Goal: Transaction & Acquisition: Purchase product/service

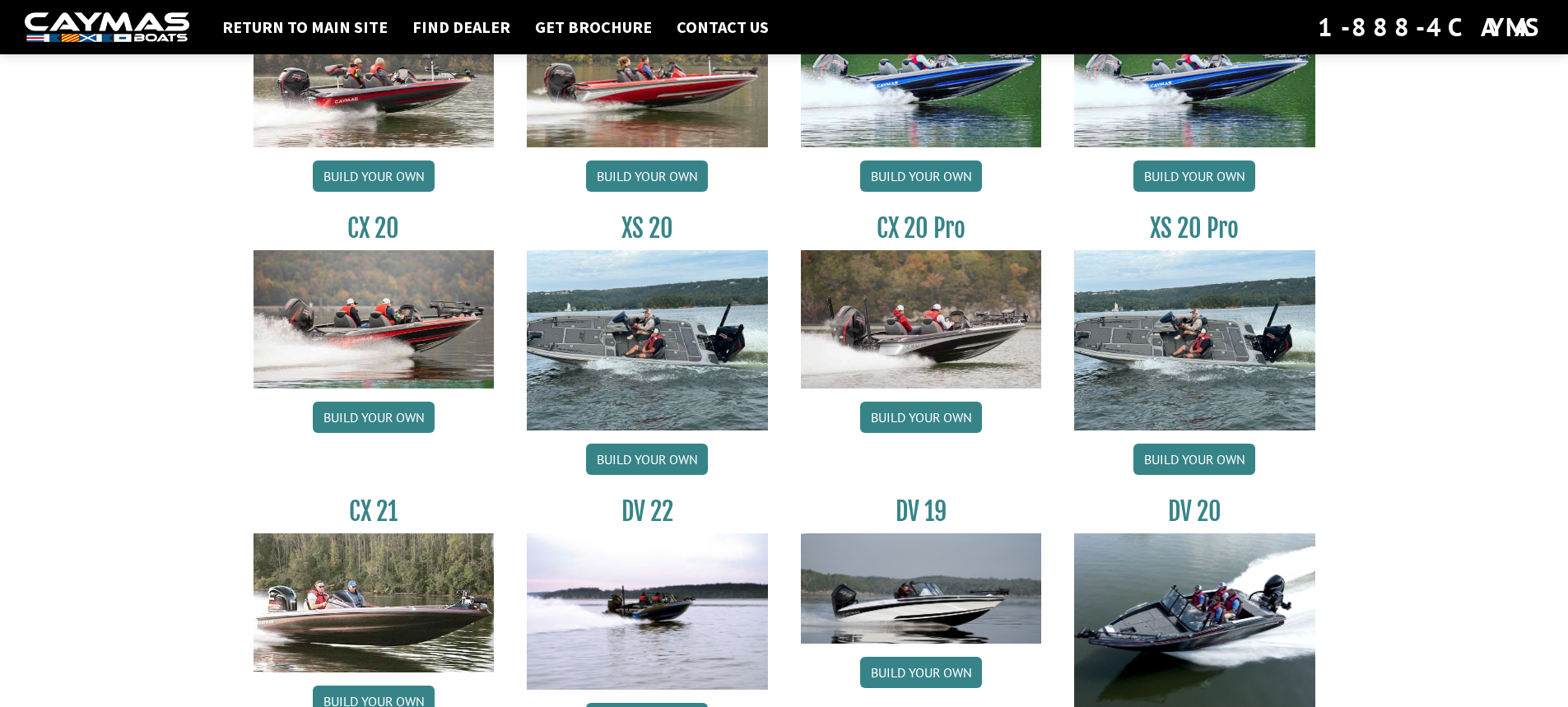
scroll to position [1909, 0]
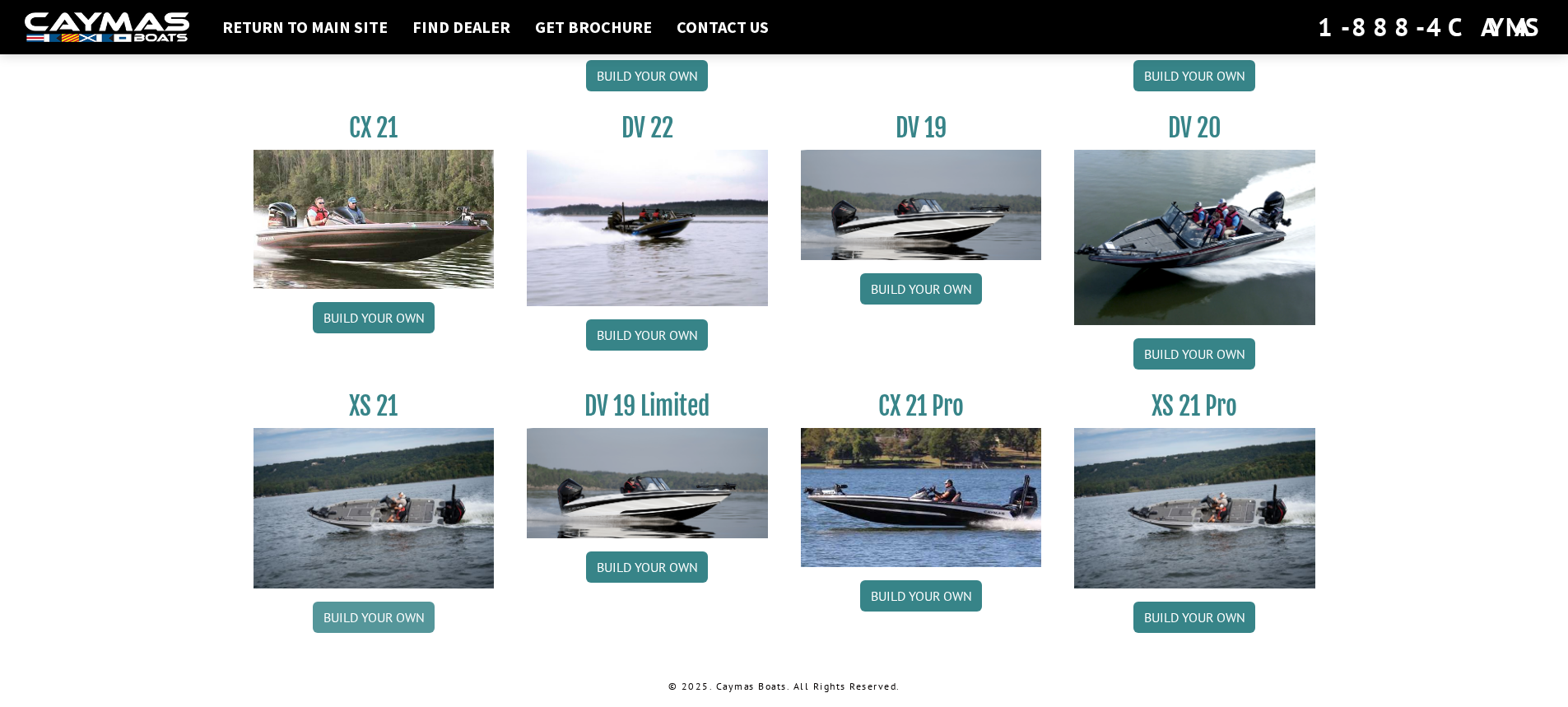
click at [397, 613] on link "Build your own" at bounding box center [374, 617] width 122 height 31
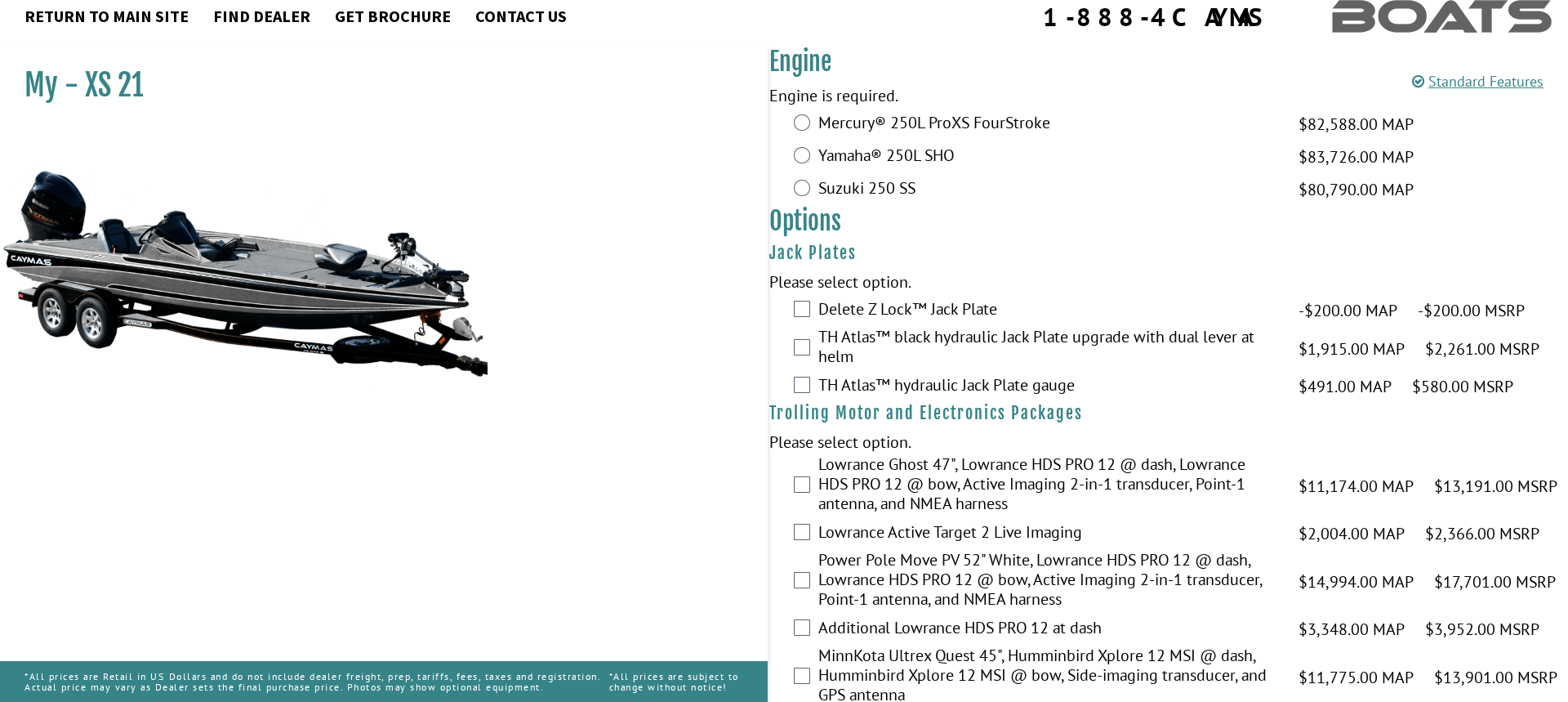
click at [353, 610] on div "My - XS 21" at bounding box center [375, 397] width 784 height 702
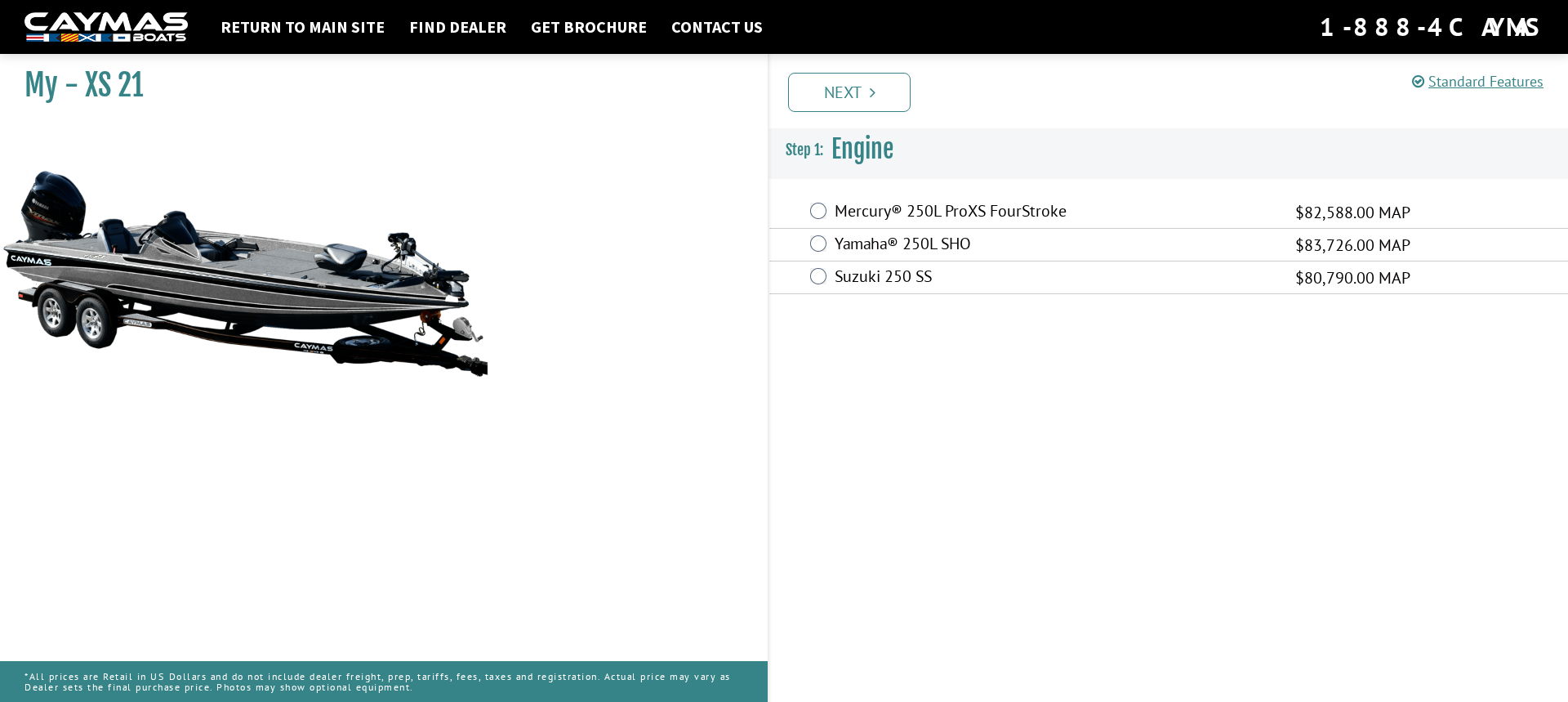
click at [814, 200] on div "Mercury® 250L ProXS FourStroke $82,588.00 MAP" at bounding box center [1168, 212] width 799 height 32
click at [827, 197] on div "Mercury® 250L ProXS FourStroke $82,588.00 MAP" at bounding box center [1168, 212] width 799 height 32
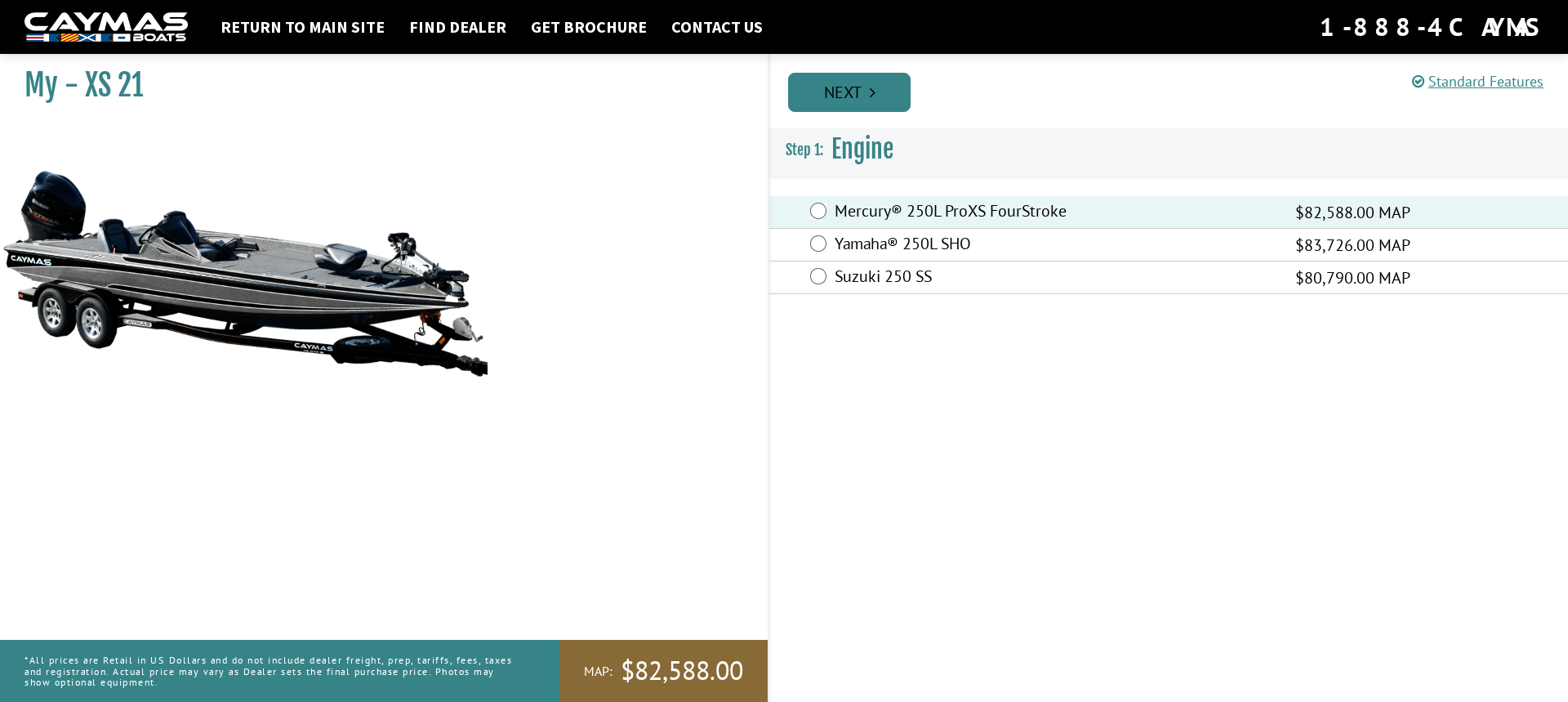
click at [835, 91] on link "Next" at bounding box center [849, 92] width 123 height 39
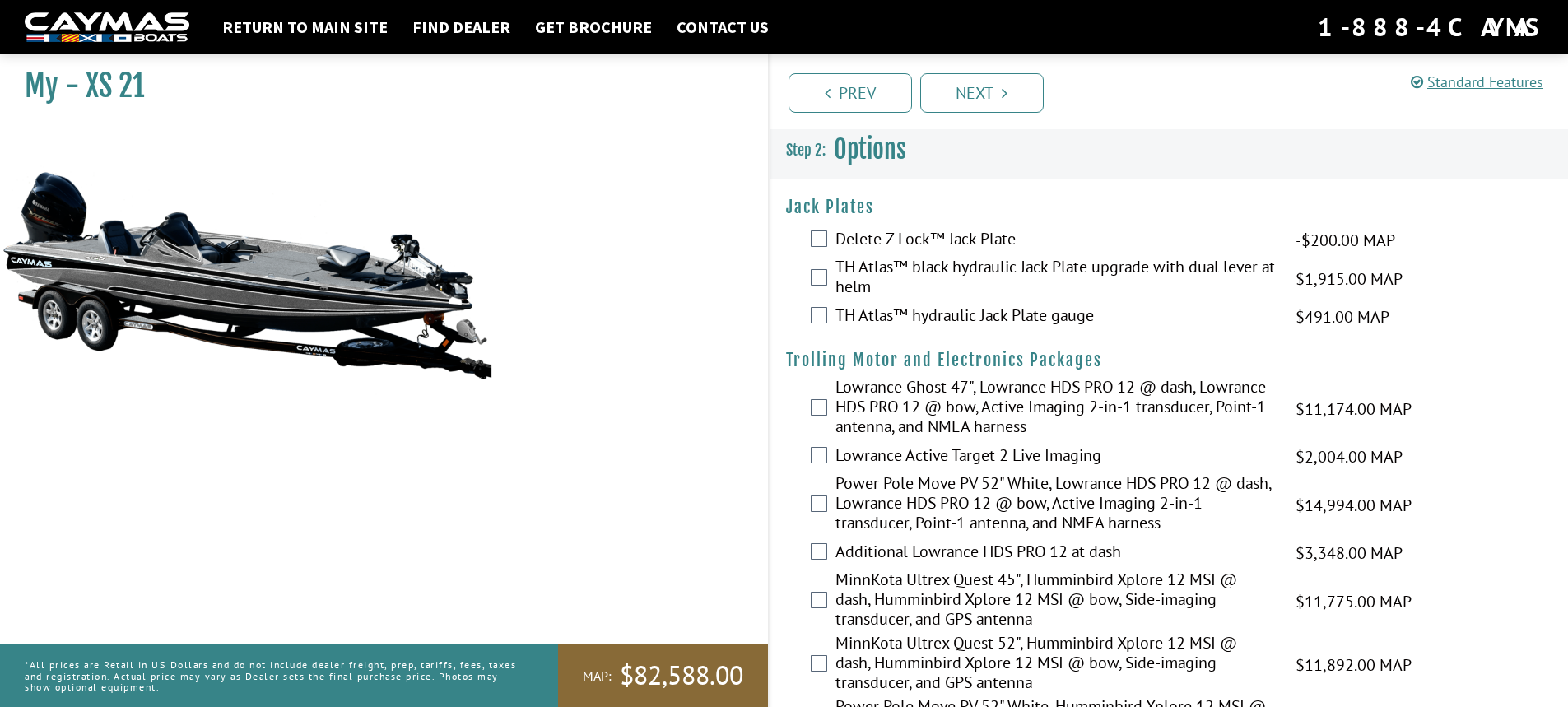
scroll to position [1974, 0]
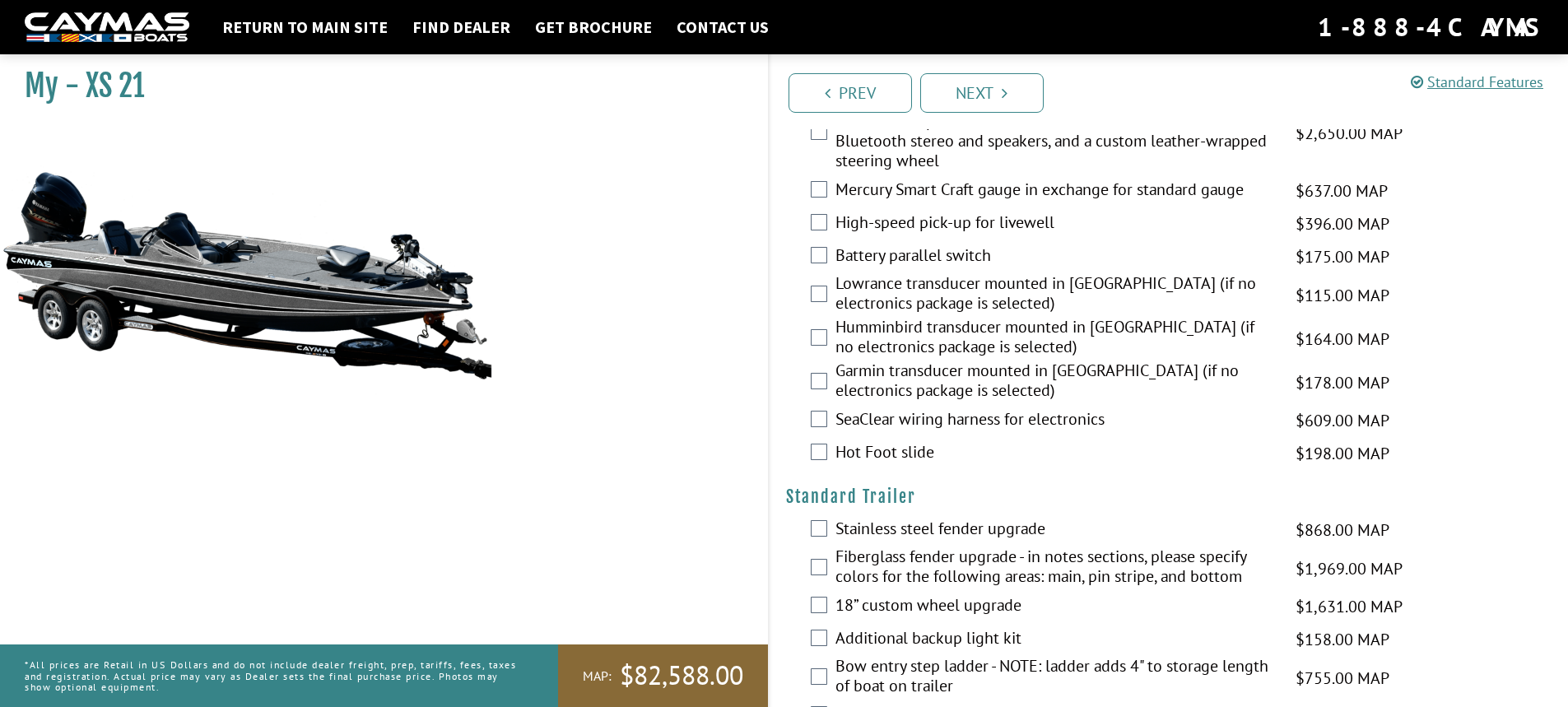
drag, startPoint x: 1564, startPoint y: 587, endPoint x: 1580, endPoint y: 545, distance: 44.9
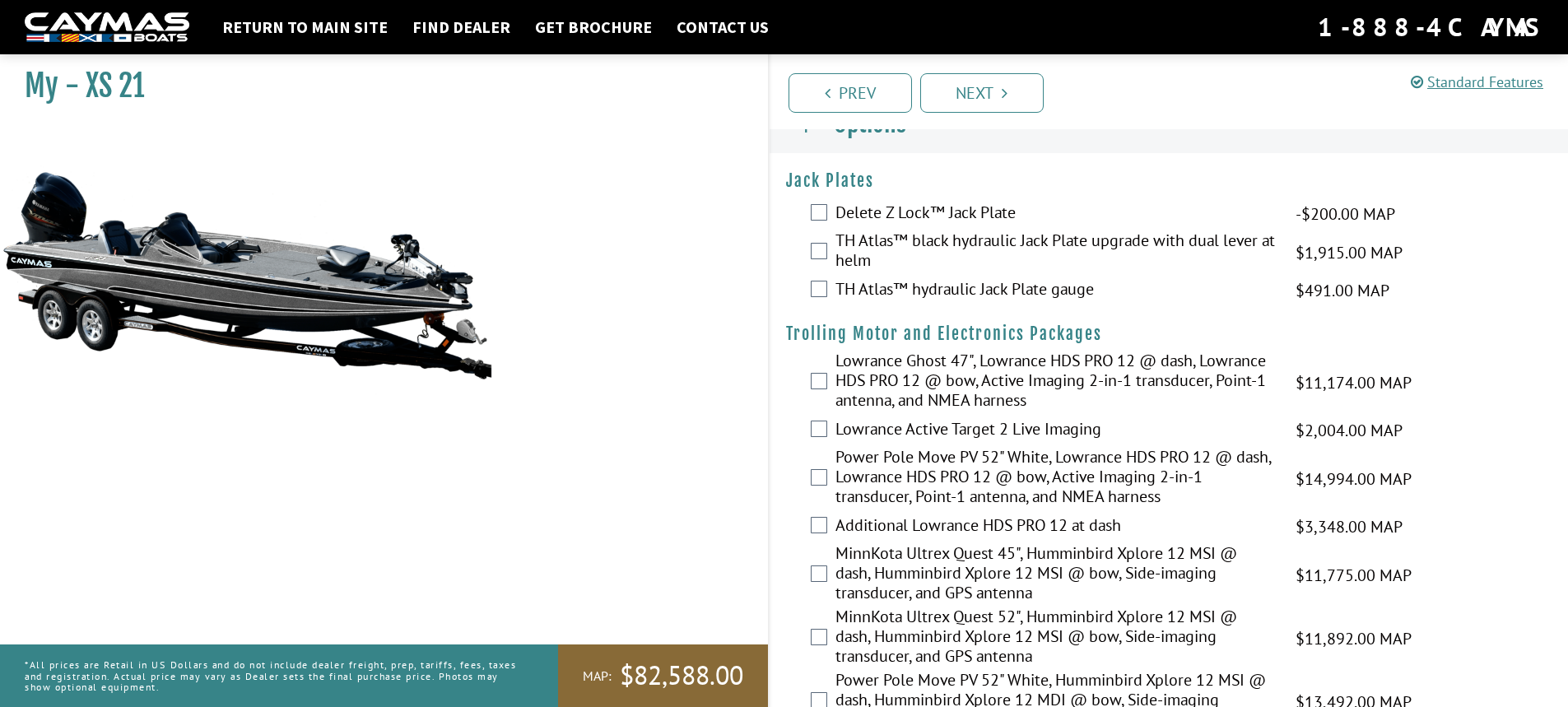
scroll to position [0, 0]
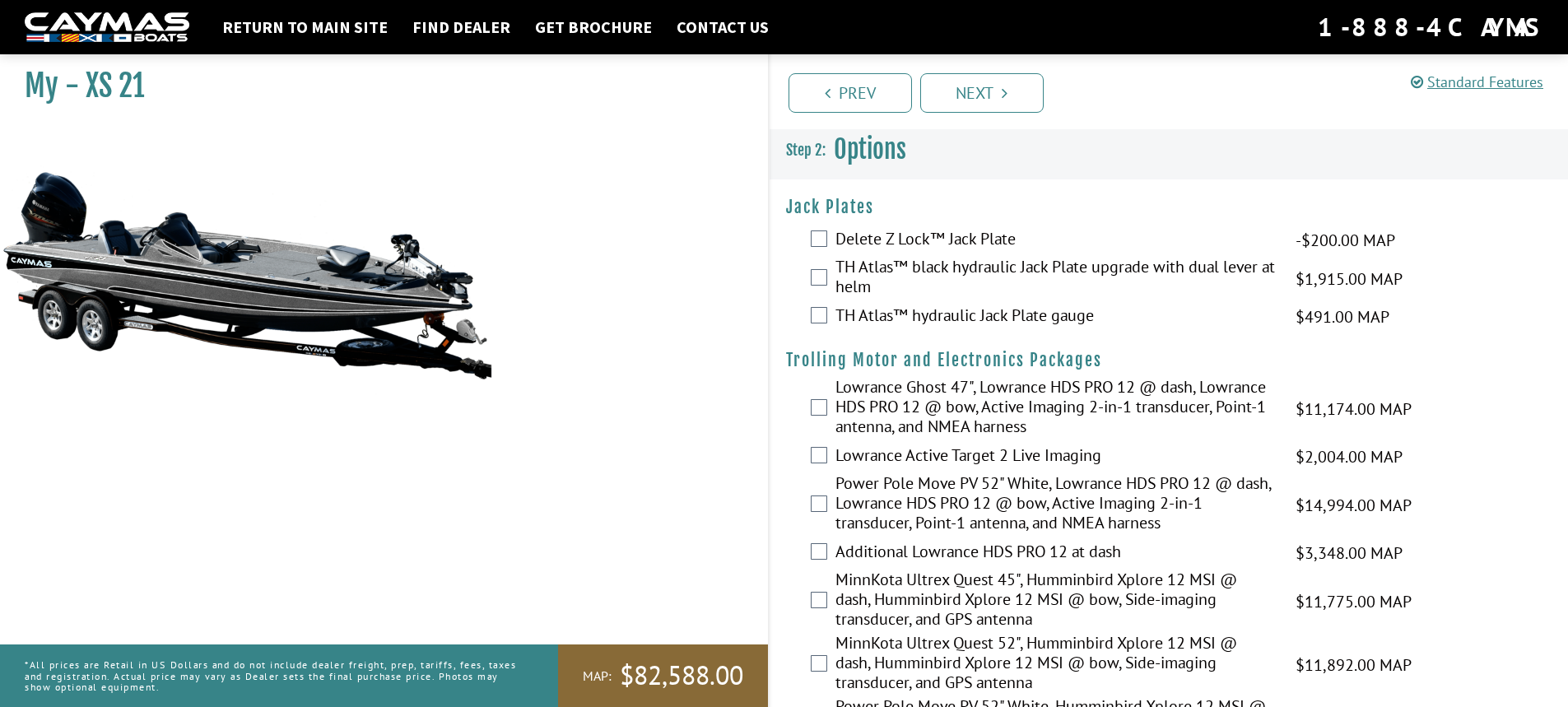
click at [964, 309] on label "TH Atlas™ hydraulic Jack Plate gauge" at bounding box center [1055, 317] width 439 height 24
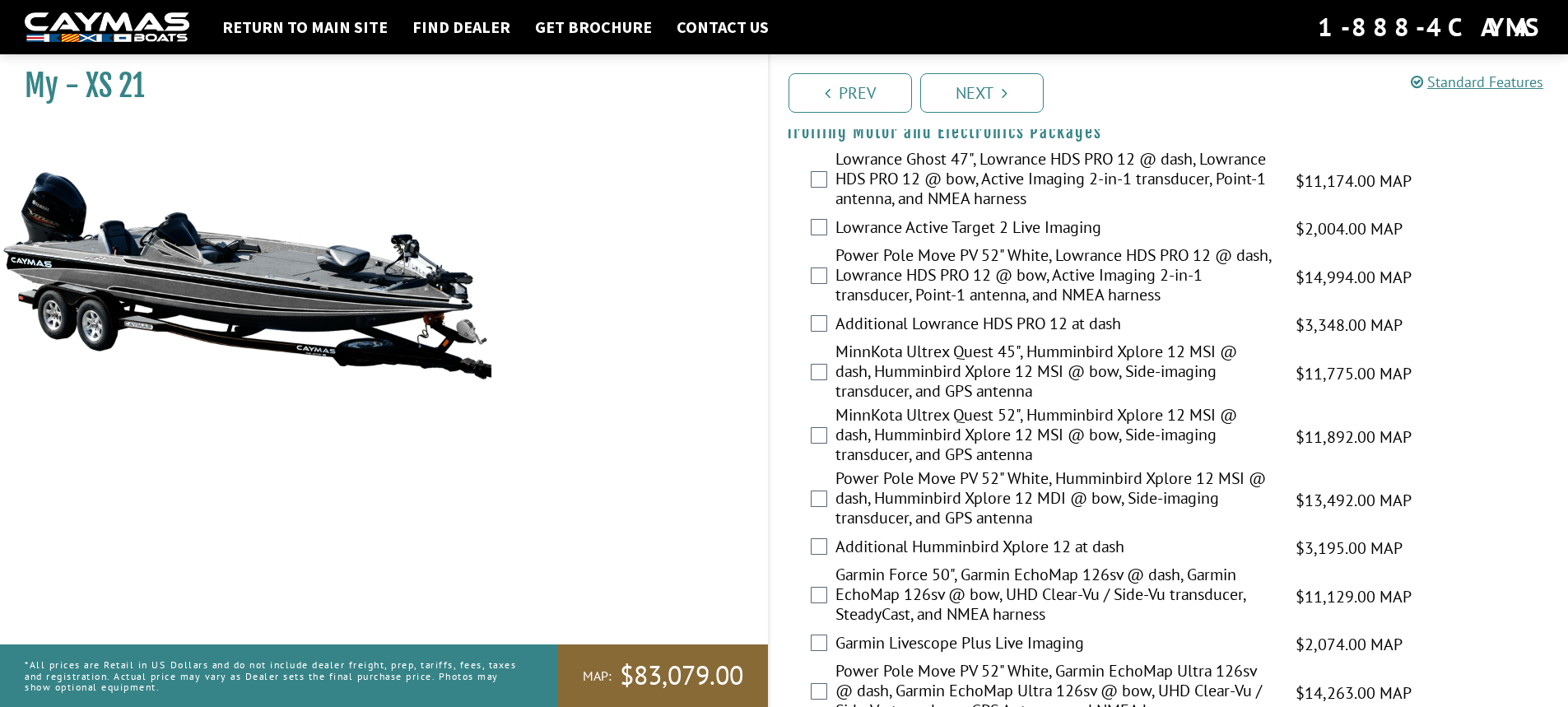
scroll to position [247, 0]
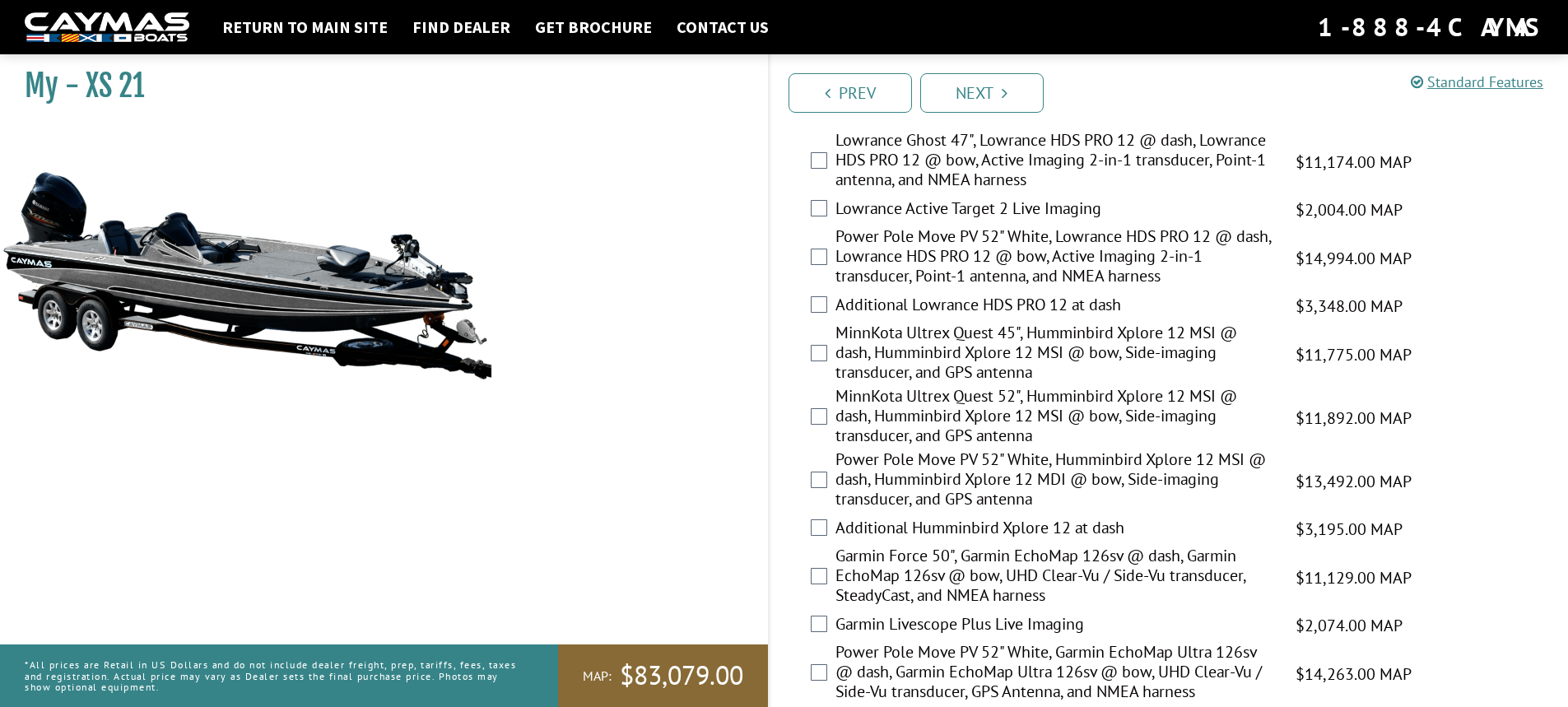
click at [818, 340] on div "MinnKota Ultrex Quest 45", Humminbird Xplore 12 MSI @ dash, Humminbird Xplore 1…" at bounding box center [1169, 354] width 799 height 64
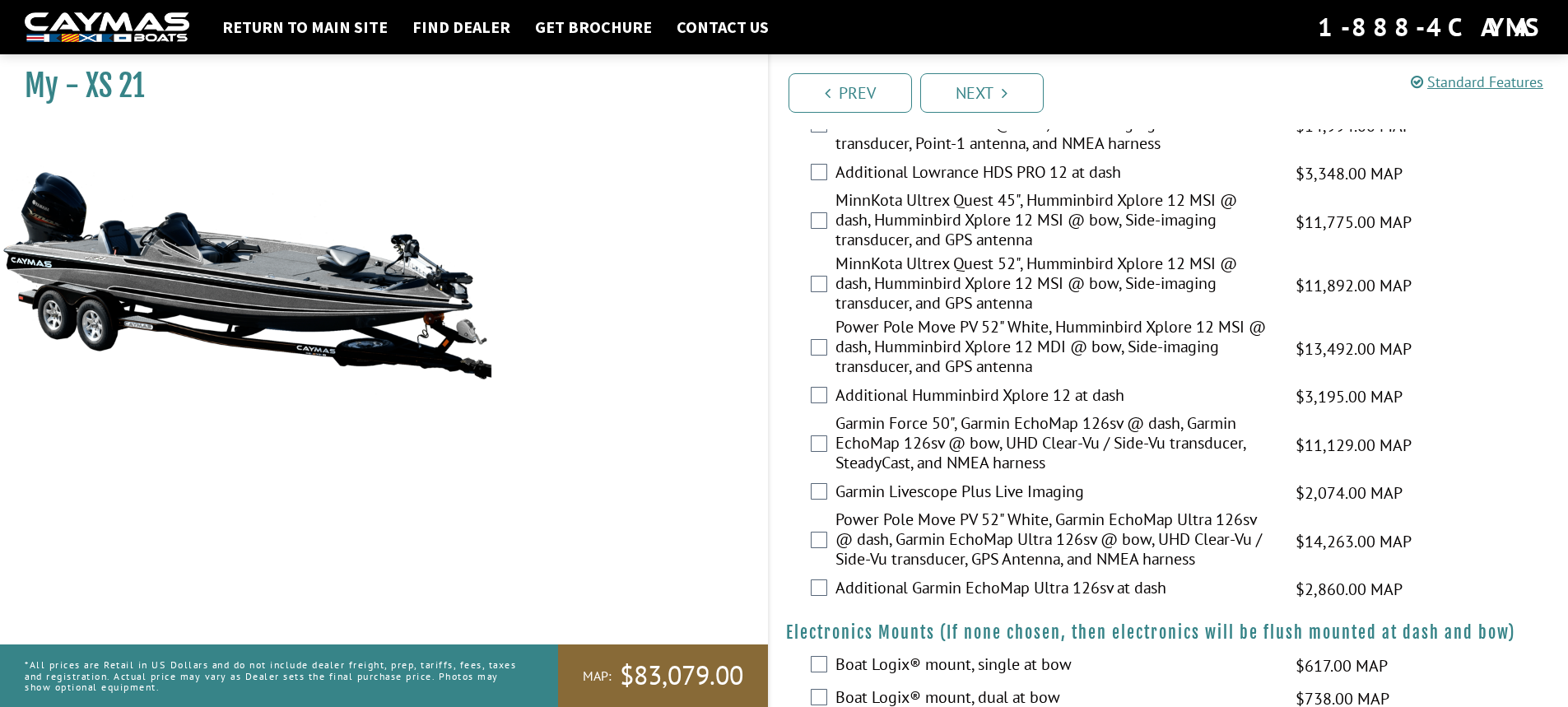
scroll to position [411, 0]
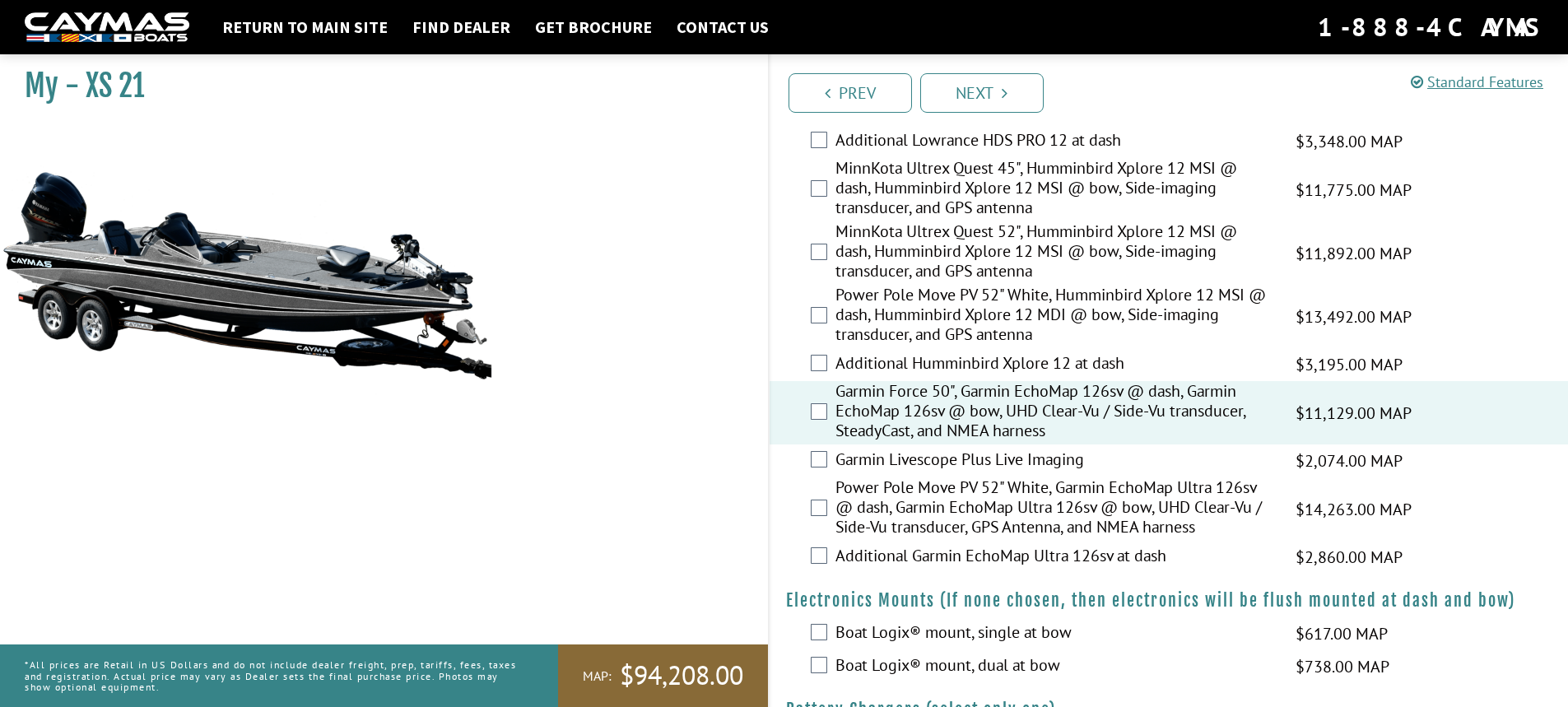
click at [817, 450] on div "Garmin Livescope Plus Live Imaging $2,074.00 MAP $2,448.00 MSRP" at bounding box center [1169, 460] width 799 height 33
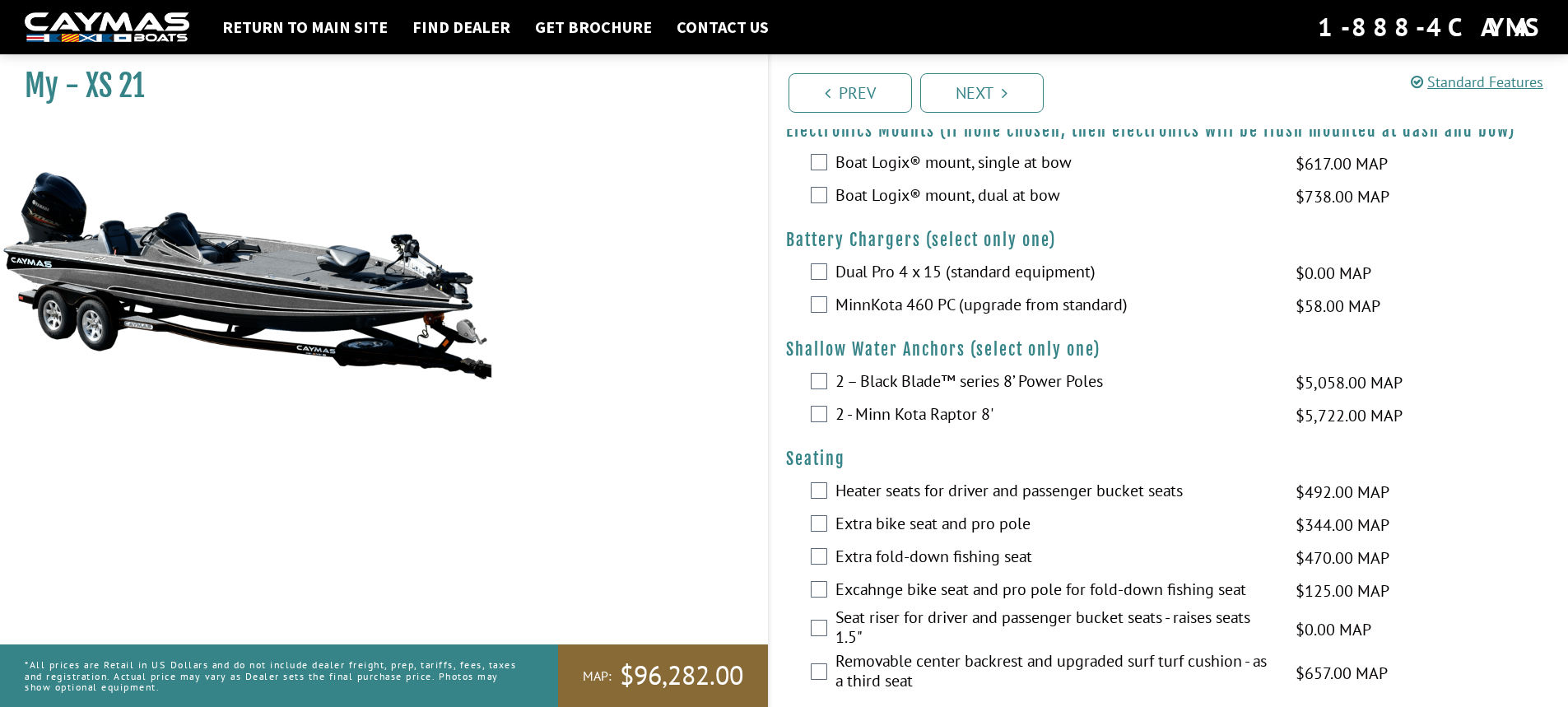
scroll to position [848, 0]
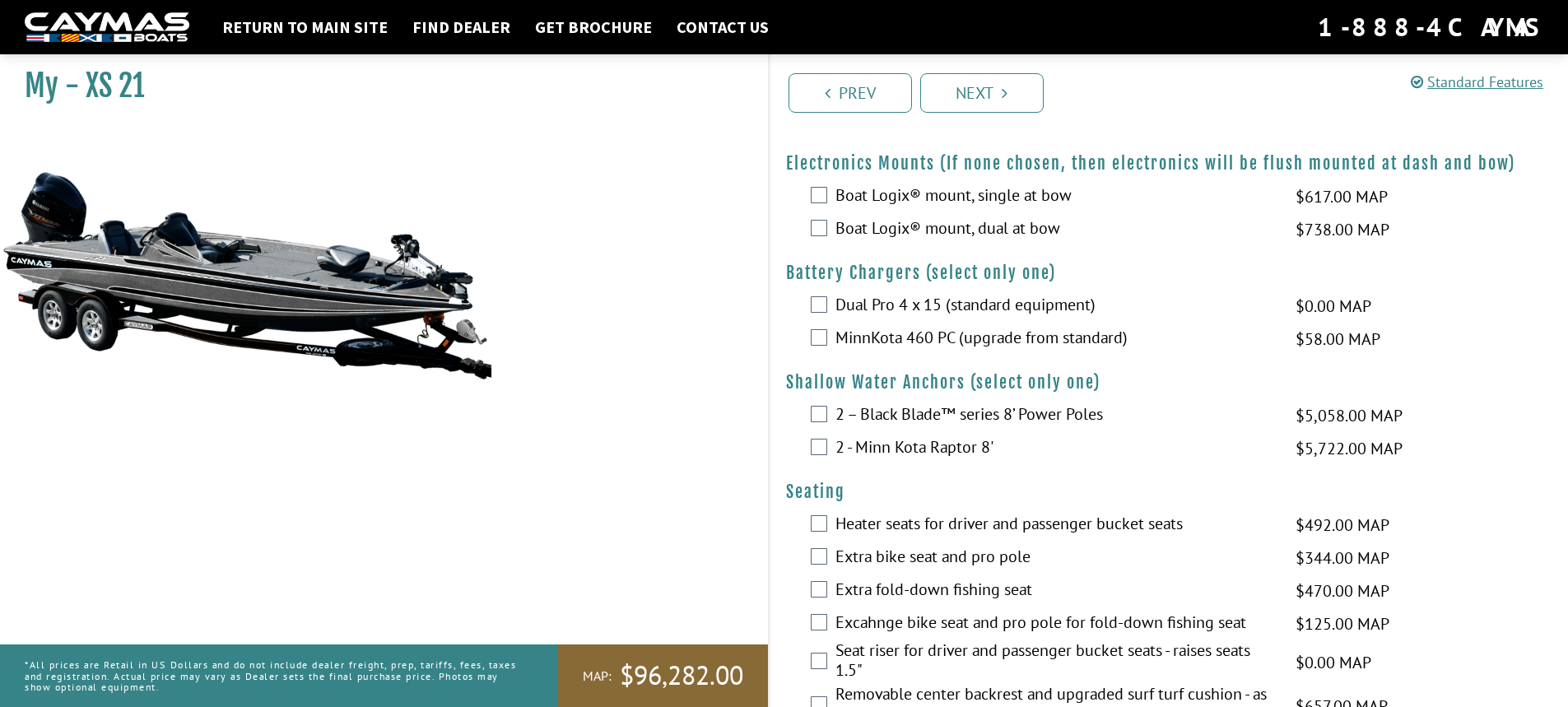
click at [912, 227] on label "Boat Logix® mount, dual at bow" at bounding box center [1055, 230] width 439 height 24
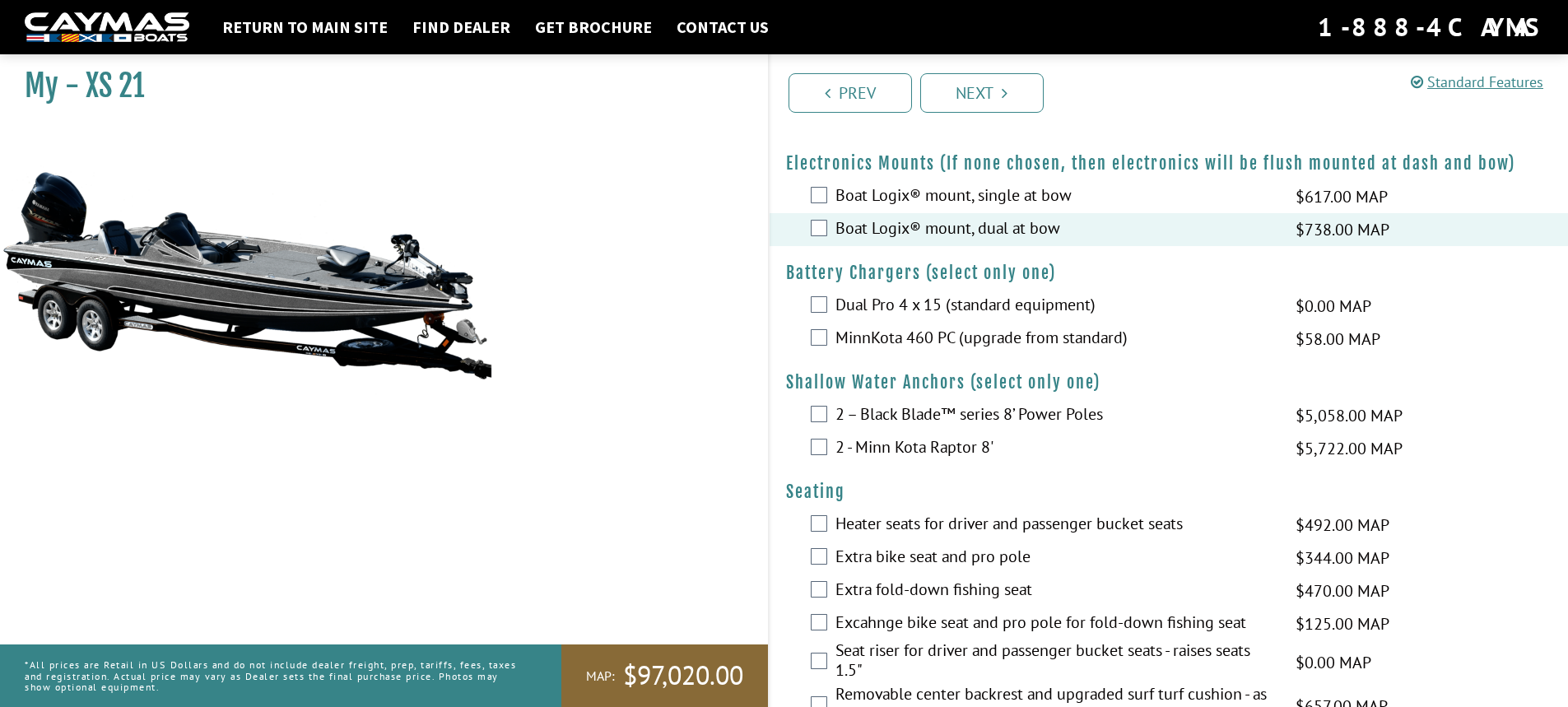
click at [900, 446] on label "2 - Minn Kota Raptor 8'" at bounding box center [1055, 449] width 439 height 24
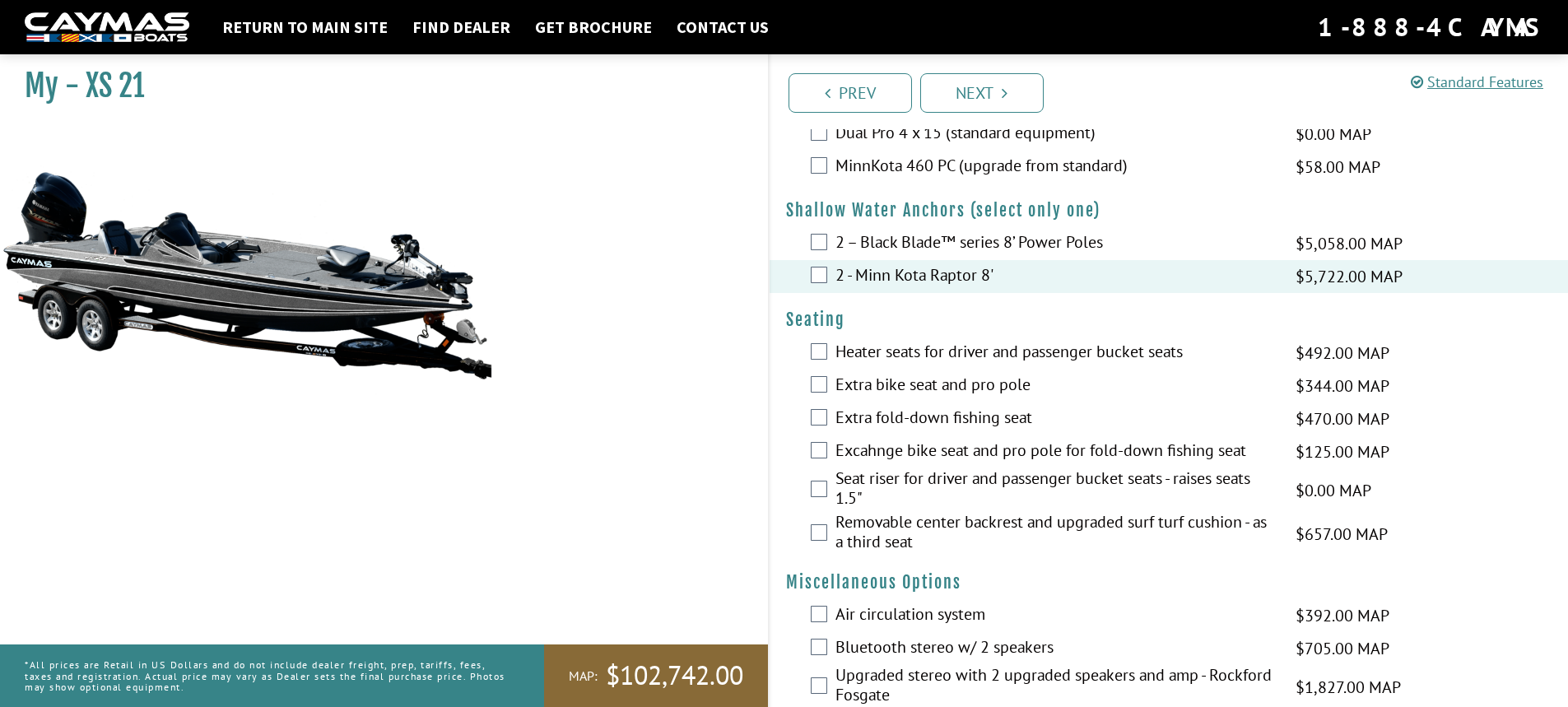
scroll to position [1086, 0]
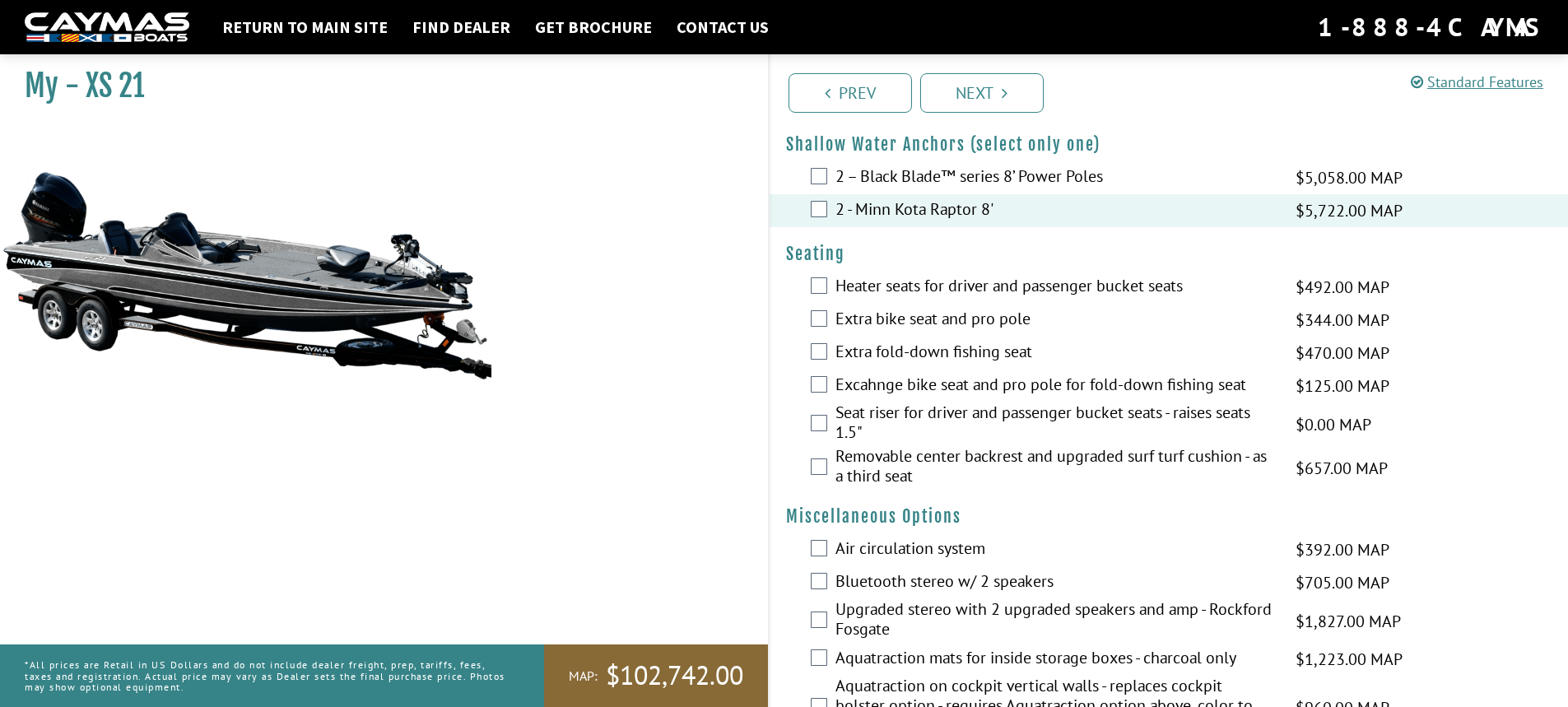
click at [979, 278] on label "Heater seats for driver and passenger bucket seats" at bounding box center [1055, 288] width 439 height 24
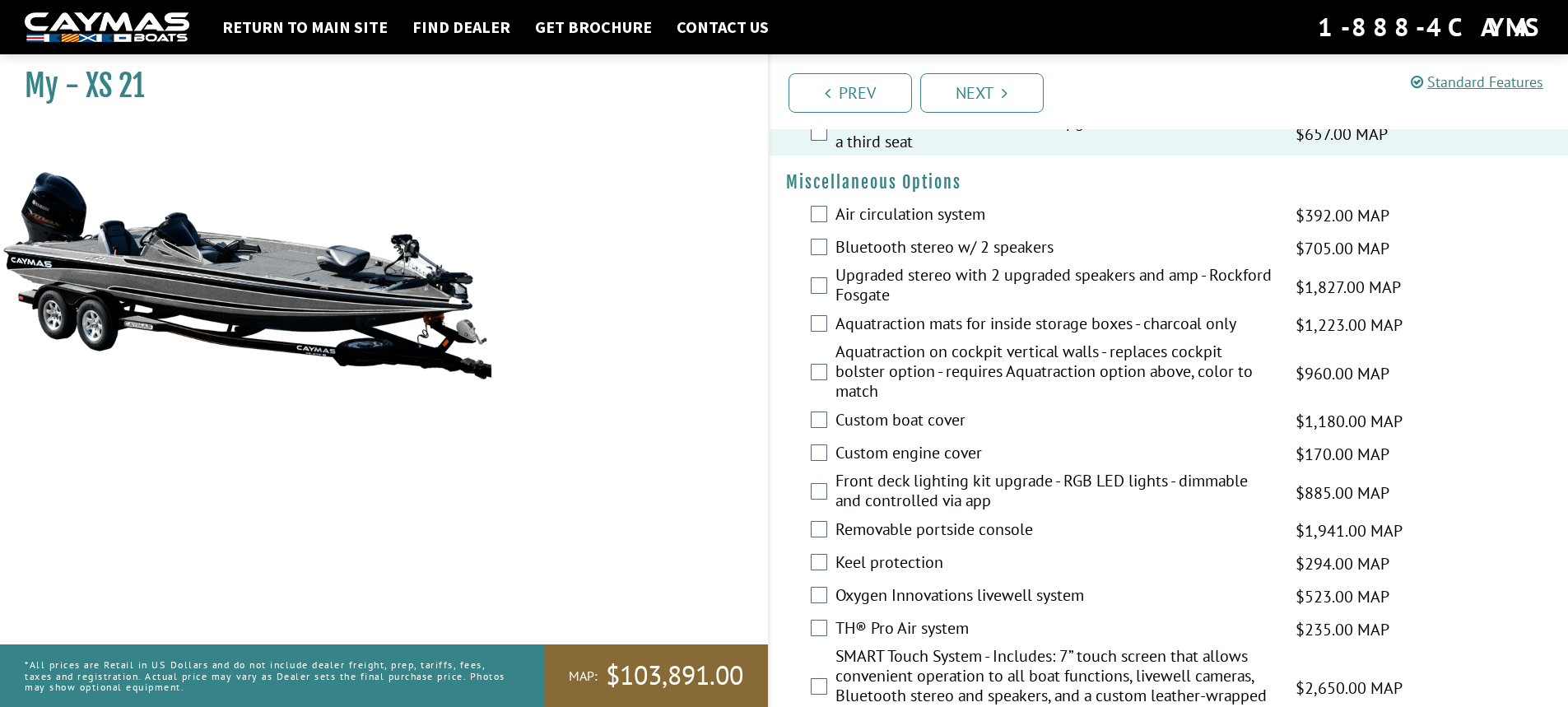
scroll to position [1435, 0]
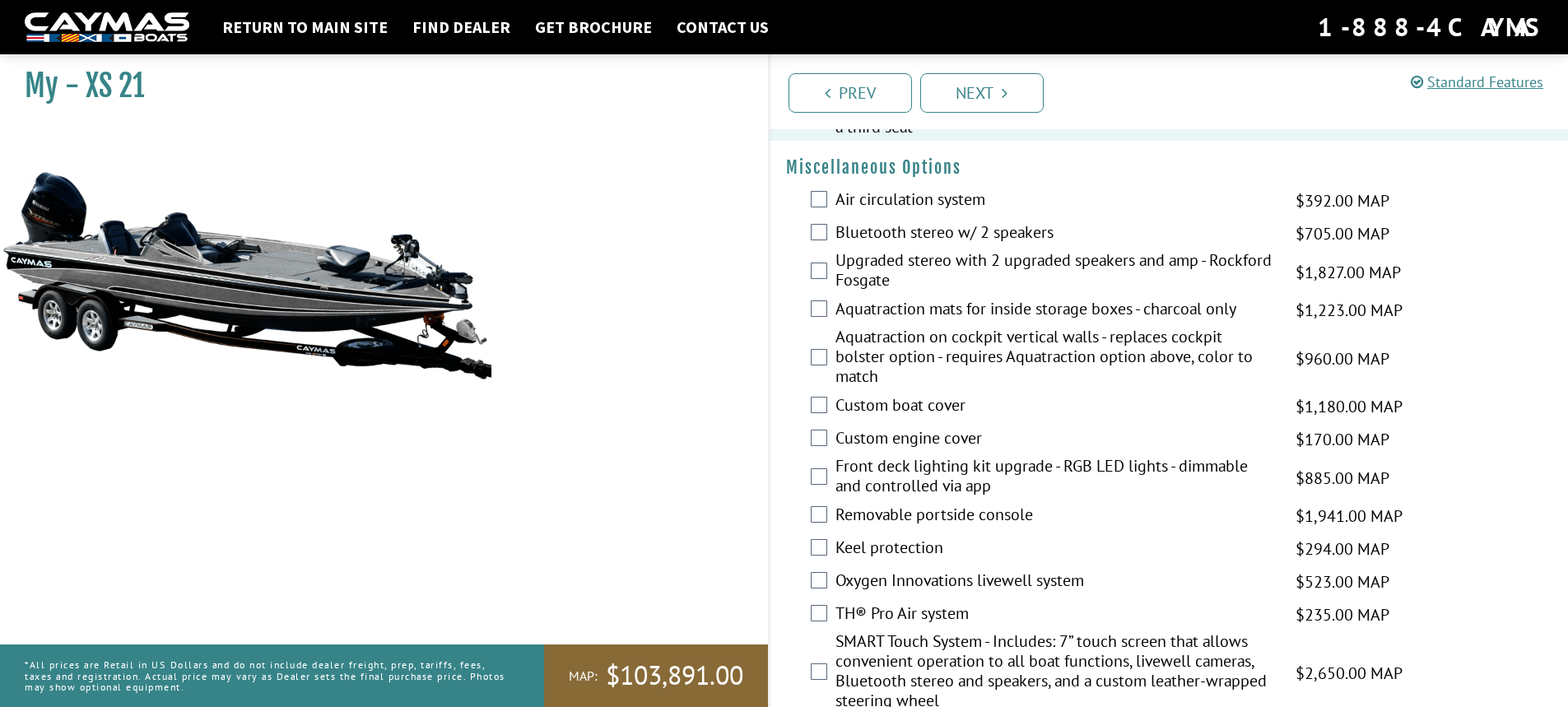
click at [837, 229] on label "Bluetooth stereo w/ 2 speakers" at bounding box center [1055, 235] width 439 height 24
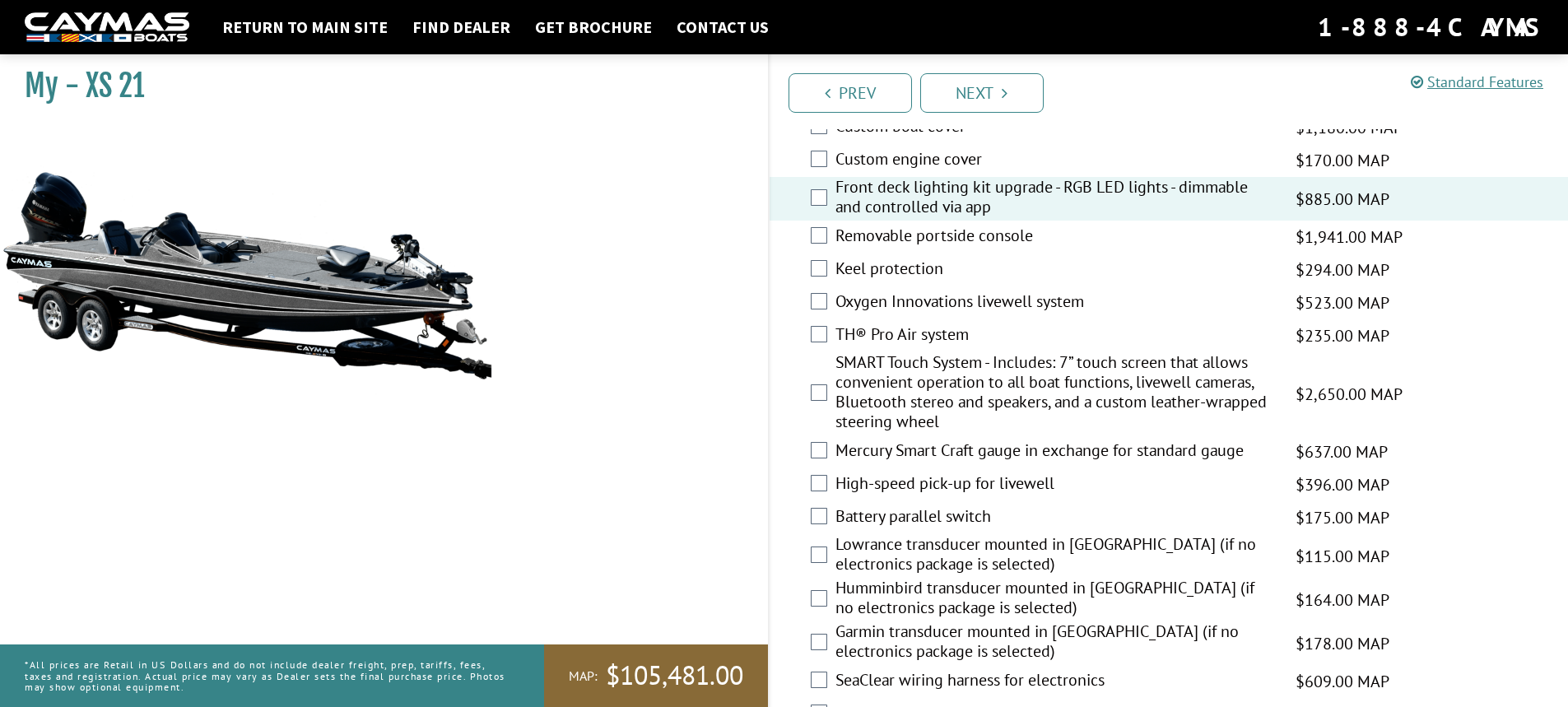
scroll to position [1732, 0]
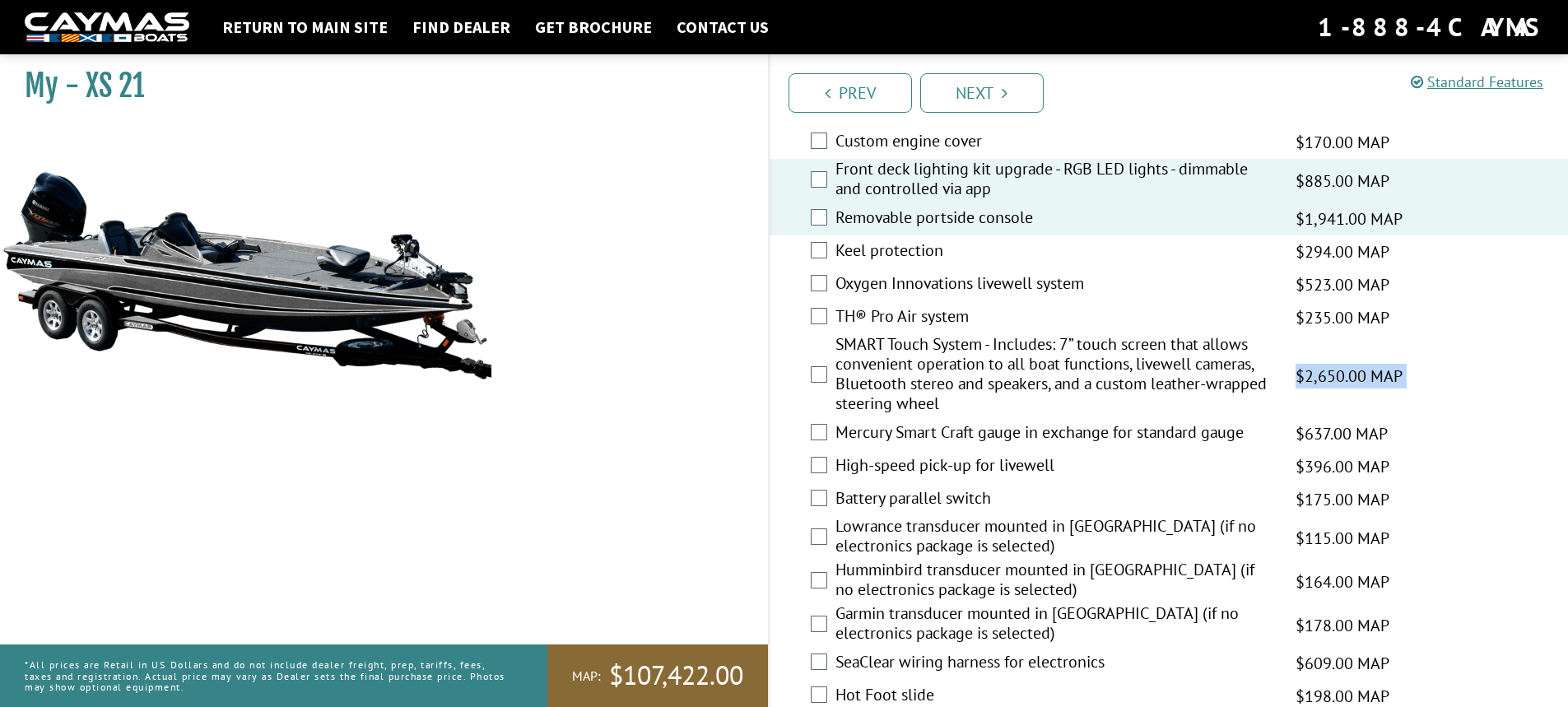
drag, startPoint x: 946, startPoint y: 425, endPoint x: 837, endPoint y: 438, distance: 109.8
click at [837, 438] on fieldset "Please select option. Air circulation system $392.00 MAP $463.00 MSRP Bluetooth…" at bounding box center [1170, 300] width 767 height 826
click at [794, 446] on div "Mercury Smart Craft gauge in exchange for standard gauge $637.00 MAP $752.00 MS…" at bounding box center [1169, 434] width 799 height 33
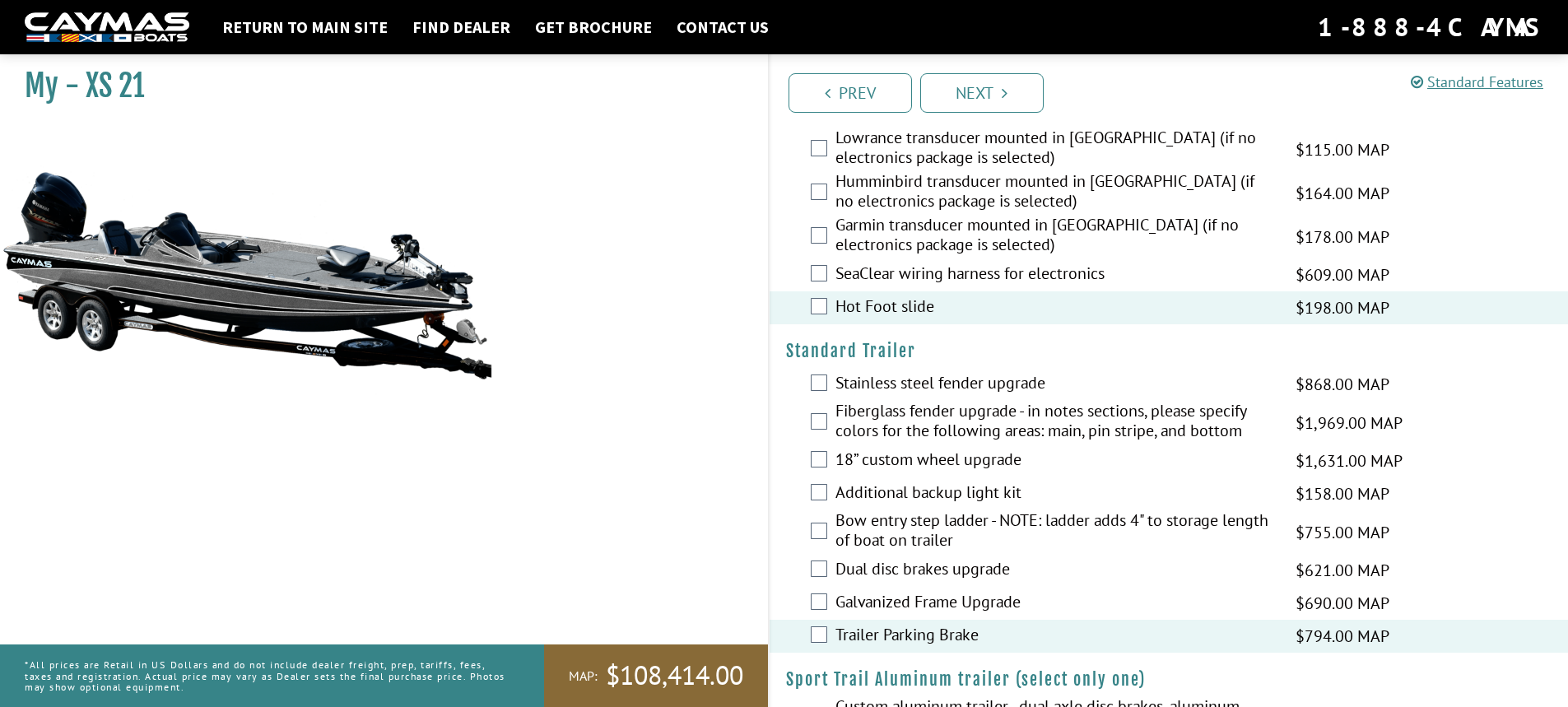
scroll to position [2311, 0]
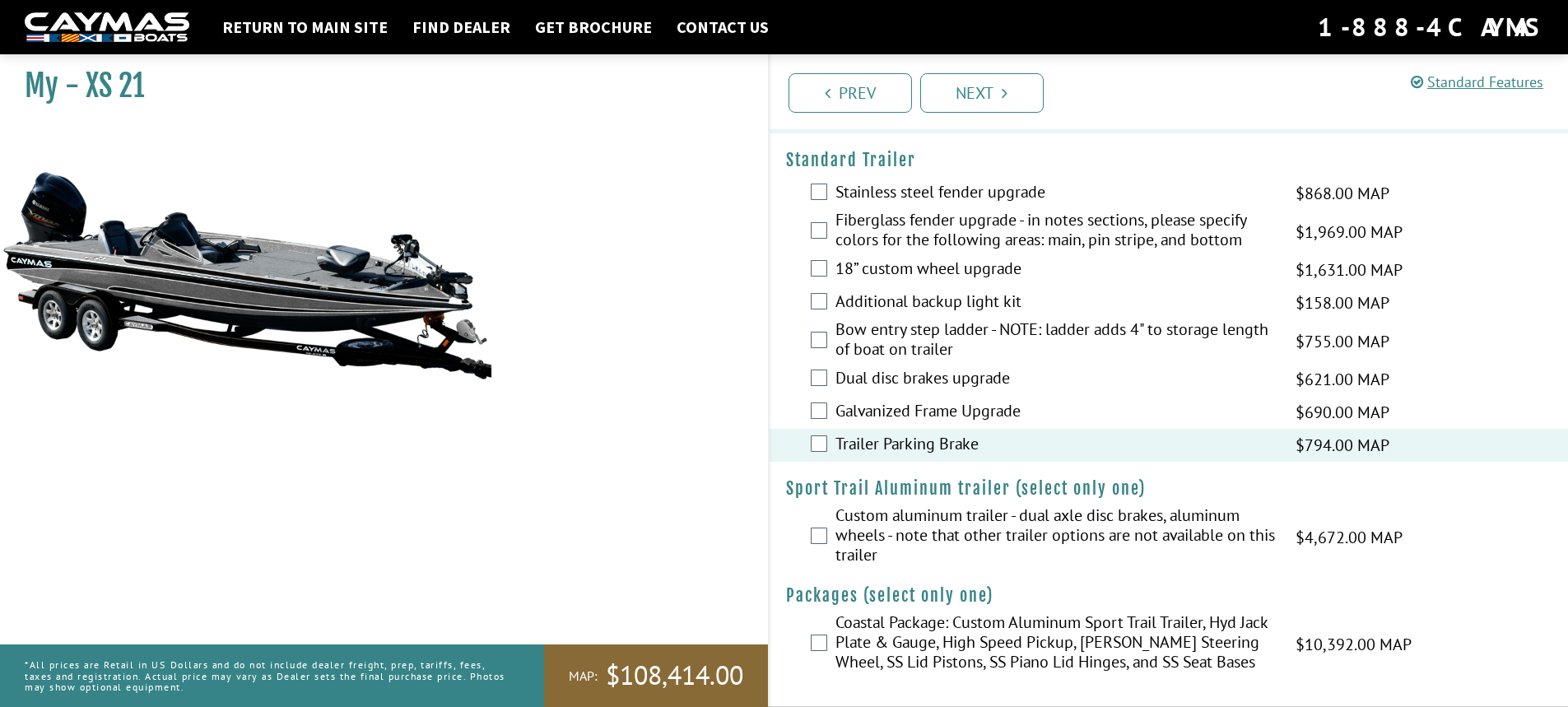
drag, startPoint x: 807, startPoint y: 629, endPoint x: 809, endPoint y: 643, distance: 14.1
click at [808, 641] on div "Coastal Package: Custom Aluminum Sport Trail Trailer, Hyd Jack Plate & Gauge, H…" at bounding box center [1169, 643] width 799 height 64
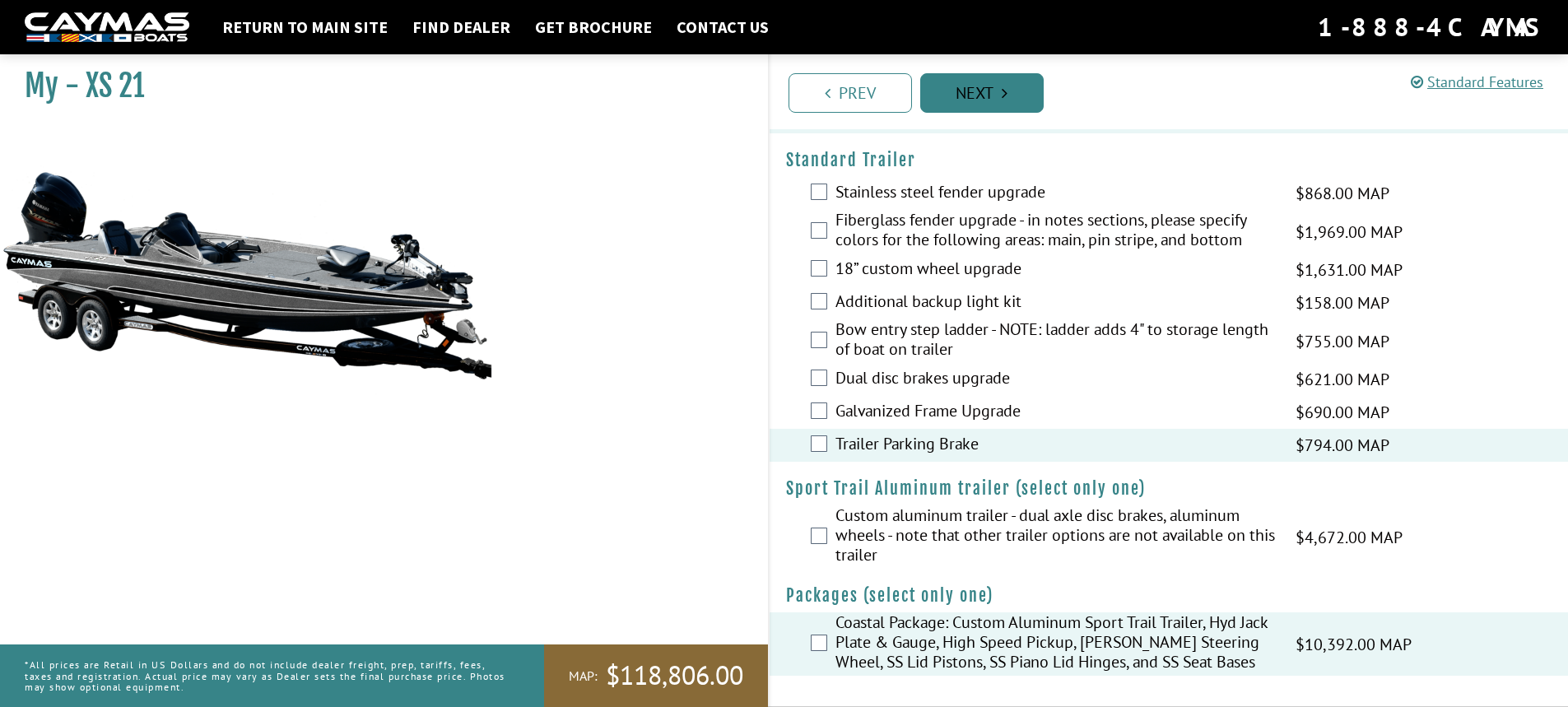
click at [965, 100] on link "Next" at bounding box center [983, 93] width 124 height 40
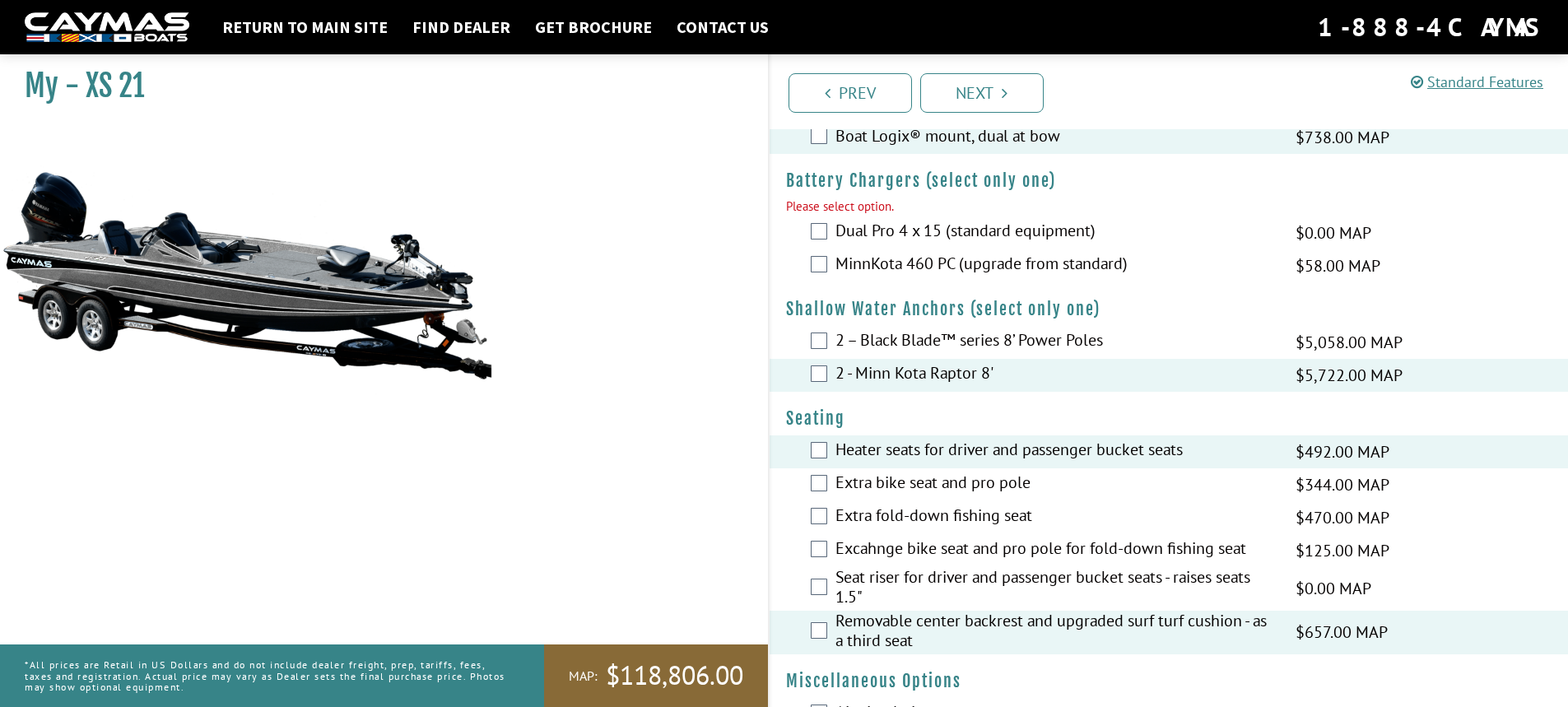
scroll to position [918, 0]
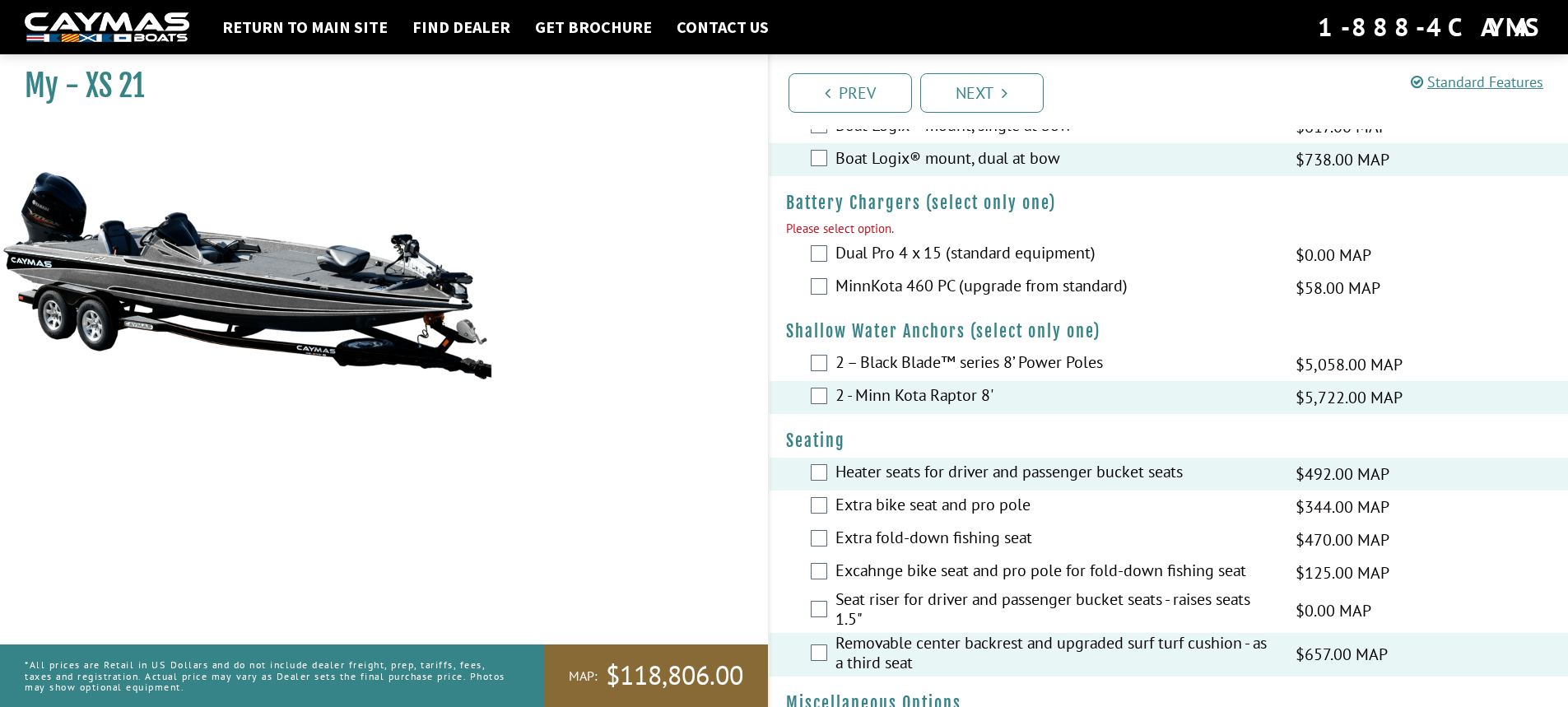
click at [827, 247] on div "Dual Pro 4 x 15 (standard equipment) $0.00 MAP $0.00 MSRP" at bounding box center [1169, 255] width 799 height 33
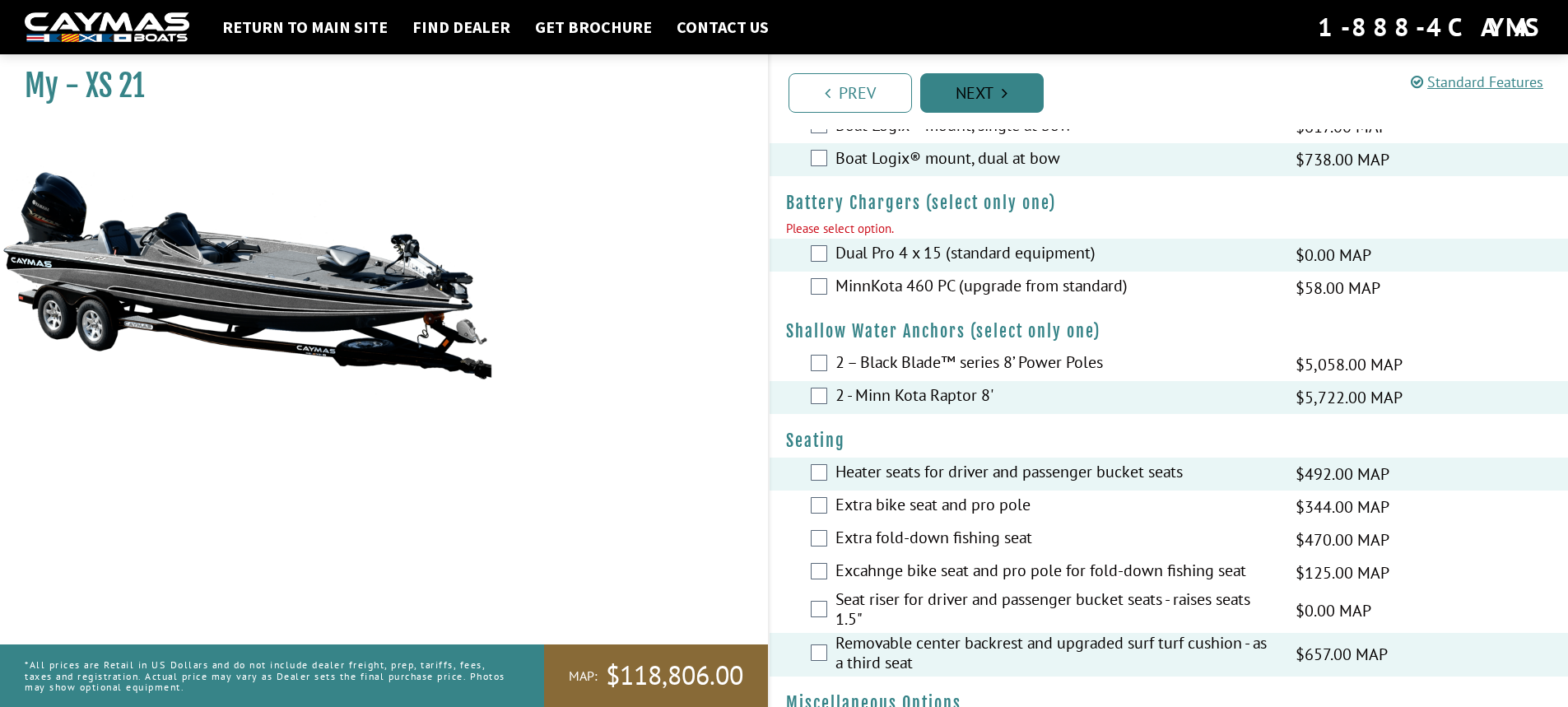
click at [988, 86] on link "Next" at bounding box center [983, 93] width 124 height 40
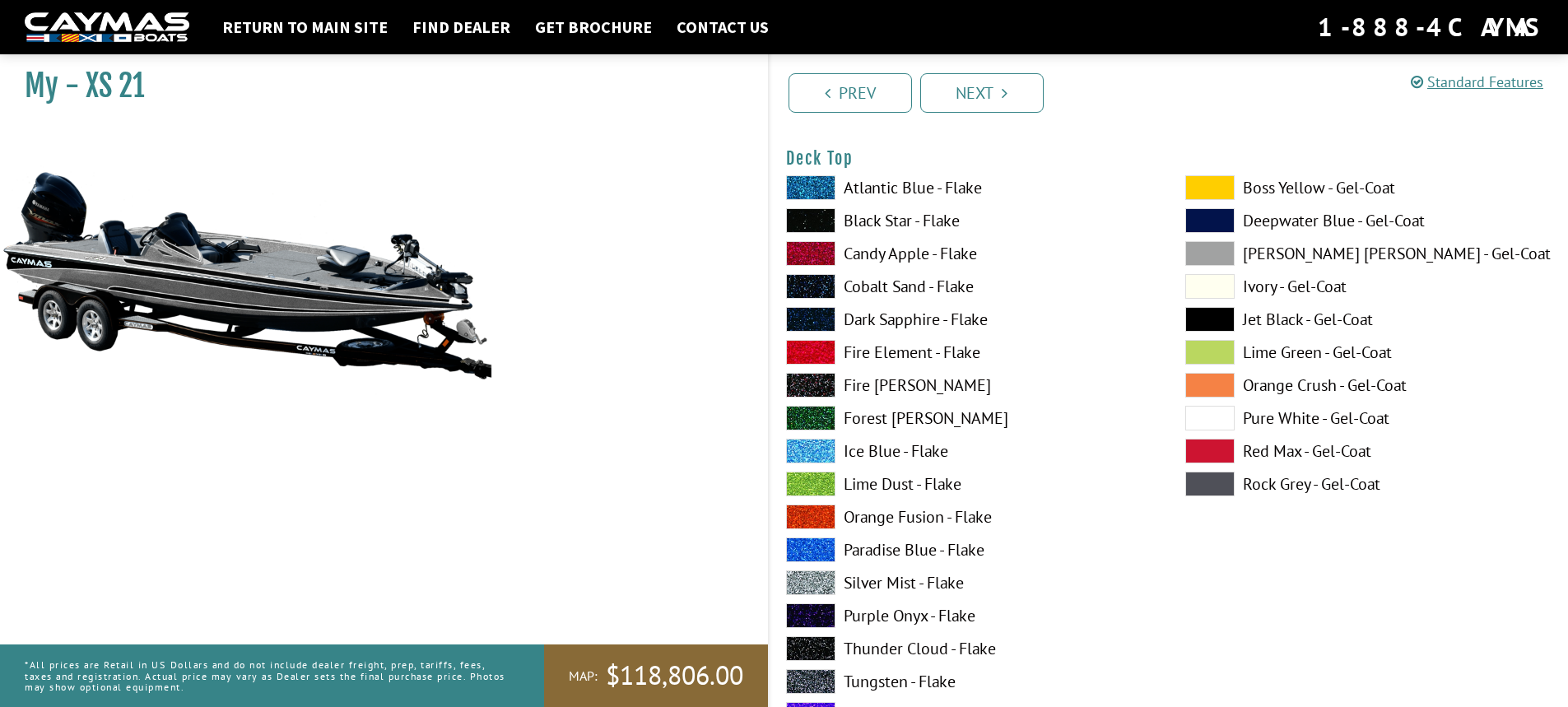
scroll to position [0, 0]
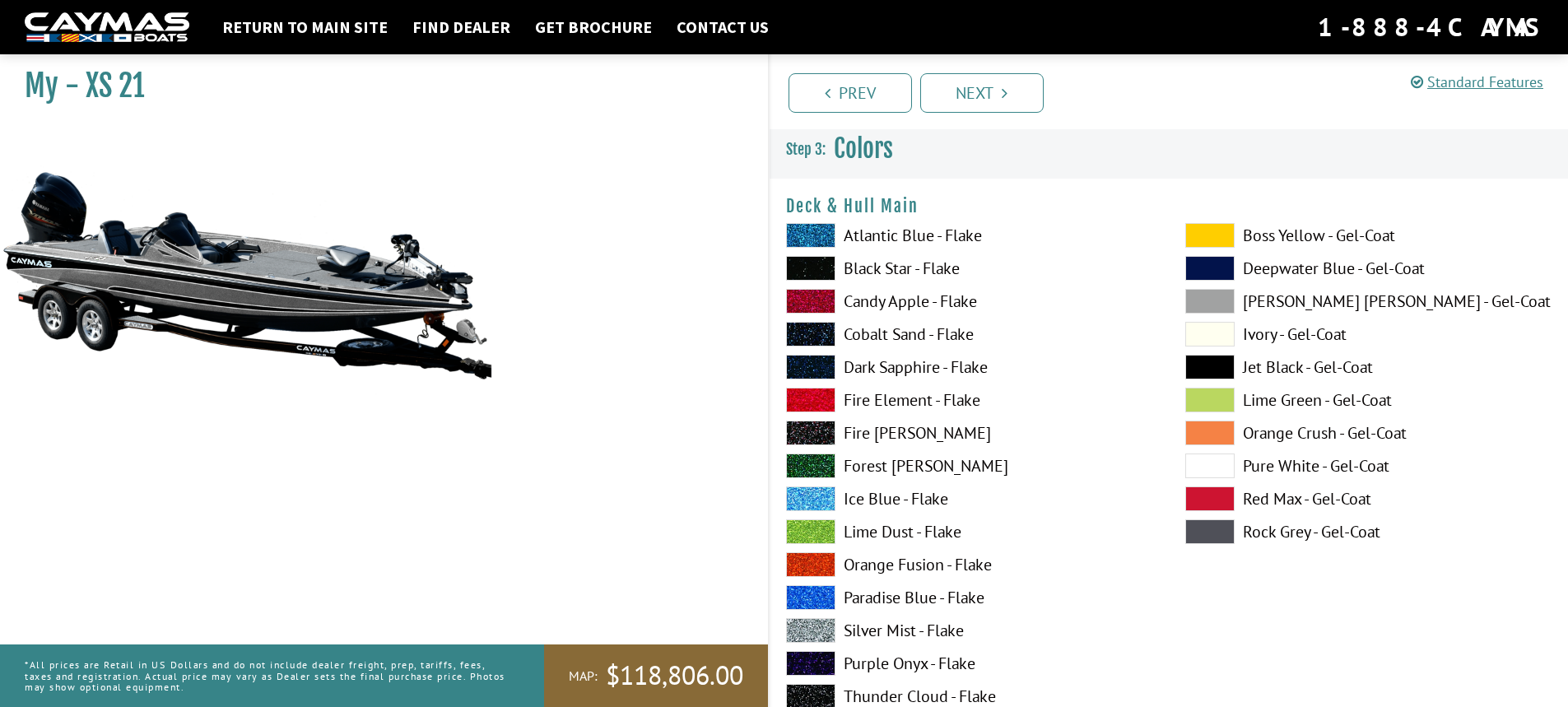
drag, startPoint x: 513, startPoint y: 313, endPoint x: 545, endPoint y: 322, distance: 33.2
click at [539, 320] on div "My - XS 21" at bounding box center [376, 400] width 785 height 707
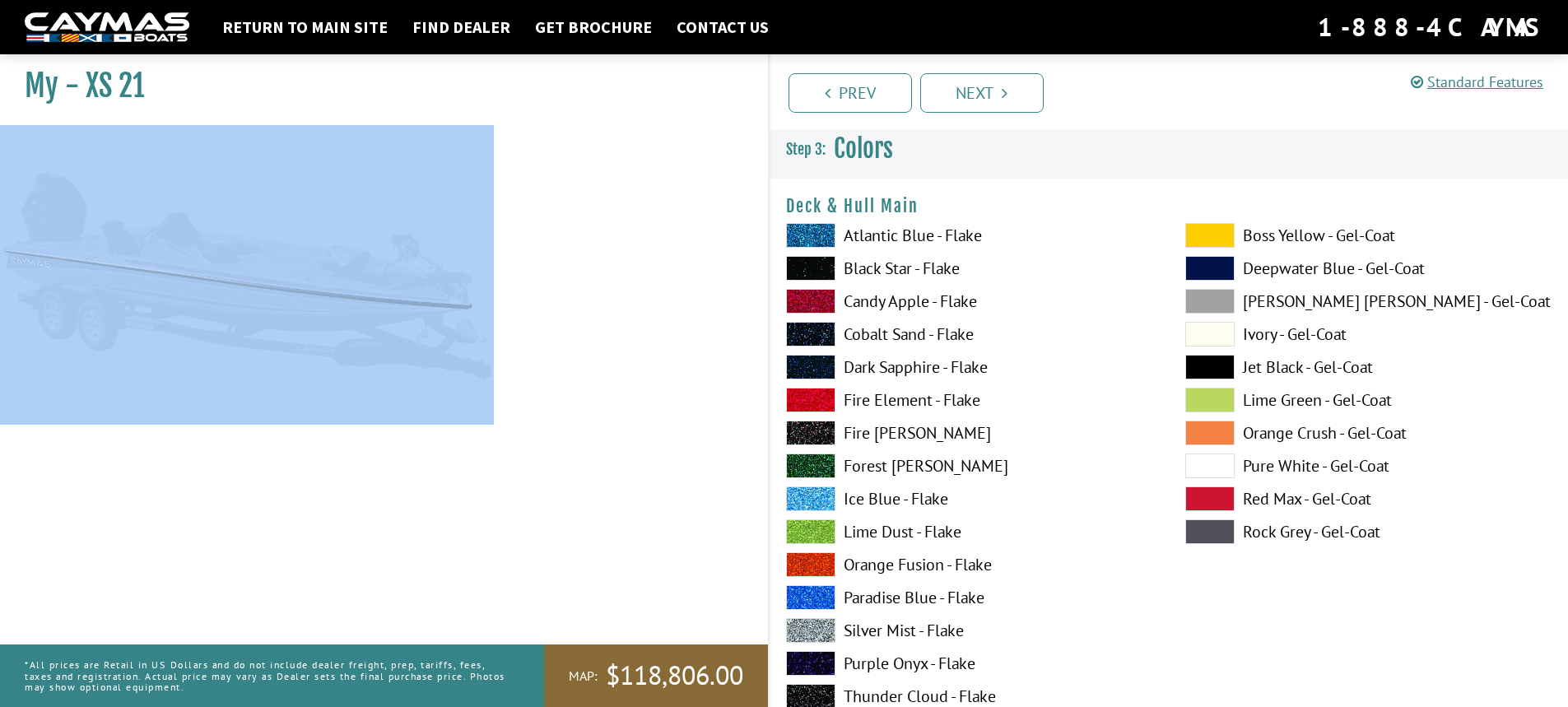
drag, startPoint x: 545, startPoint y: 322, endPoint x: 325, endPoint y: 341, distance: 220.8
click at [316, 341] on div "My - XS 21" at bounding box center [376, 400] width 785 height 707
click at [559, 326] on div "My - XS 21" at bounding box center [376, 400] width 785 height 707
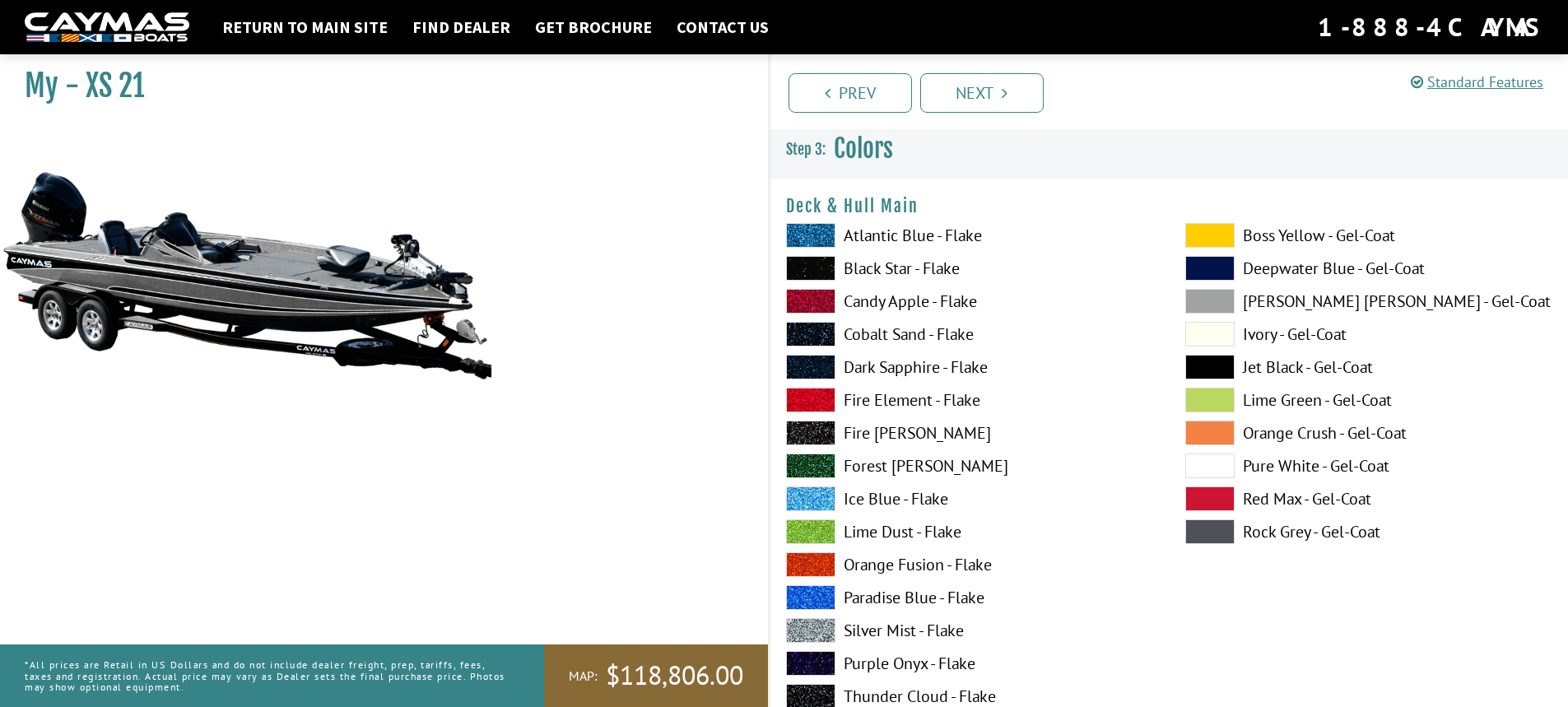
click at [297, 356] on img at bounding box center [247, 275] width 494 height 300
drag, startPoint x: 534, startPoint y: 309, endPoint x: 565, endPoint y: 302, distance: 31.8
click at [540, 304] on div "My - XS 21" at bounding box center [376, 400] width 785 height 707
drag, startPoint x: 565, startPoint y: 302, endPoint x: 577, endPoint y: 480, distance: 178.4
click at [570, 357] on div "My - XS 21" at bounding box center [376, 400] width 785 height 707
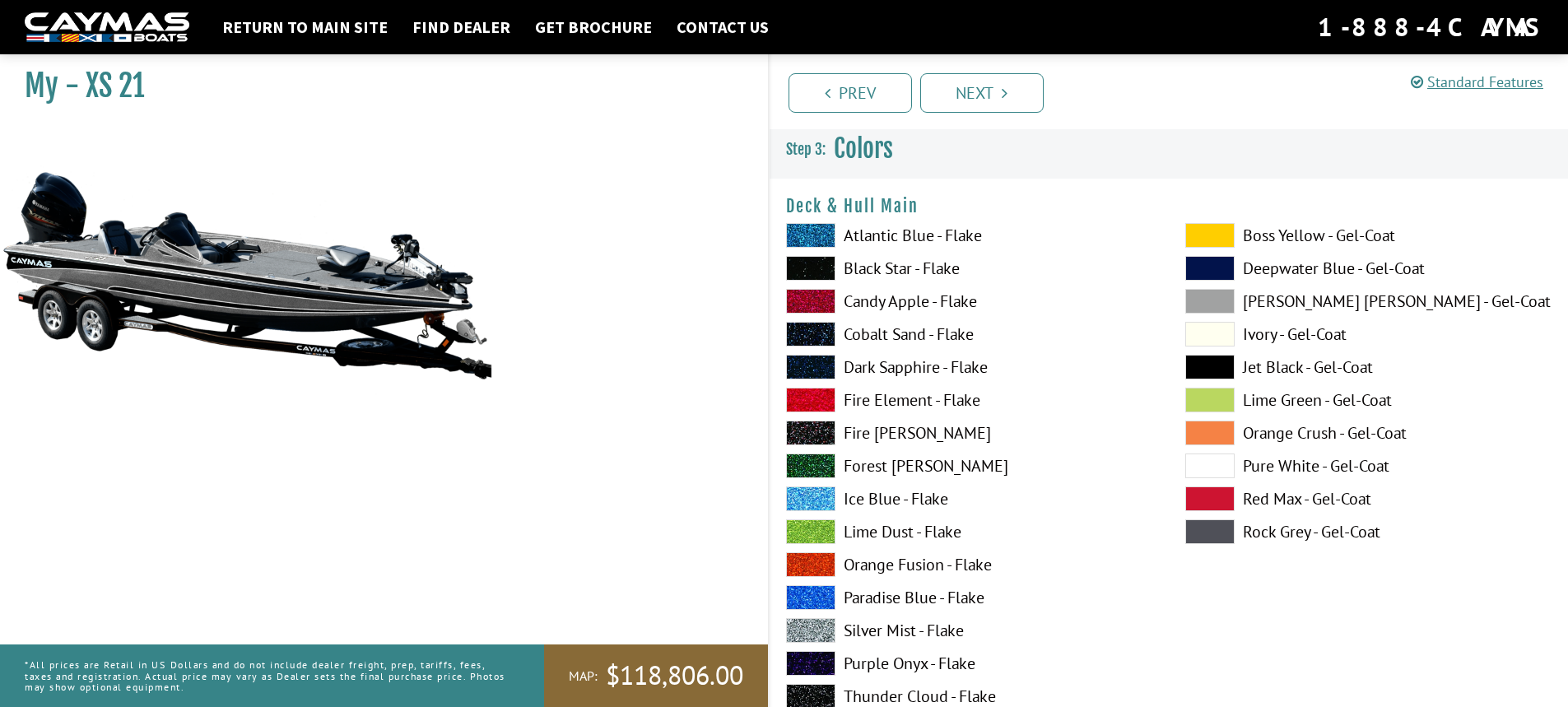
drag, startPoint x: 573, startPoint y: 497, endPoint x: 150, endPoint y: 537, distance: 424.9
click at [152, 541] on div "My - XS 21" at bounding box center [376, 400] width 785 height 707
drag, startPoint x: 140, startPoint y: 519, endPoint x: 431, endPoint y: 485, distance: 293.0
click at [408, 489] on div "My - XS 21" at bounding box center [376, 400] width 785 height 707
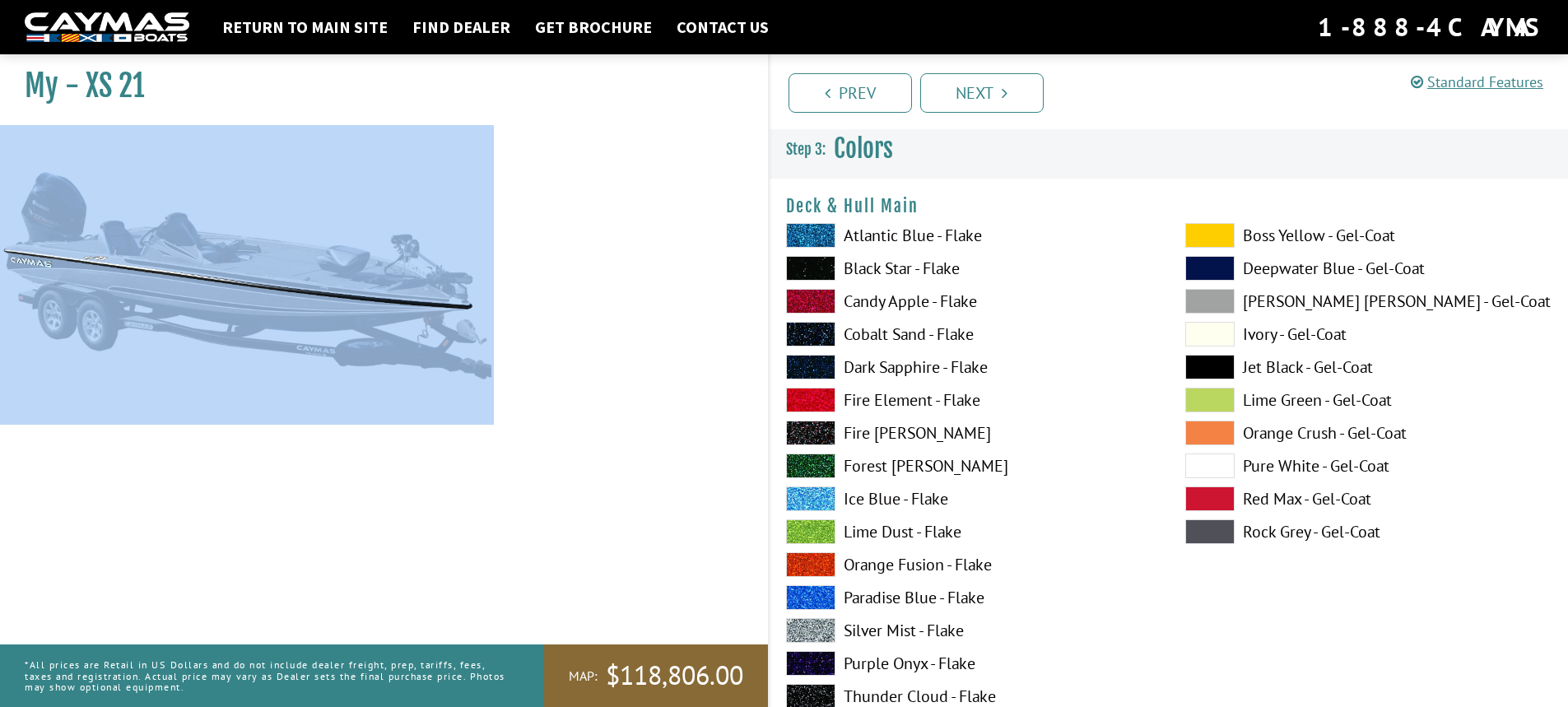
drag, startPoint x: 431, startPoint y: 485, endPoint x: 736, endPoint y: 356, distance: 331.2
click at [736, 356] on div "My - XS 21" at bounding box center [376, 400] width 785 height 707
click at [443, 487] on div "My - XS 21" at bounding box center [376, 400] width 785 height 707
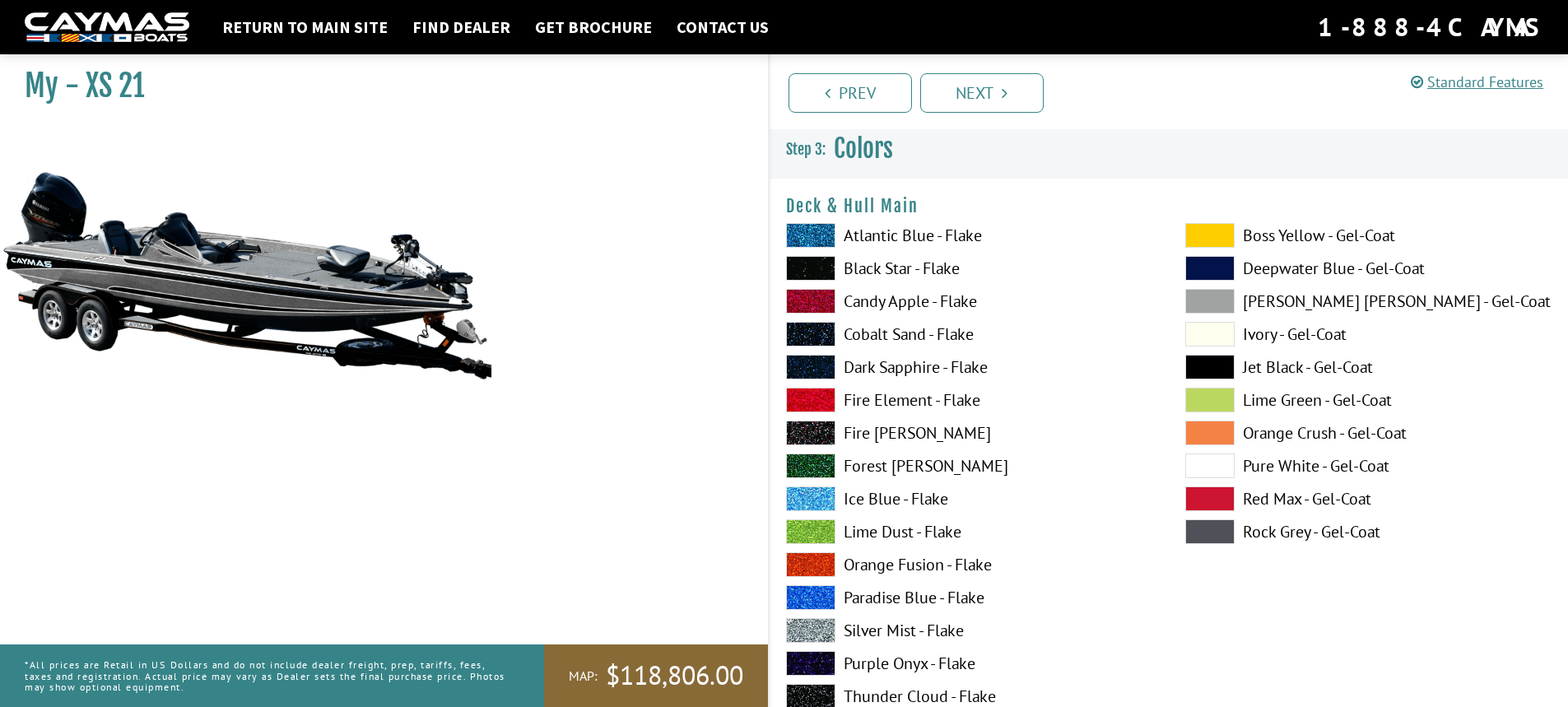
click at [893, 242] on label "Atlantic Blue - Flake" at bounding box center [970, 235] width 366 height 25
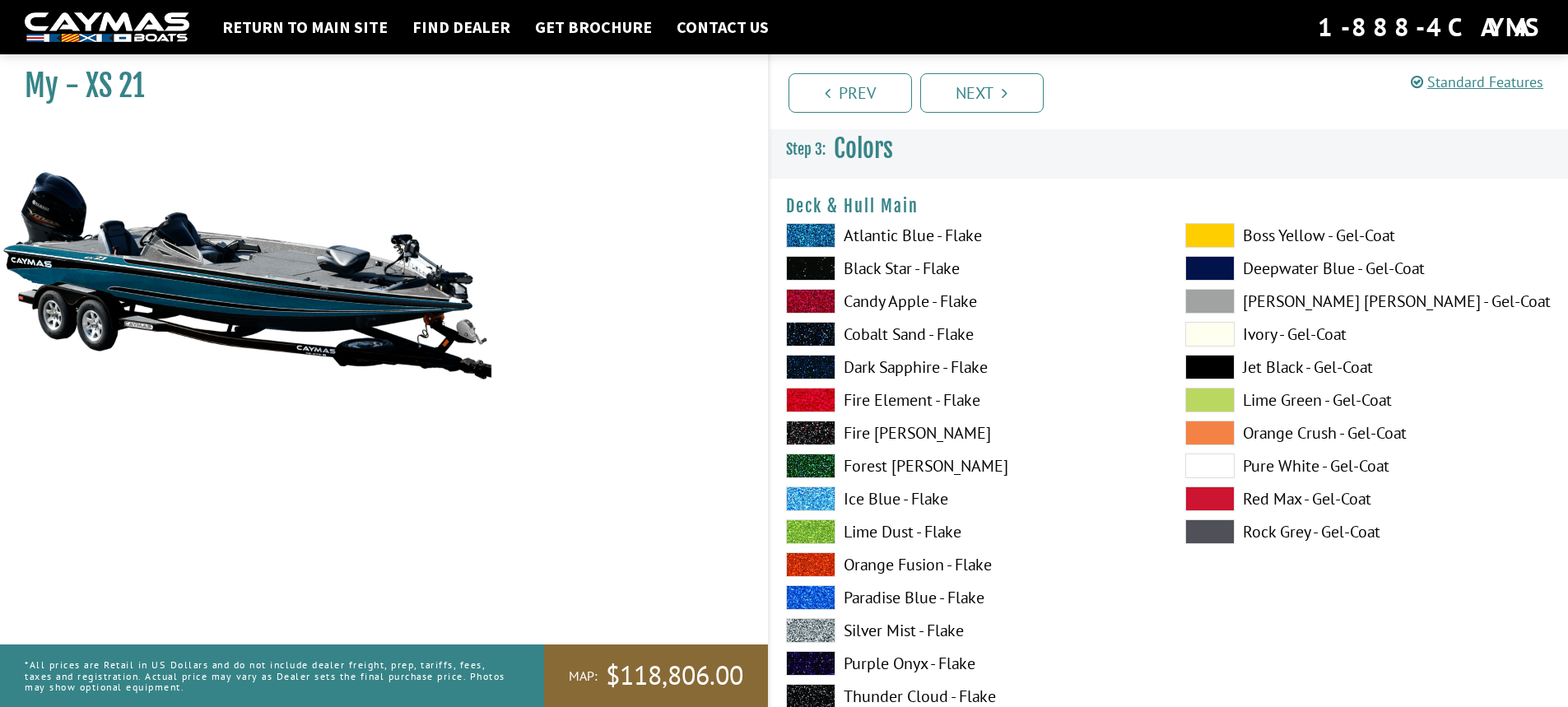
click at [897, 262] on label "Black Star - Flake" at bounding box center [970, 268] width 366 height 25
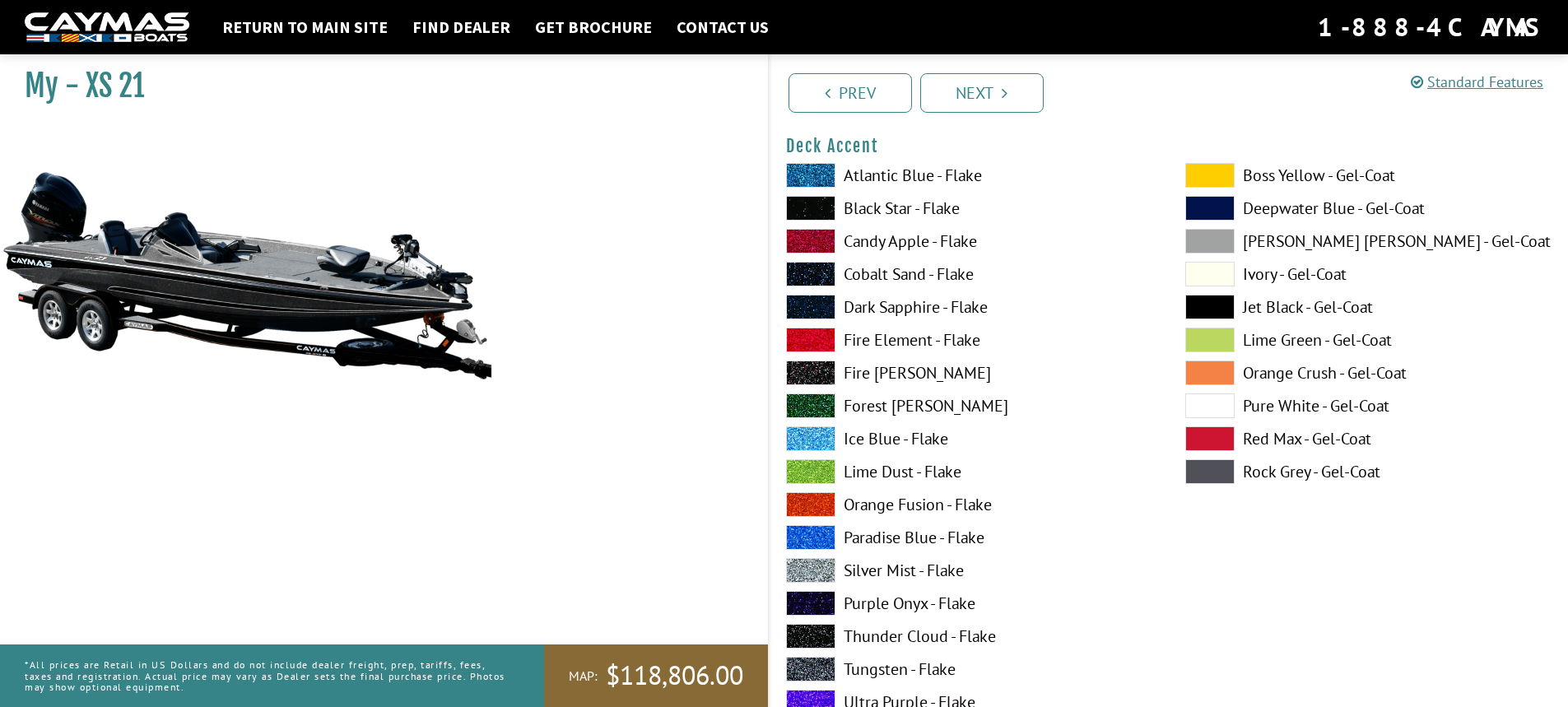
scroll to position [741, 0]
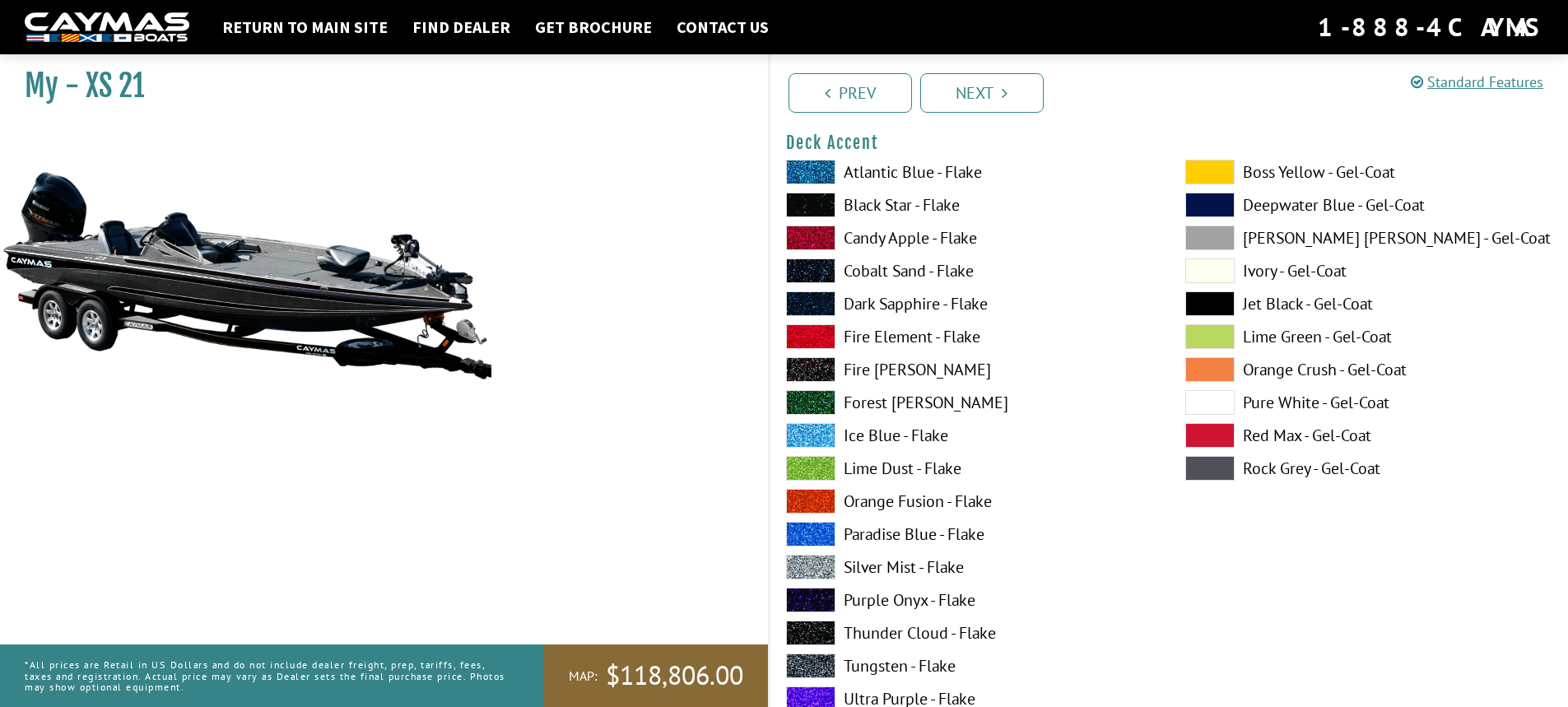
click at [885, 570] on label "Silver Mist - Flake" at bounding box center [970, 566] width 366 height 25
click at [881, 195] on label "Black Star - Flake" at bounding box center [970, 204] width 366 height 25
click at [1566, 89] on ul "Prev Next" at bounding box center [1177, 91] width 785 height 42
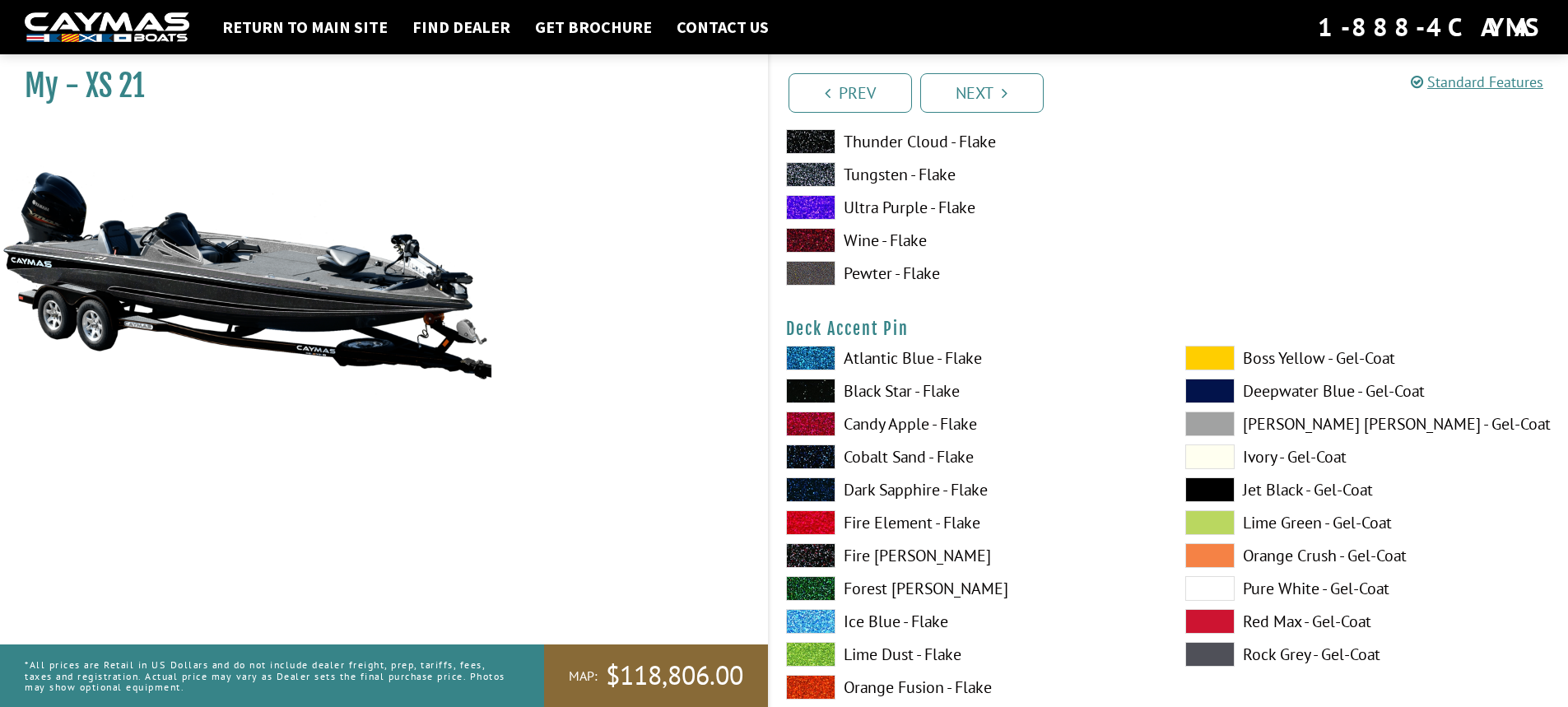
scroll to position [1354, 0]
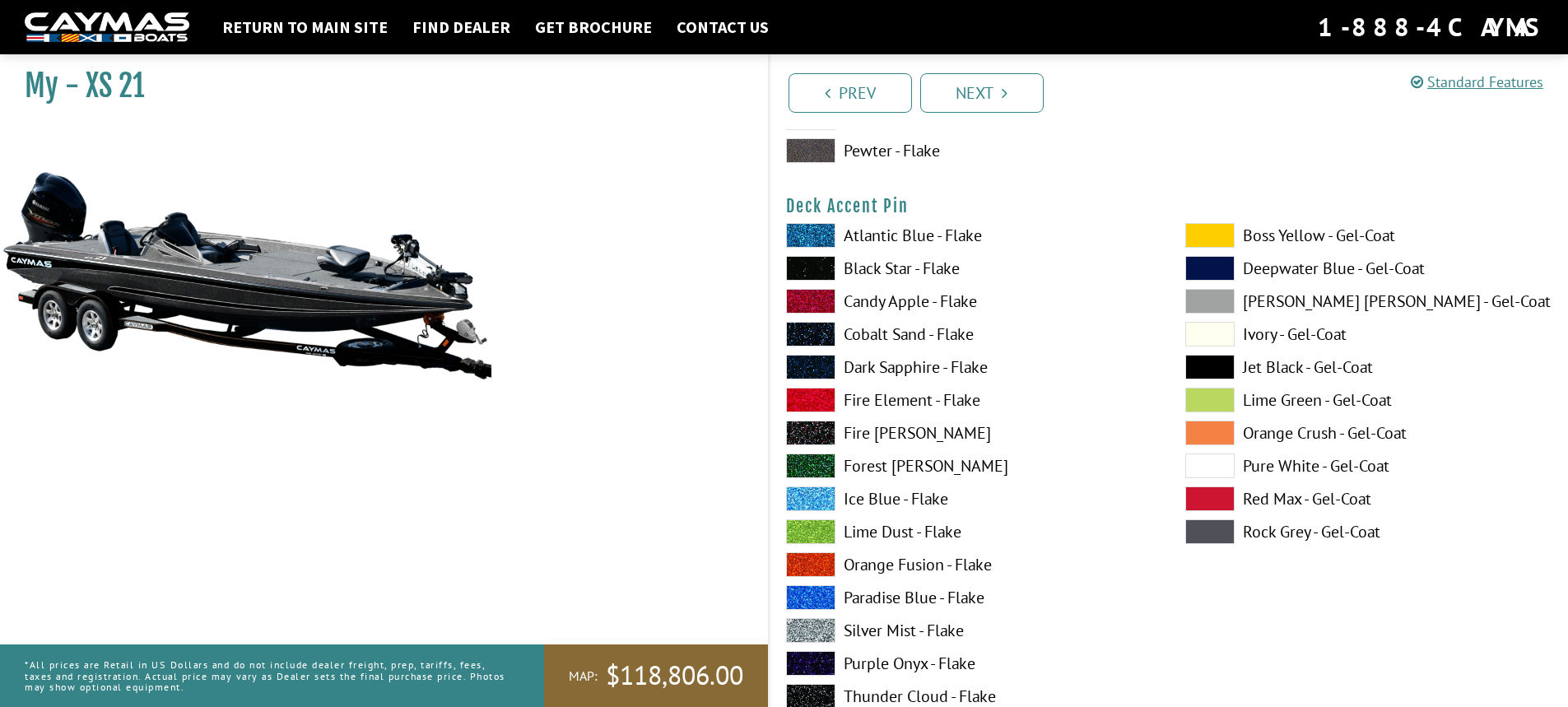
click at [861, 234] on label "Atlantic Blue - Flake" at bounding box center [970, 235] width 366 height 25
drag, startPoint x: 867, startPoint y: 262, endPoint x: 864, endPoint y: 271, distance: 9.5
click at [864, 271] on label "Black Star - Flake" at bounding box center [970, 268] width 366 height 25
click at [829, 620] on span at bounding box center [811, 630] width 49 height 25
click at [827, 265] on span at bounding box center [811, 268] width 49 height 25
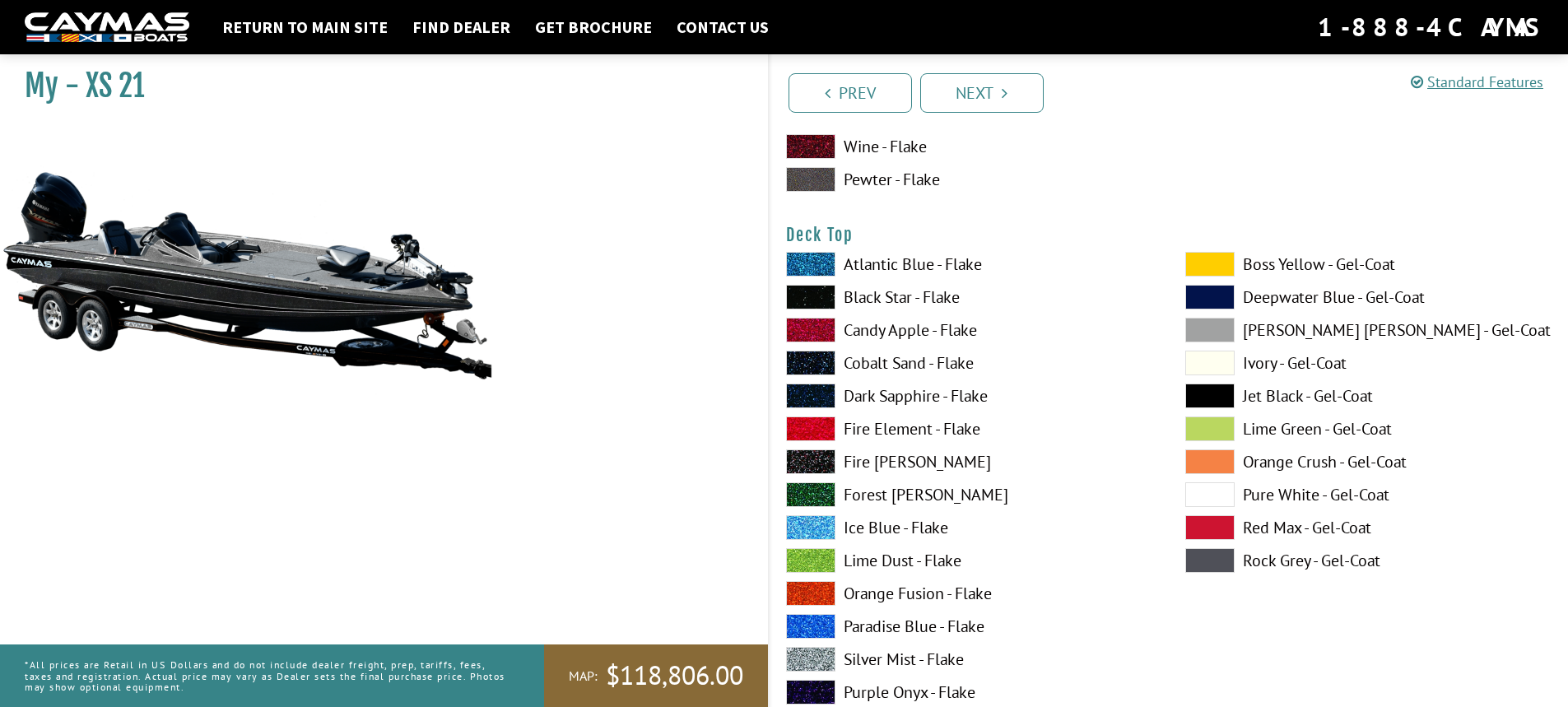
scroll to position [2014, 0]
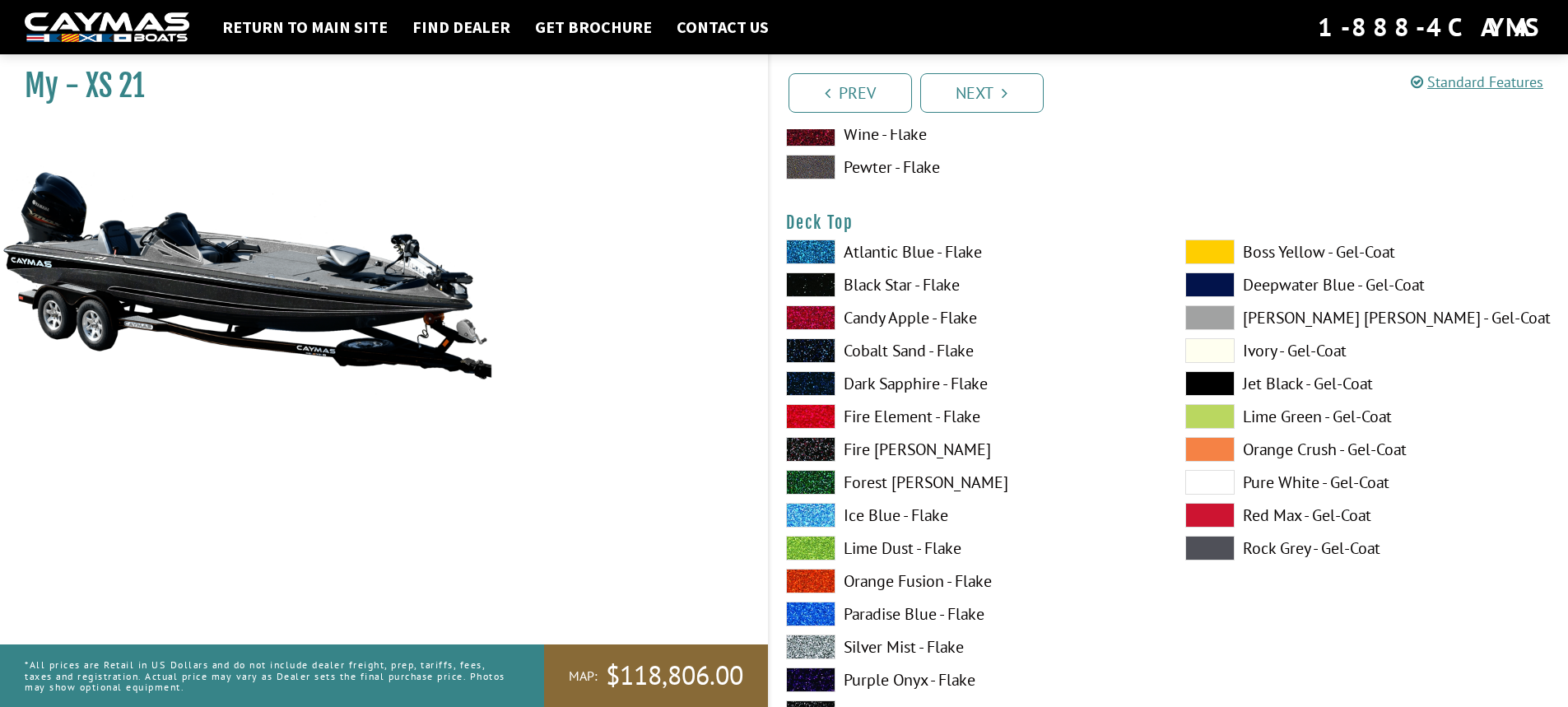
click at [934, 280] on label "Black Star - Flake" at bounding box center [970, 284] width 366 height 25
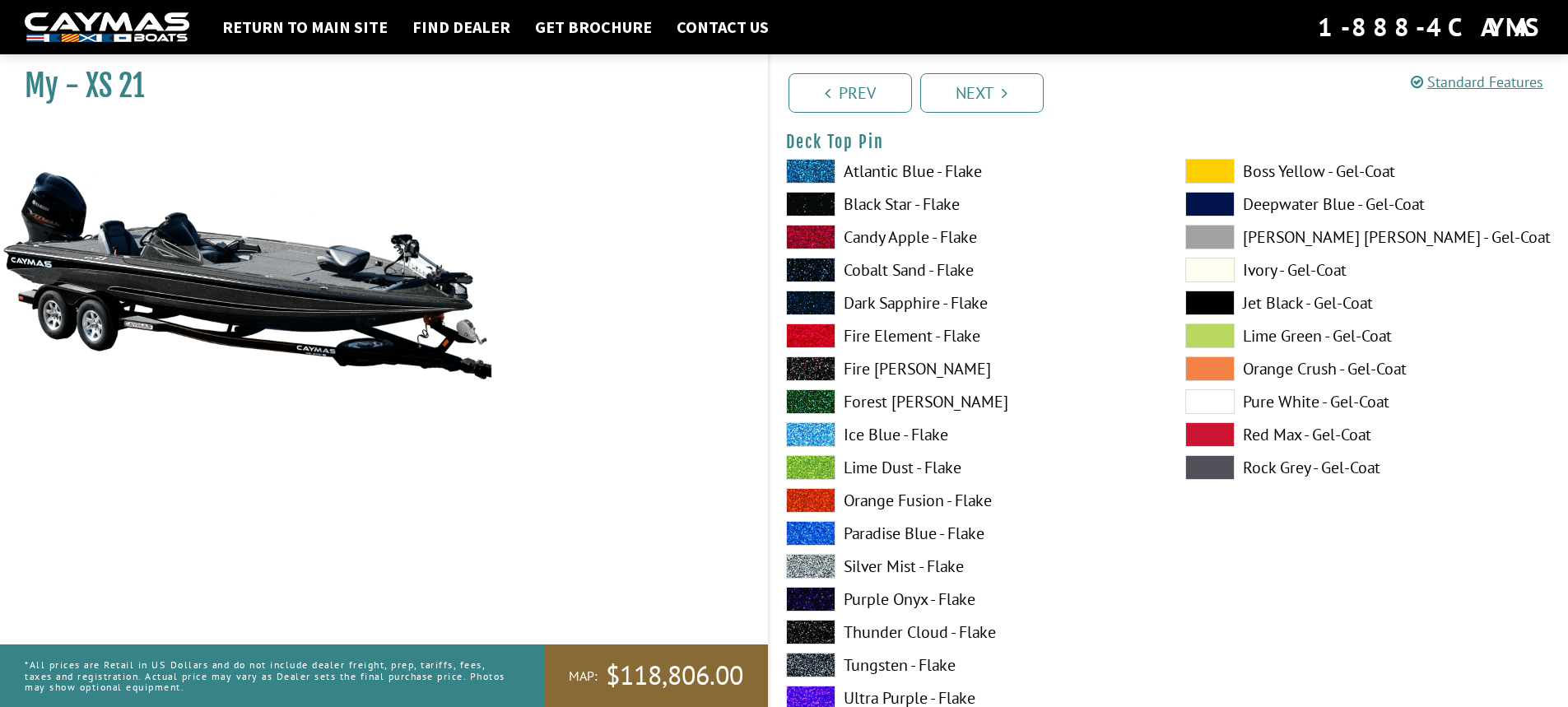
scroll to position [2760, 0]
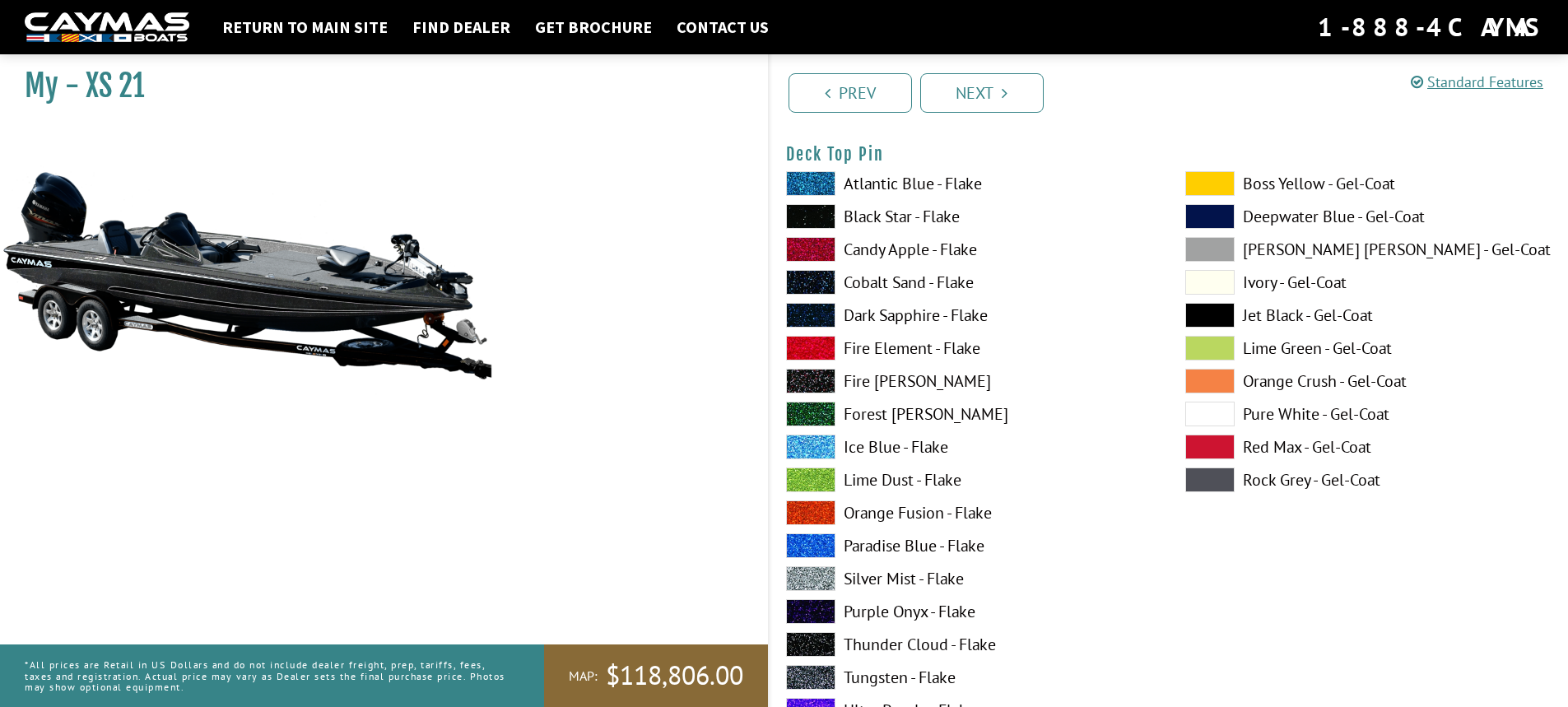
click at [943, 218] on label "Black Star - Flake" at bounding box center [970, 216] width 366 height 25
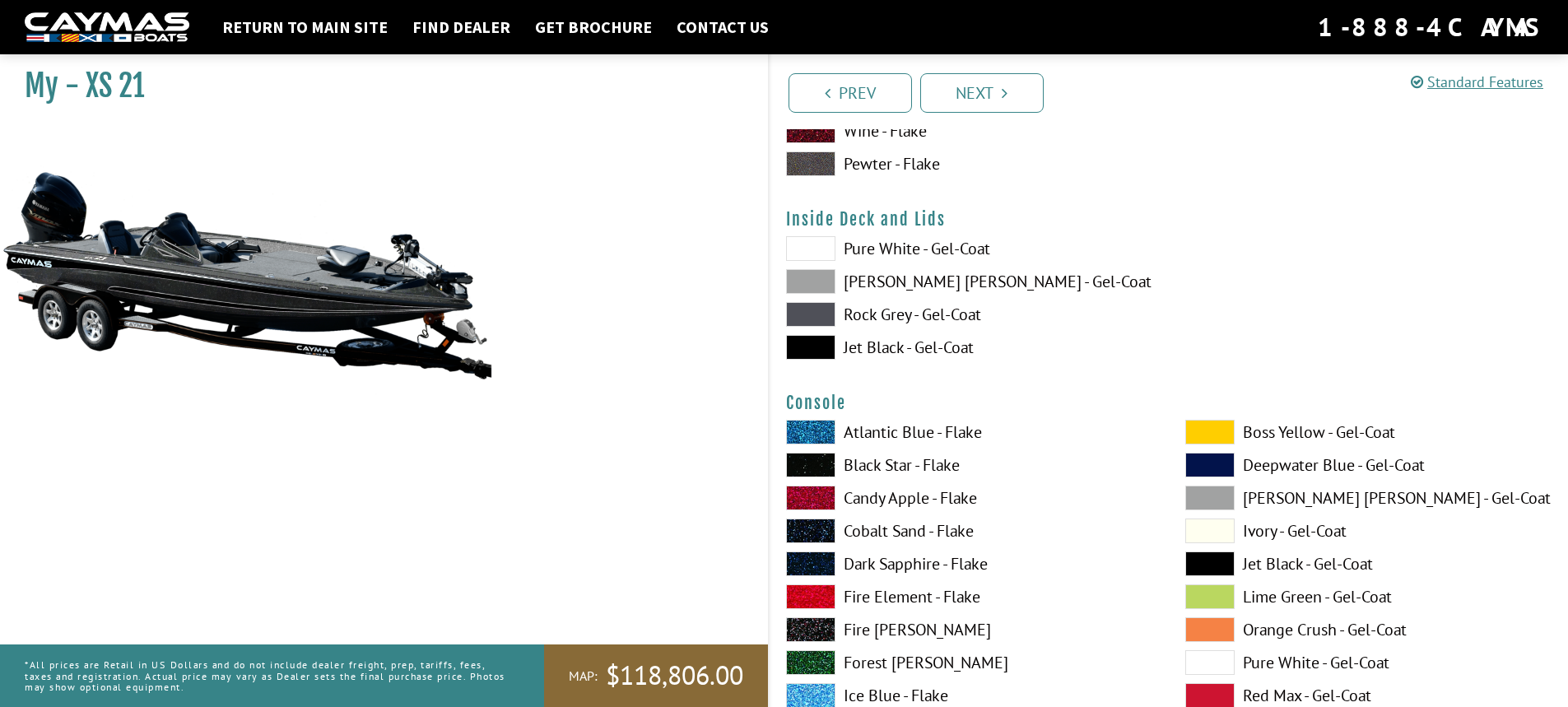
scroll to position [3152, 0]
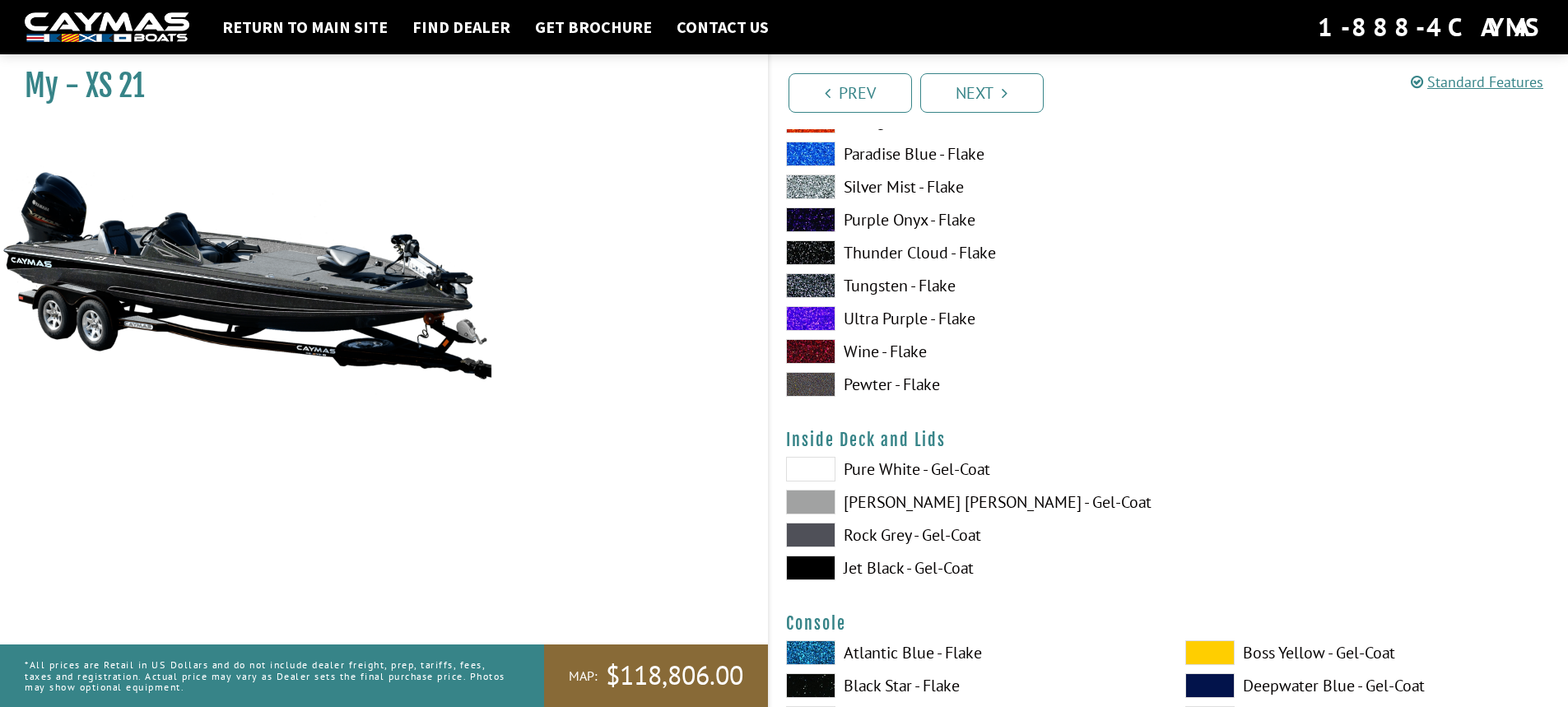
click at [846, 466] on label "Pure White - Gel-Coat" at bounding box center [970, 468] width 366 height 25
click at [820, 499] on span at bounding box center [811, 502] width 49 height 25
click at [818, 535] on span at bounding box center [811, 534] width 49 height 25
drag, startPoint x: 826, startPoint y: 553, endPoint x: 867, endPoint y: 569, distance: 44.0
click at [835, 558] on div "Pure White - Gel-Coat Dove Gray - Gel-Coat Rock Grey - Gel-Coat Jet Black - Gel…" at bounding box center [969, 521] width 399 height 131
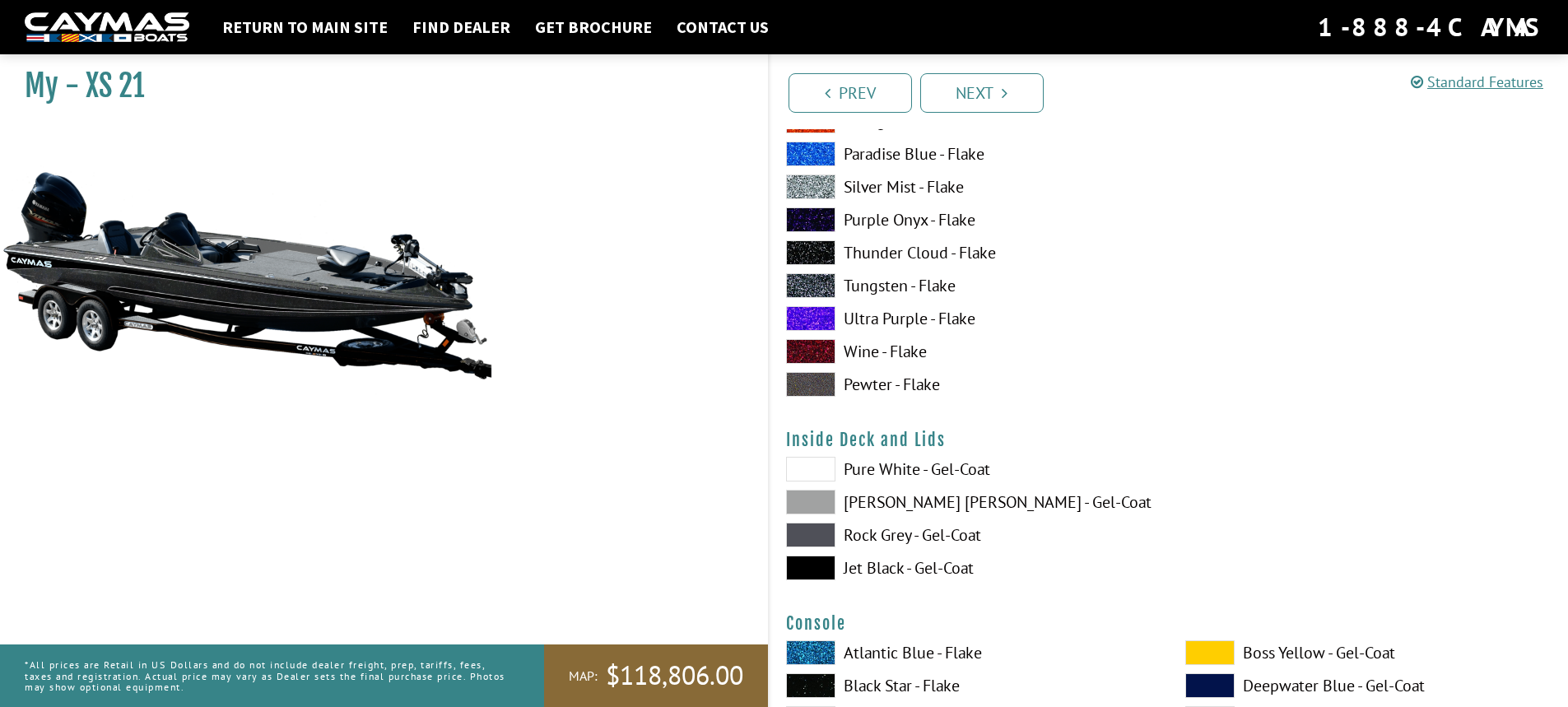
click at [848, 571] on label "Jet Black - Gel-Coat" at bounding box center [970, 567] width 366 height 25
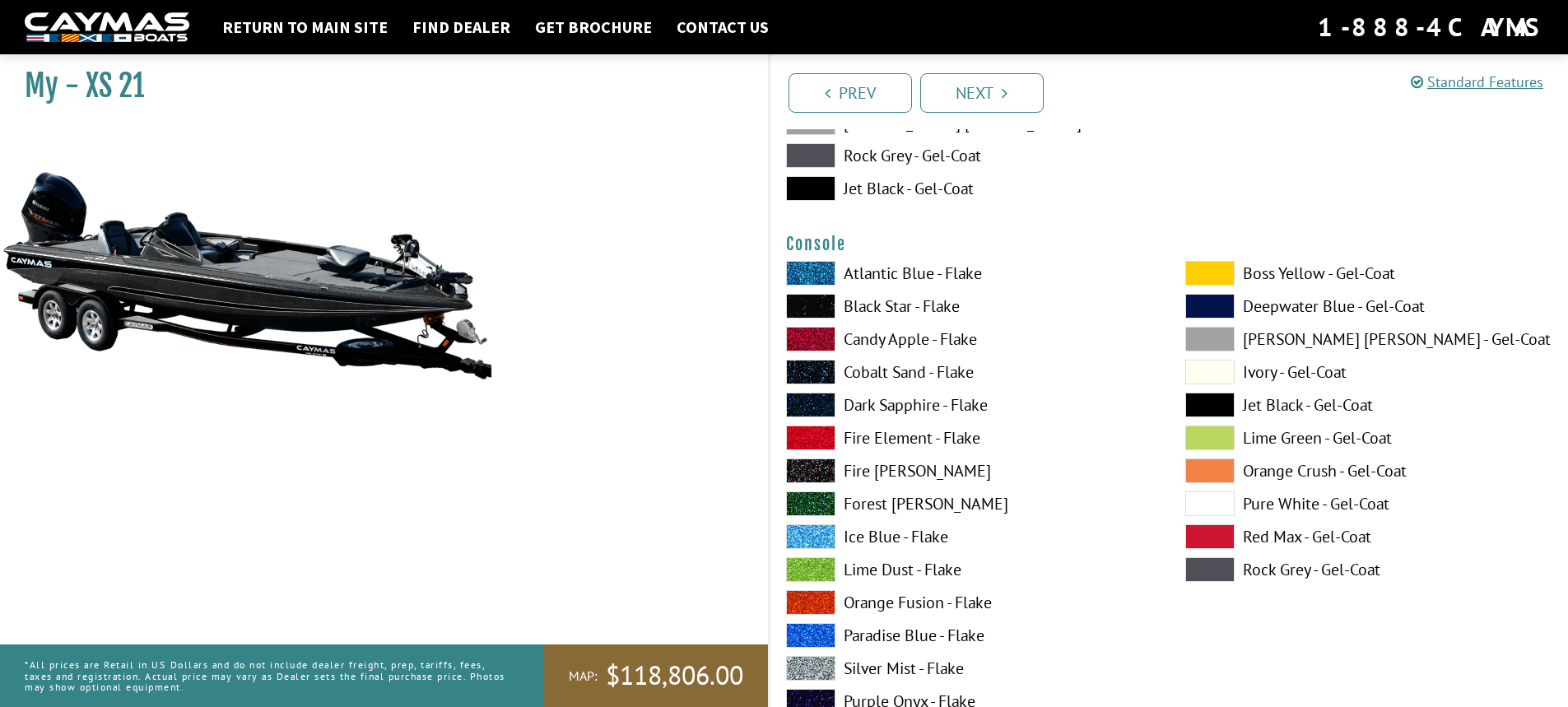
scroll to position [3544, 0]
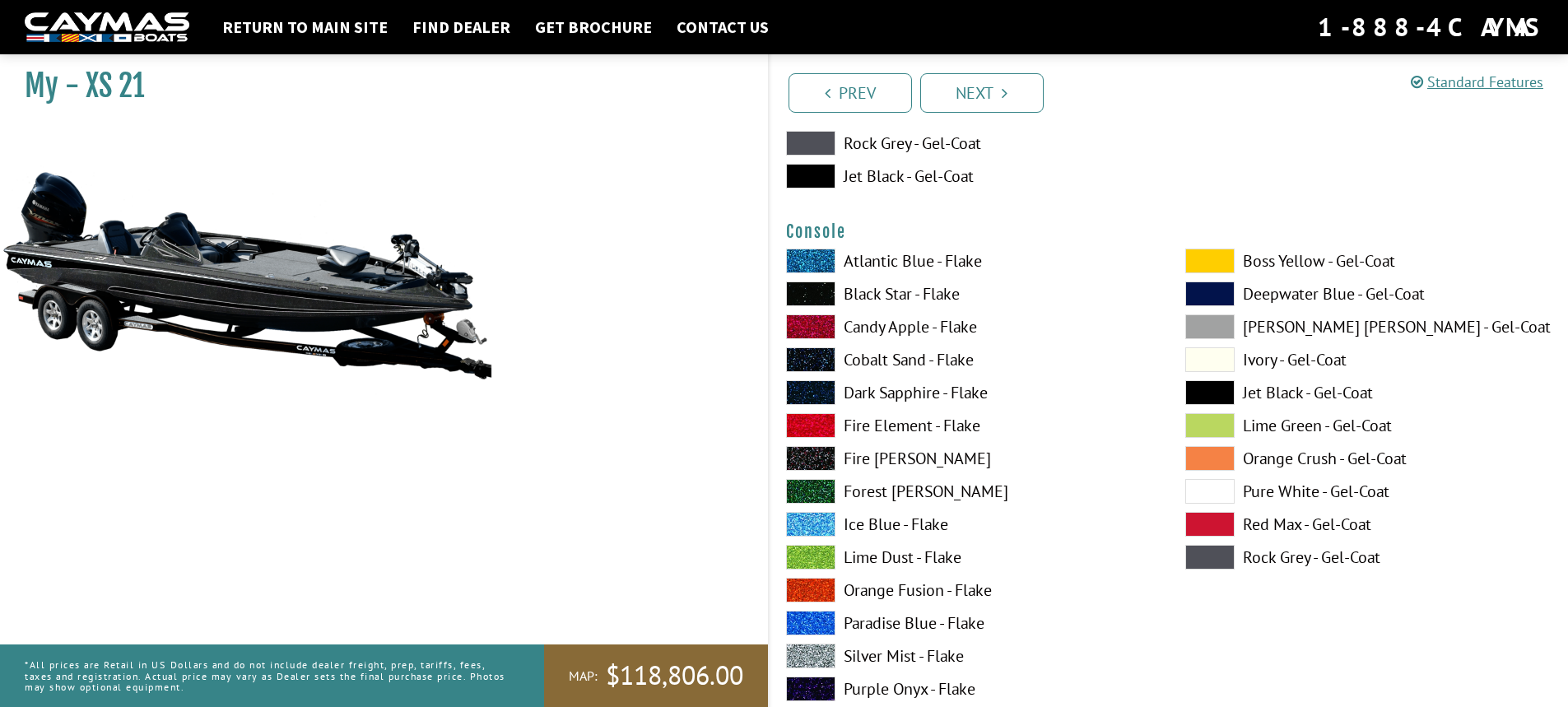
click at [897, 415] on label "Fire Element - Flake" at bounding box center [970, 425] width 366 height 25
click at [834, 297] on span at bounding box center [811, 294] width 49 height 25
click at [827, 650] on span at bounding box center [811, 655] width 49 height 25
click at [1199, 484] on span at bounding box center [1210, 491] width 49 height 25
click at [815, 354] on span at bounding box center [811, 359] width 49 height 25
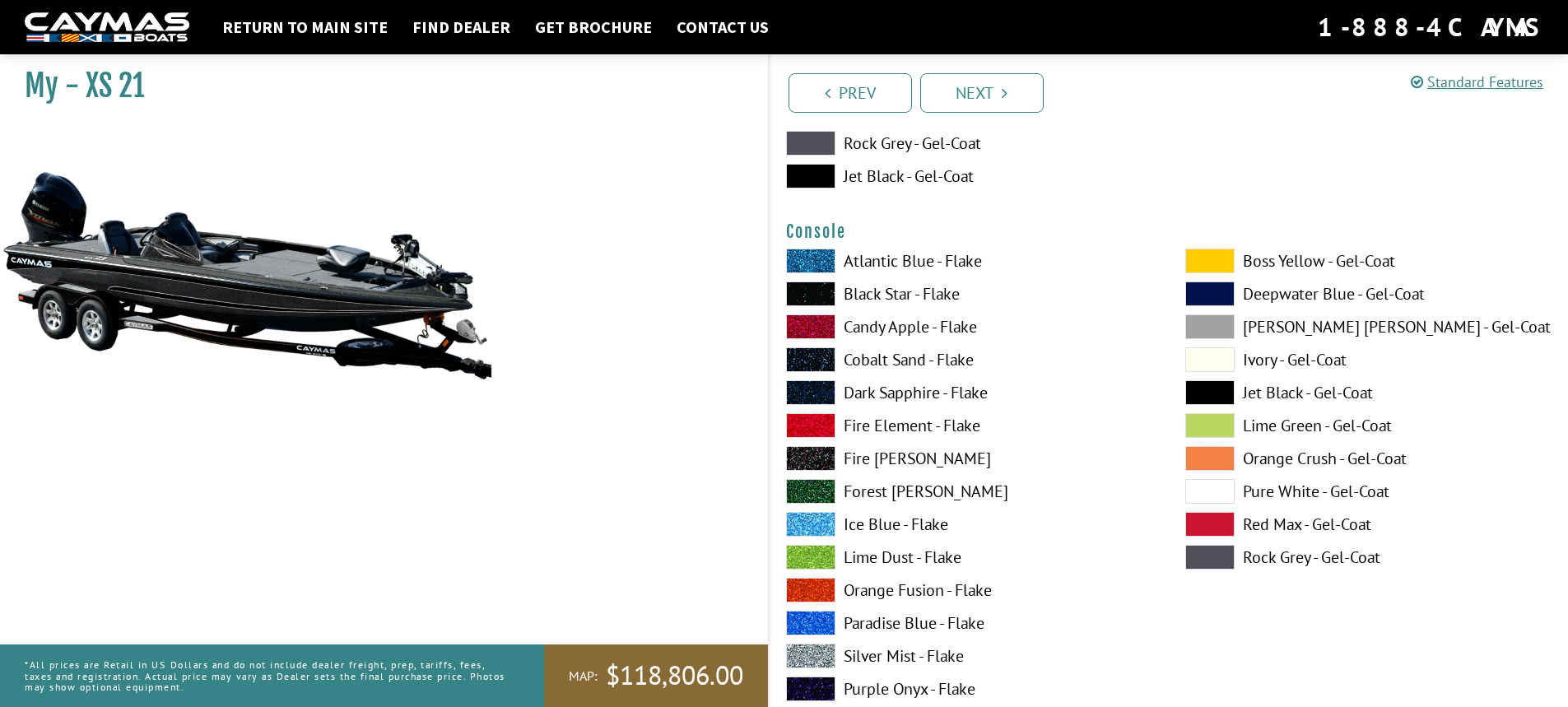
click at [831, 299] on span at bounding box center [811, 294] width 49 height 25
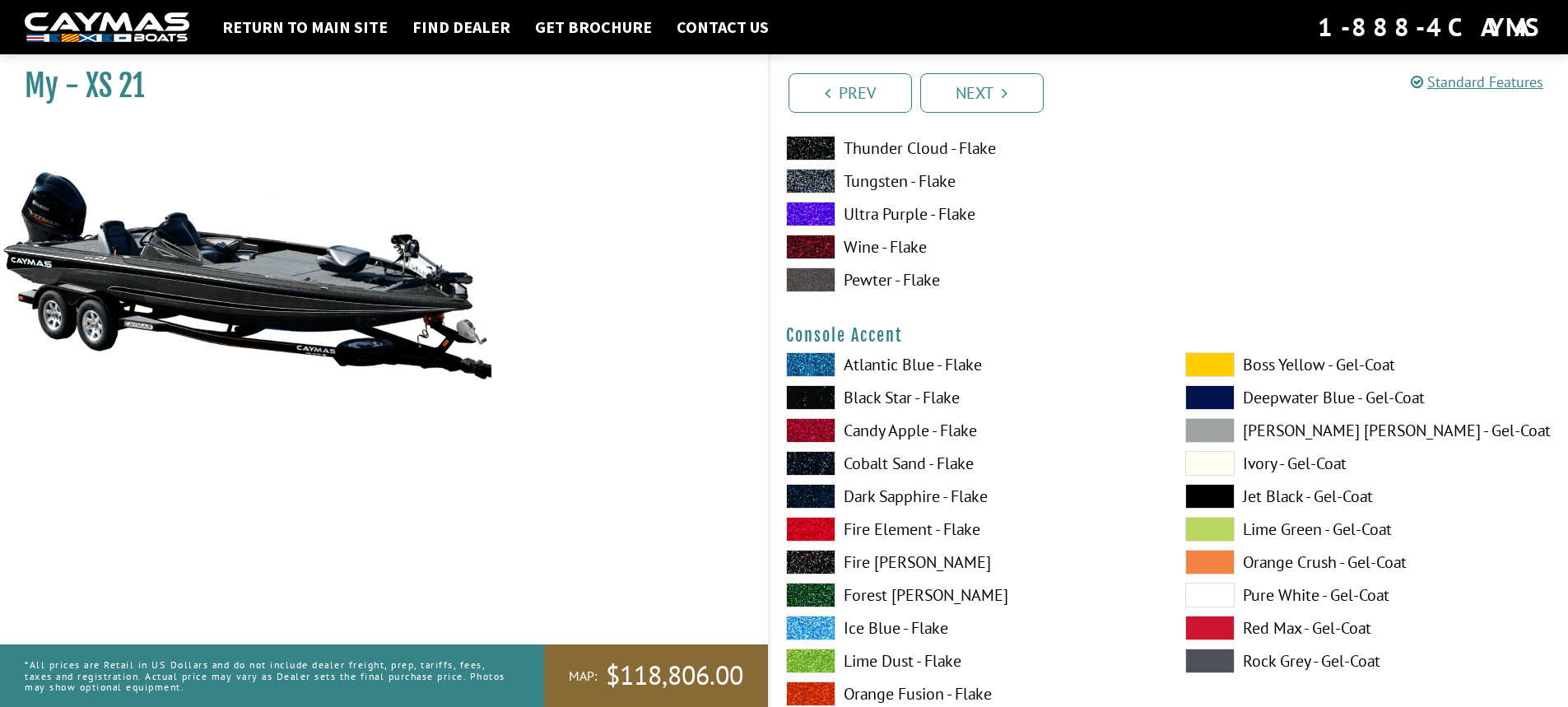
scroll to position [4119, 0]
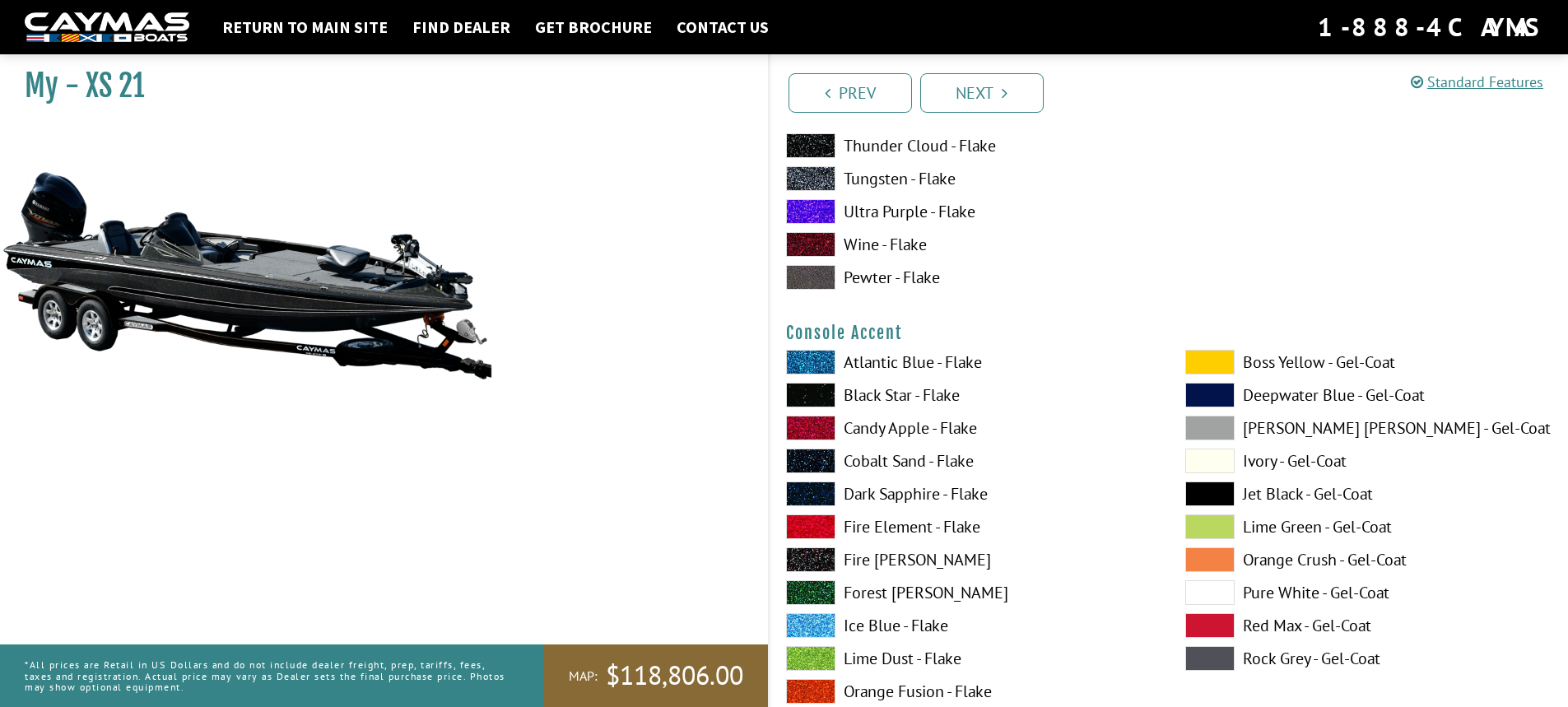
click at [1193, 587] on span at bounding box center [1210, 592] width 49 height 25
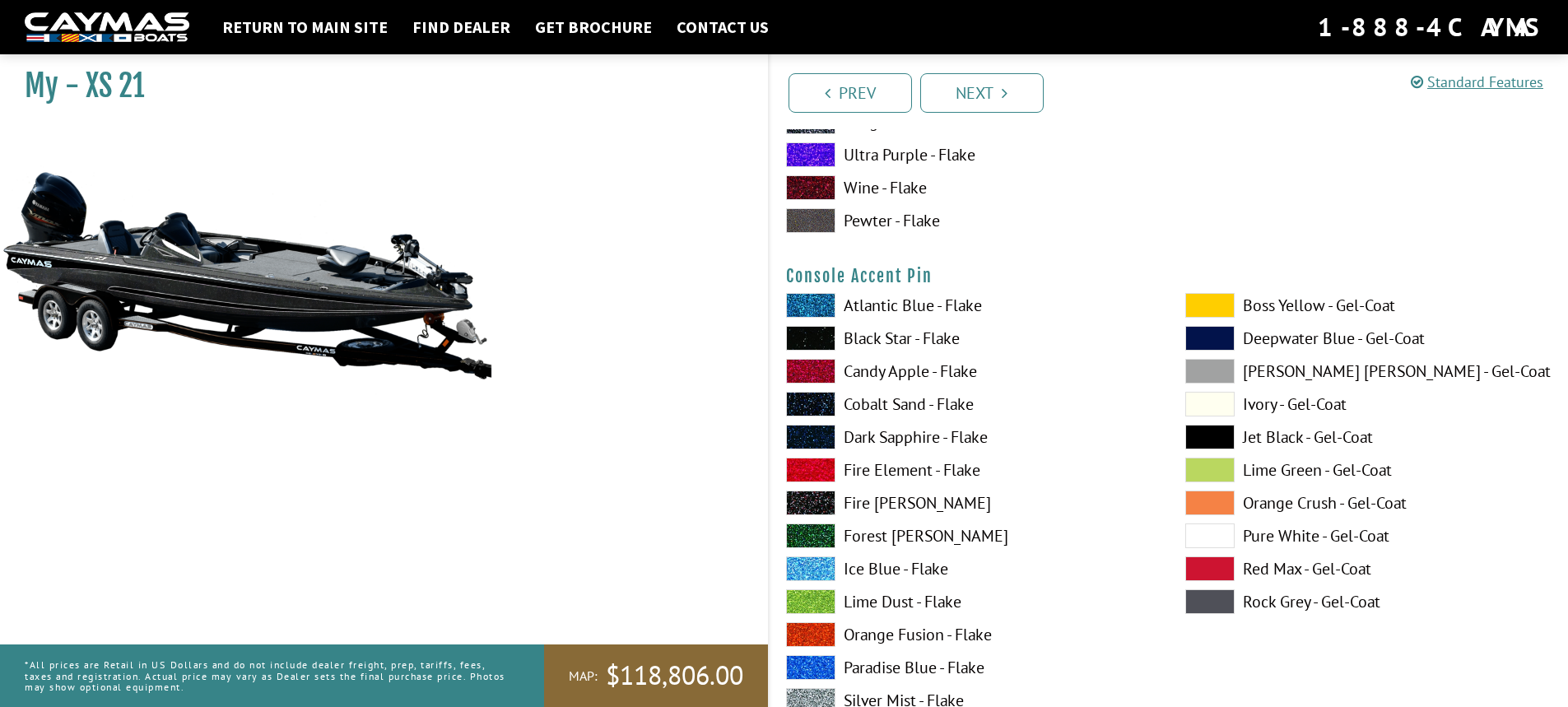
scroll to position [4914, 0]
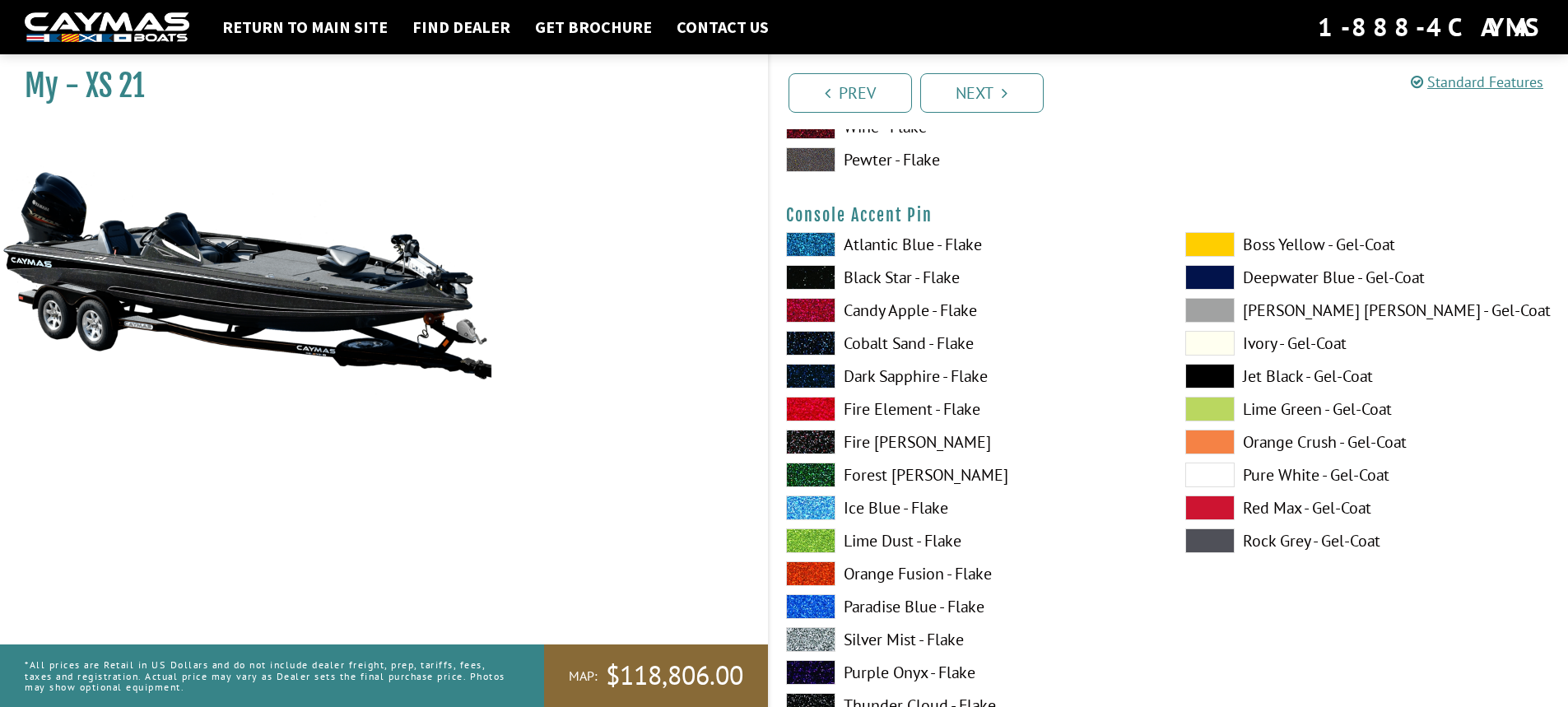
click at [1214, 466] on span at bounding box center [1210, 474] width 49 height 25
click at [805, 275] on span at bounding box center [811, 277] width 49 height 25
drag, startPoint x: 1565, startPoint y: 379, endPoint x: 1572, endPoint y: 397, distance: 19.3
click at [1568, 397] on html "Return to main site Find Dealer Get Brochure Contact Us 1-888-4CAYMAS My - XS 21" at bounding box center [784, 117] width 1568 height 10062
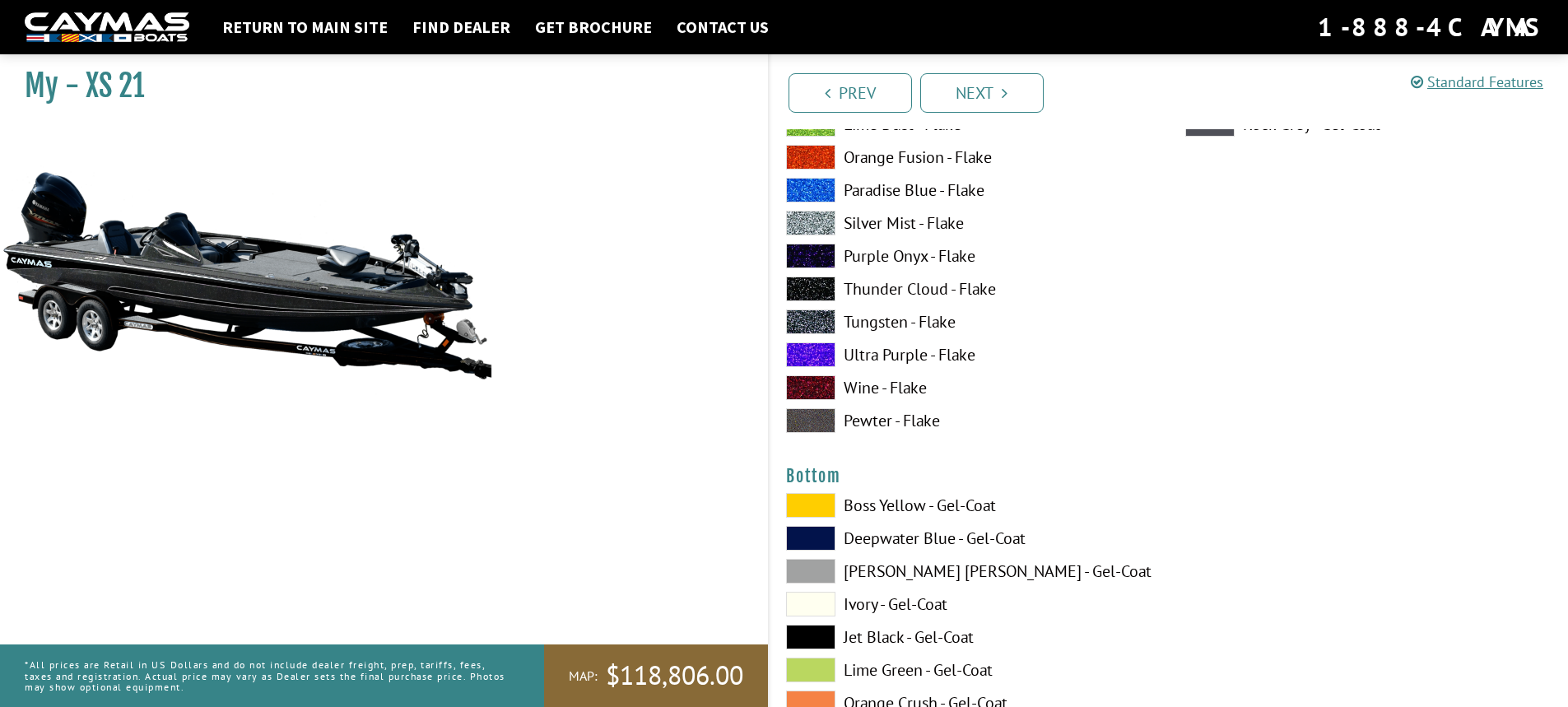
scroll to position [5440, 0]
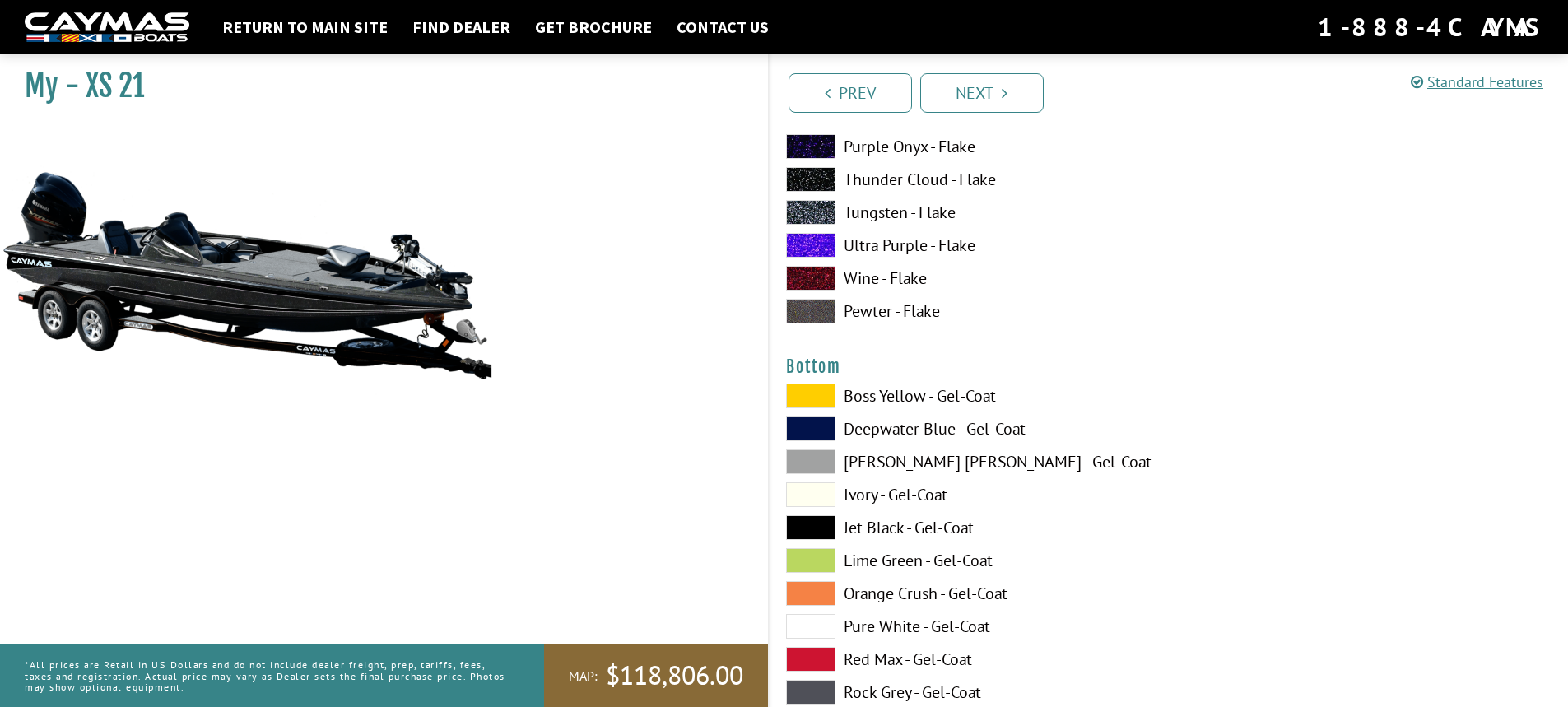
click at [813, 624] on span at bounding box center [811, 625] width 49 height 25
click at [819, 515] on span at bounding box center [811, 527] width 49 height 25
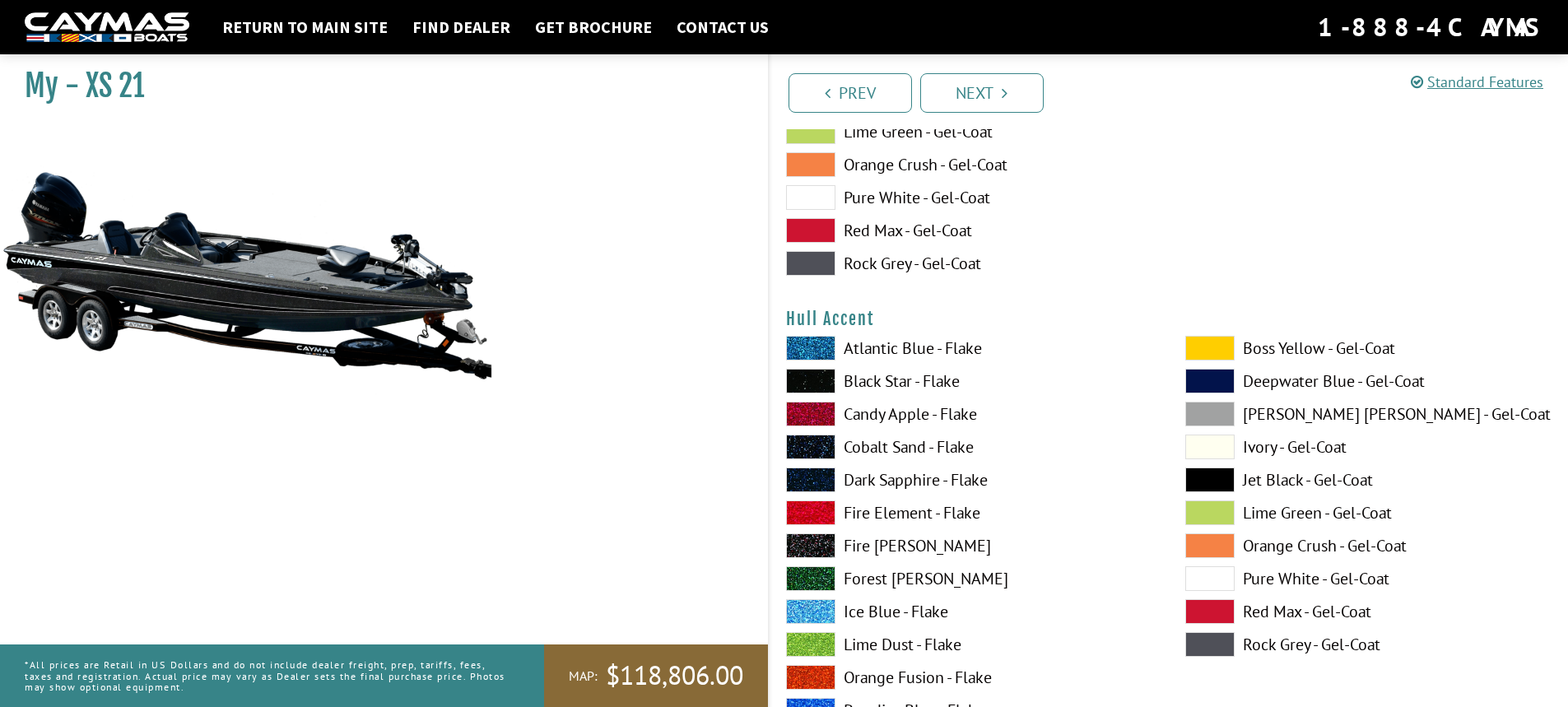
scroll to position [5941, 0]
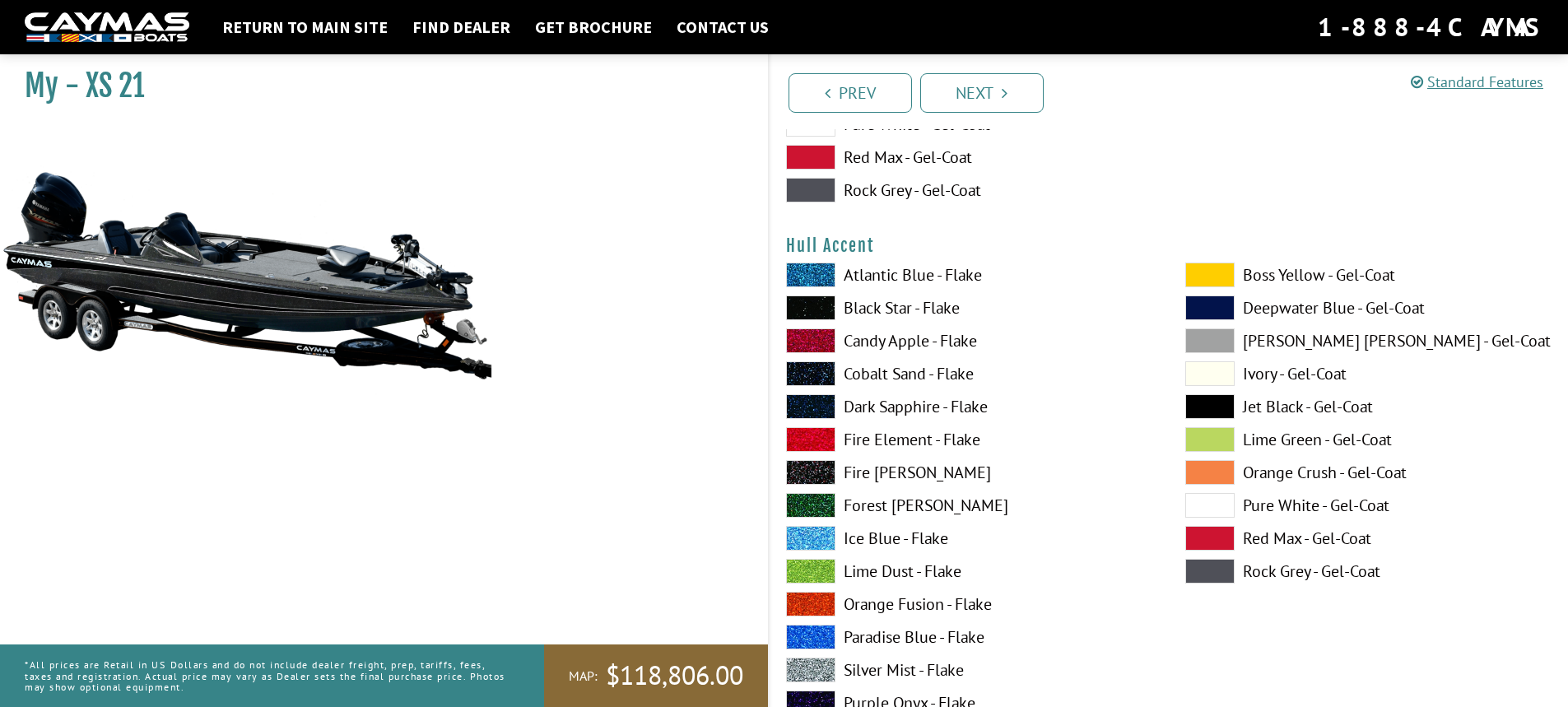
click at [1202, 493] on span at bounding box center [1210, 505] width 49 height 25
click at [811, 307] on span at bounding box center [811, 308] width 49 height 25
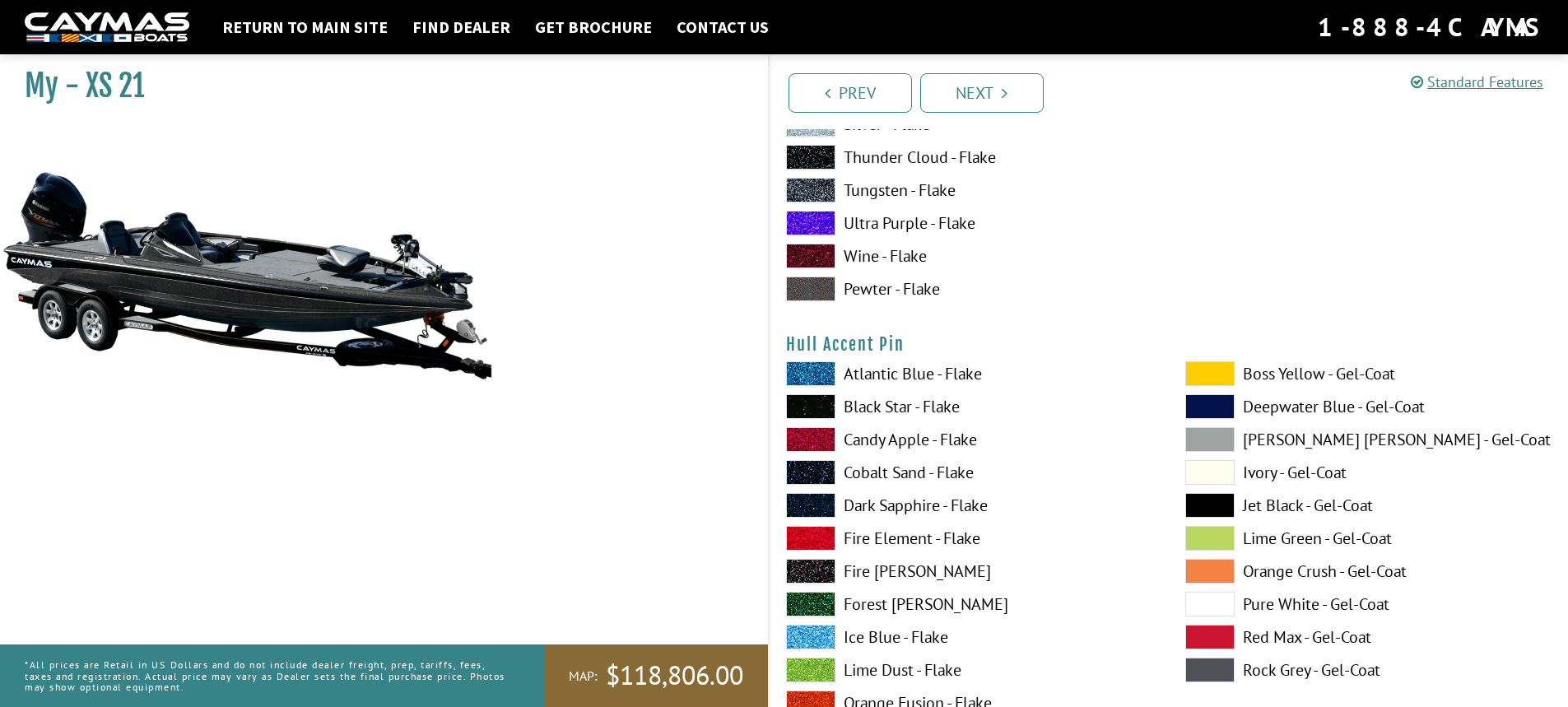
scroll to position [6626, 0]
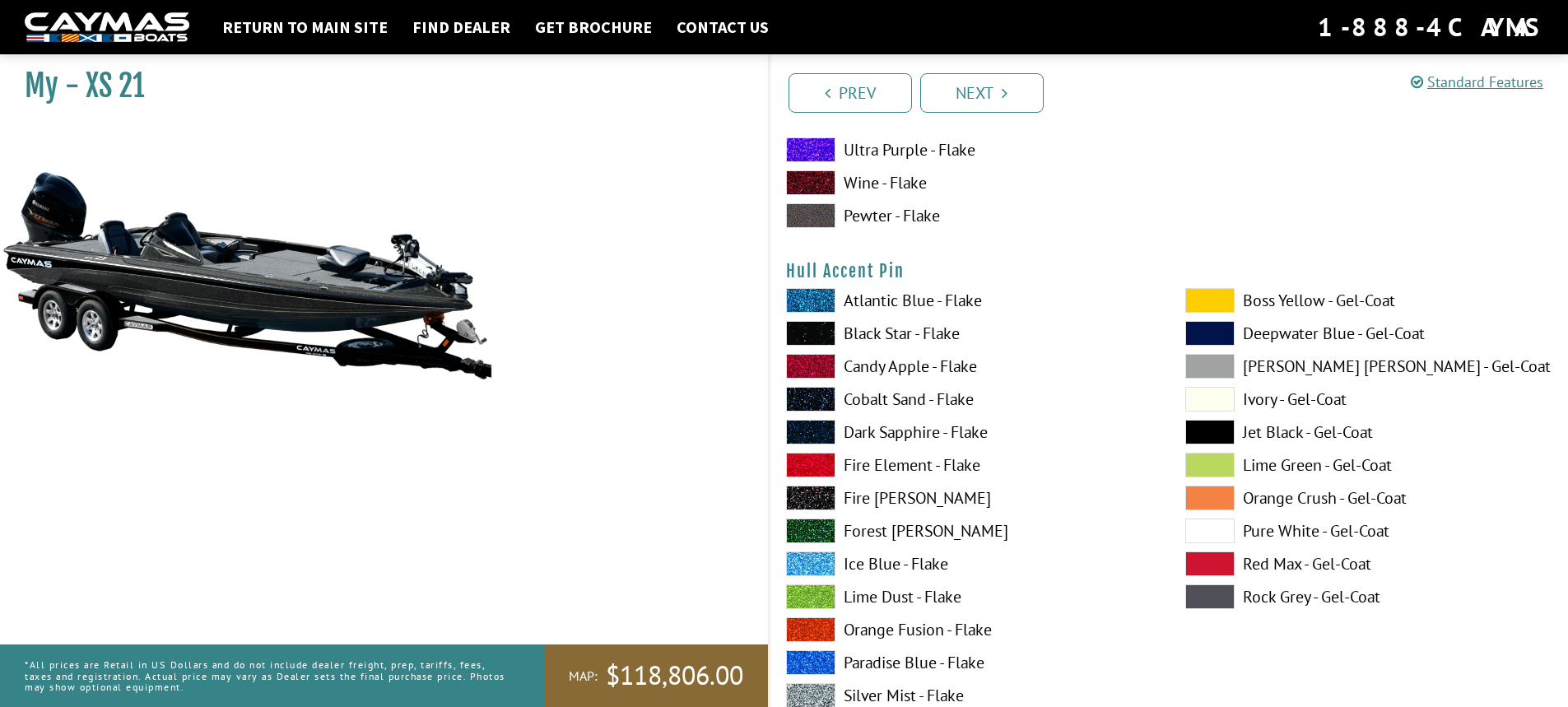
click at [812, 336] on span at bounding box center [811, 332] width 49 height 25
click at [1210, 533] on span at bounding box center [1210, 530] width 49 height 25
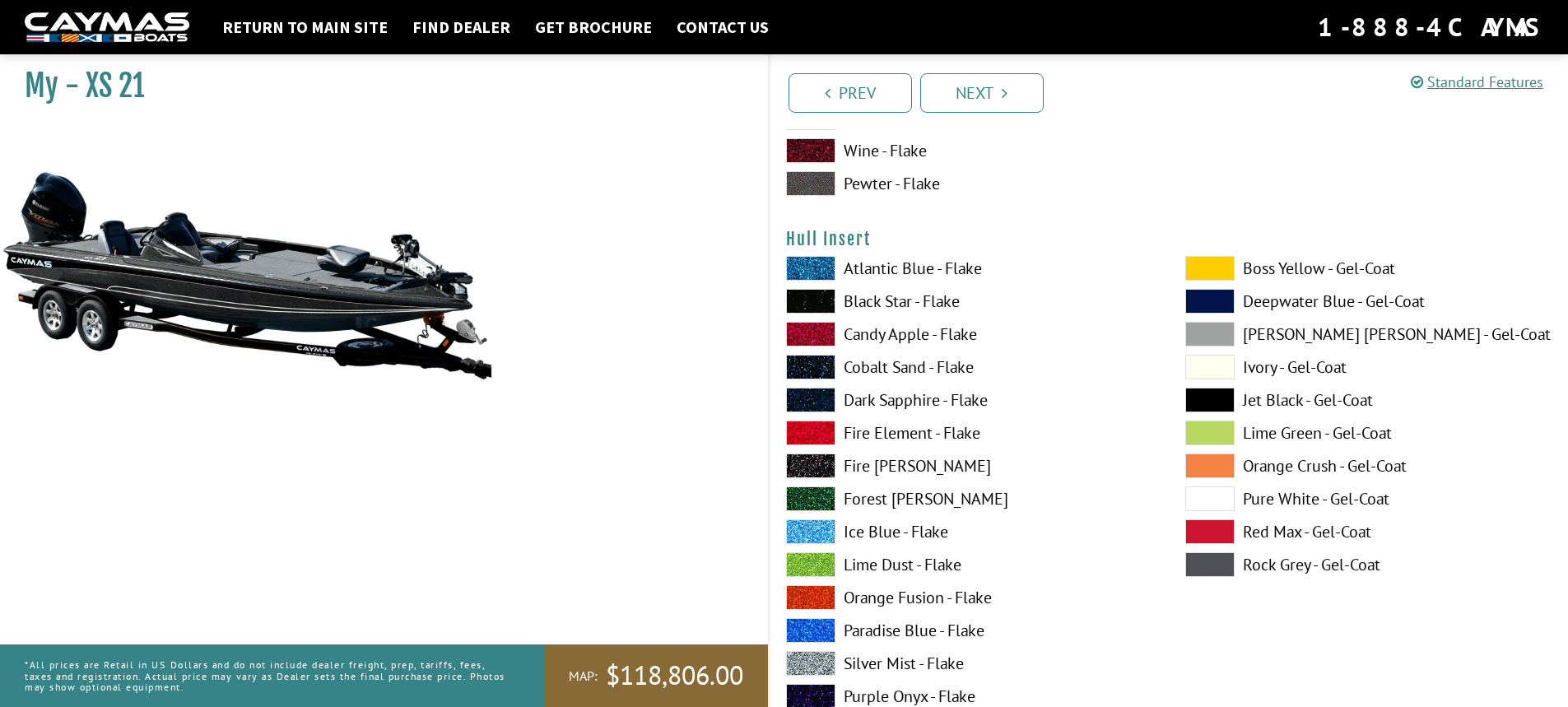
scroll to position [7396, 0]
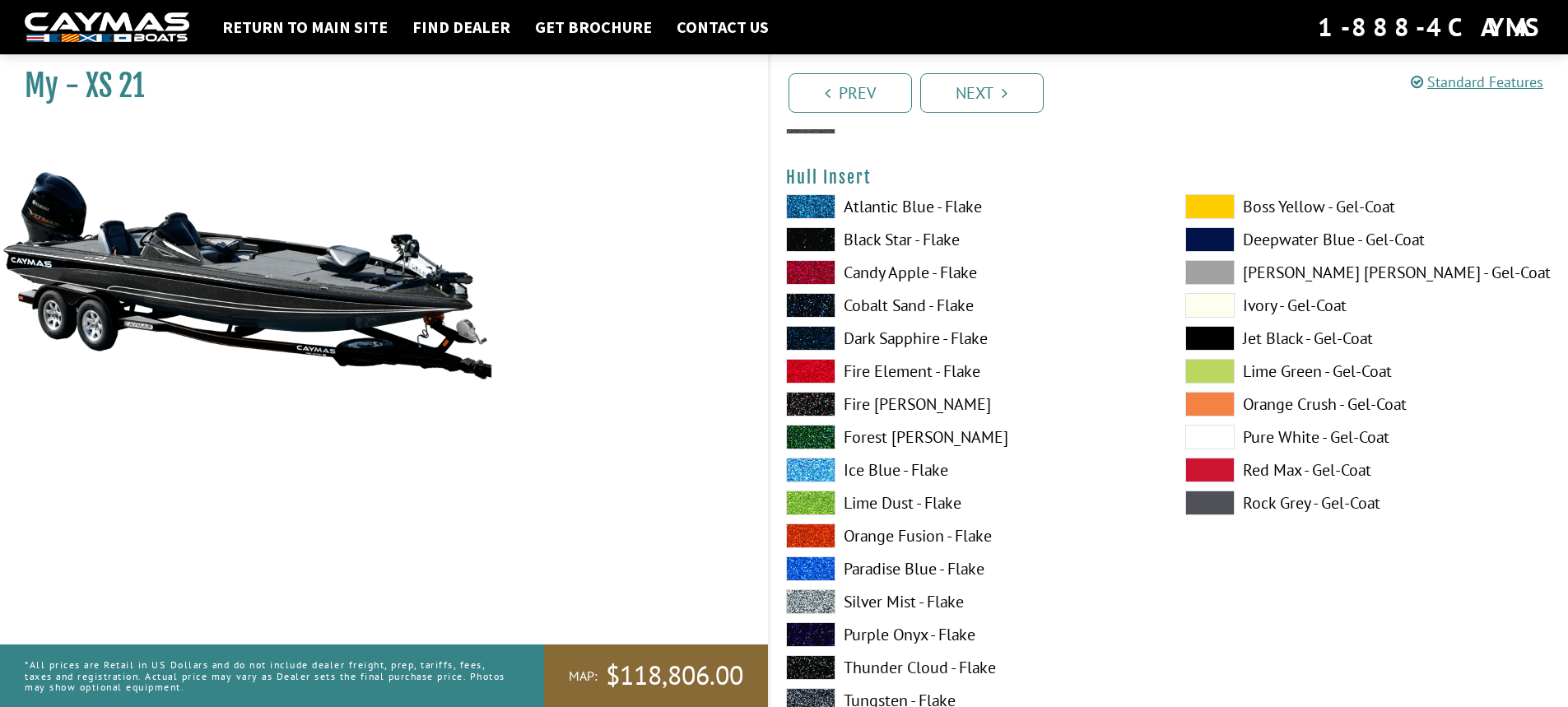
click at [1234, 441] on span at bounding box center [1210, 436] width 49 height 25
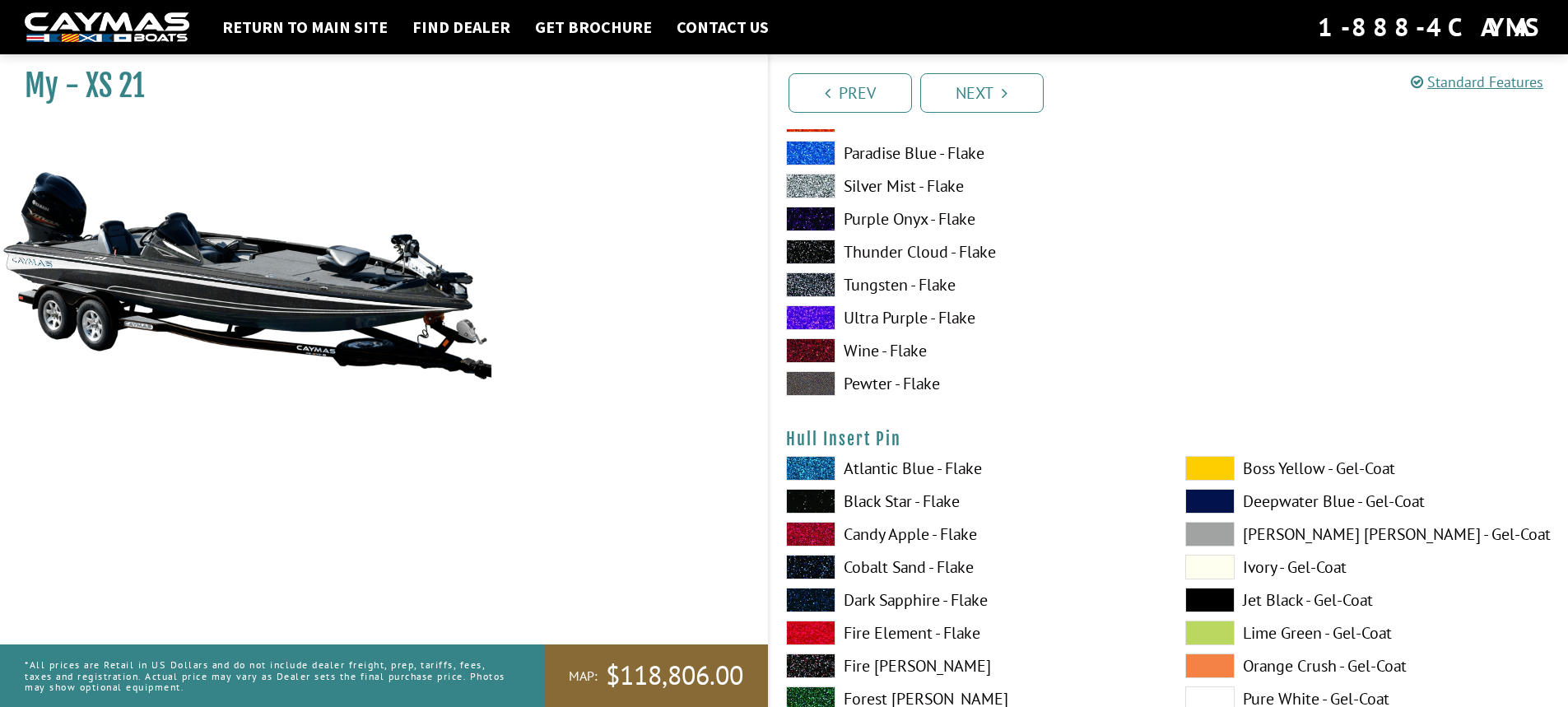
scroll to position [8020, 0]
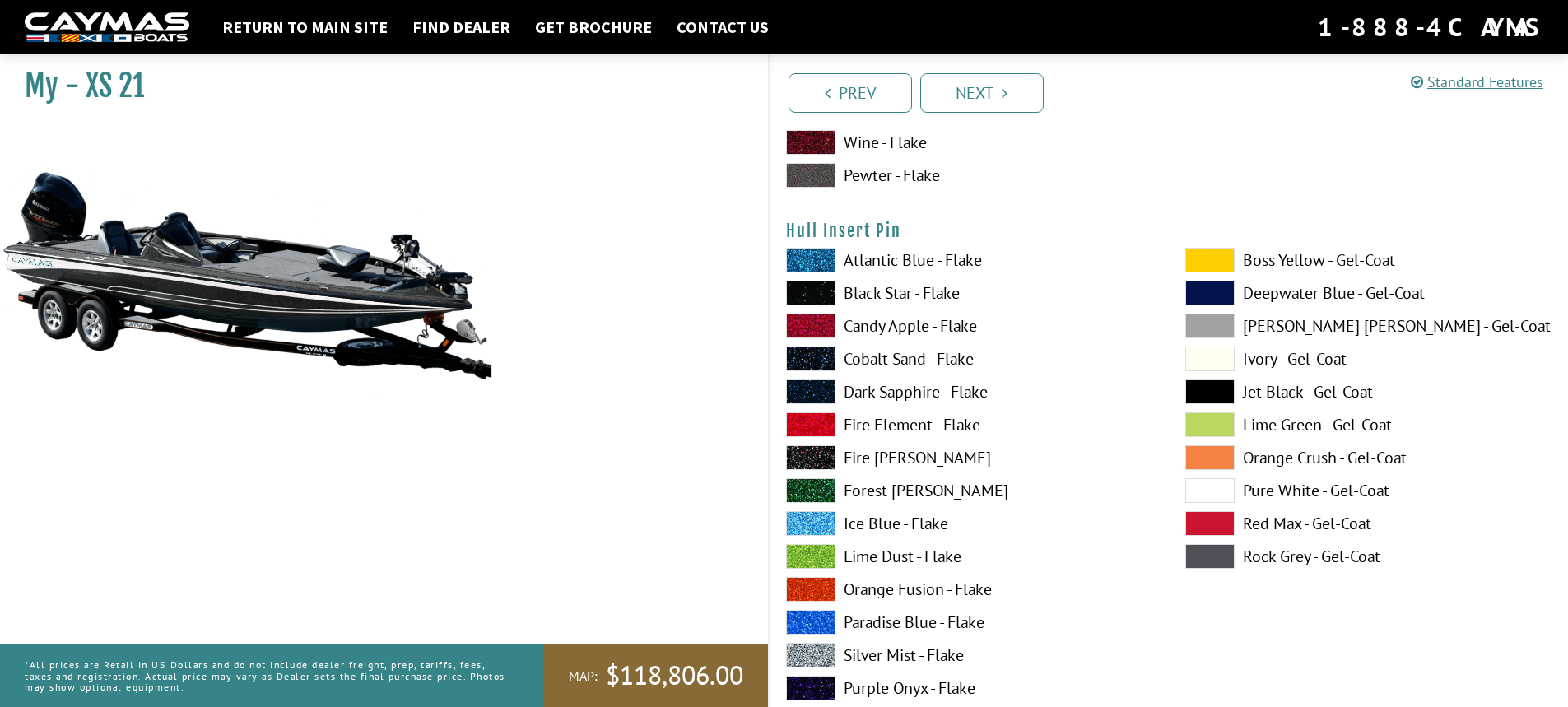
click at [1232, 488] on span at bounding box center [1210, 490] width 49 height 25
click at [1223, 386] on span at bounding box center [1210, 391] width 49 height 25
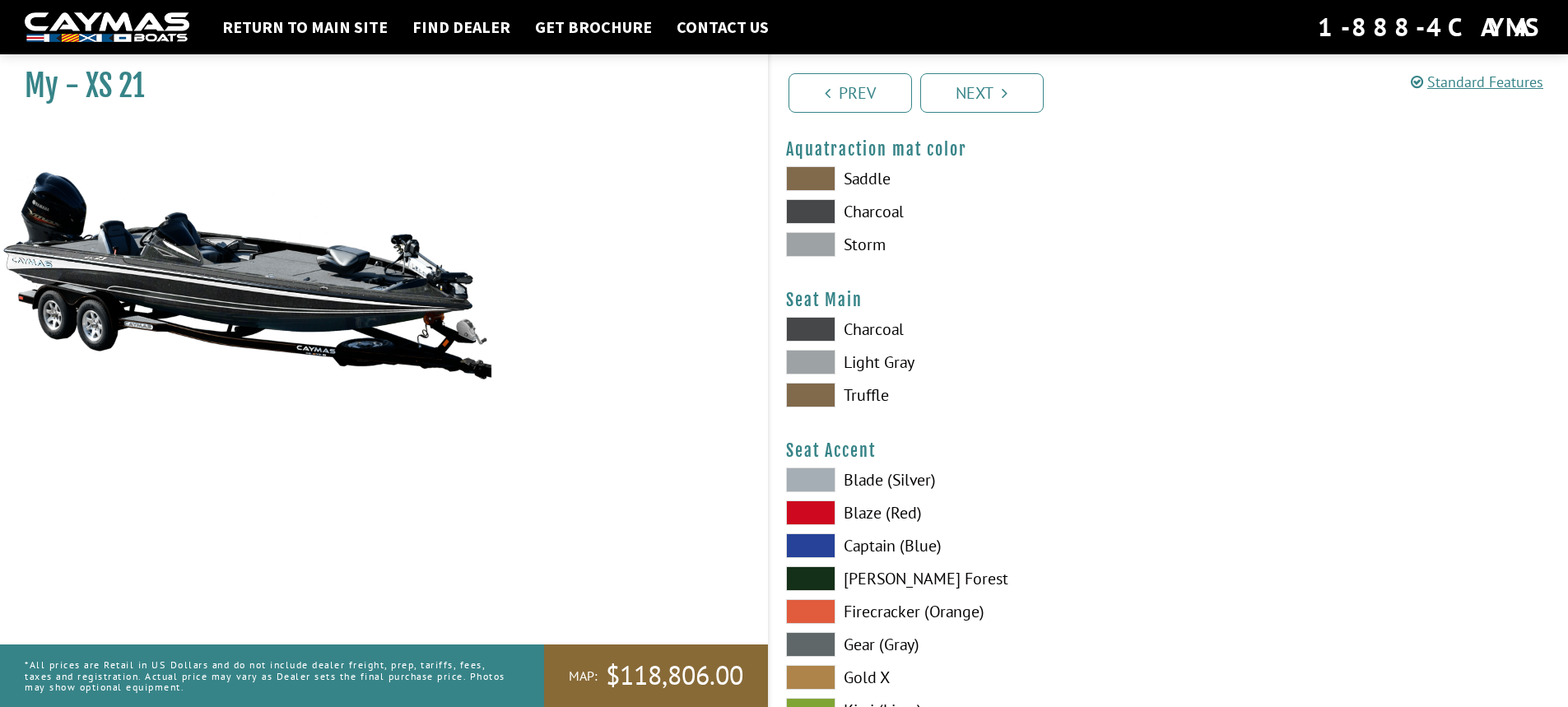
scroll to position [8632, 0]
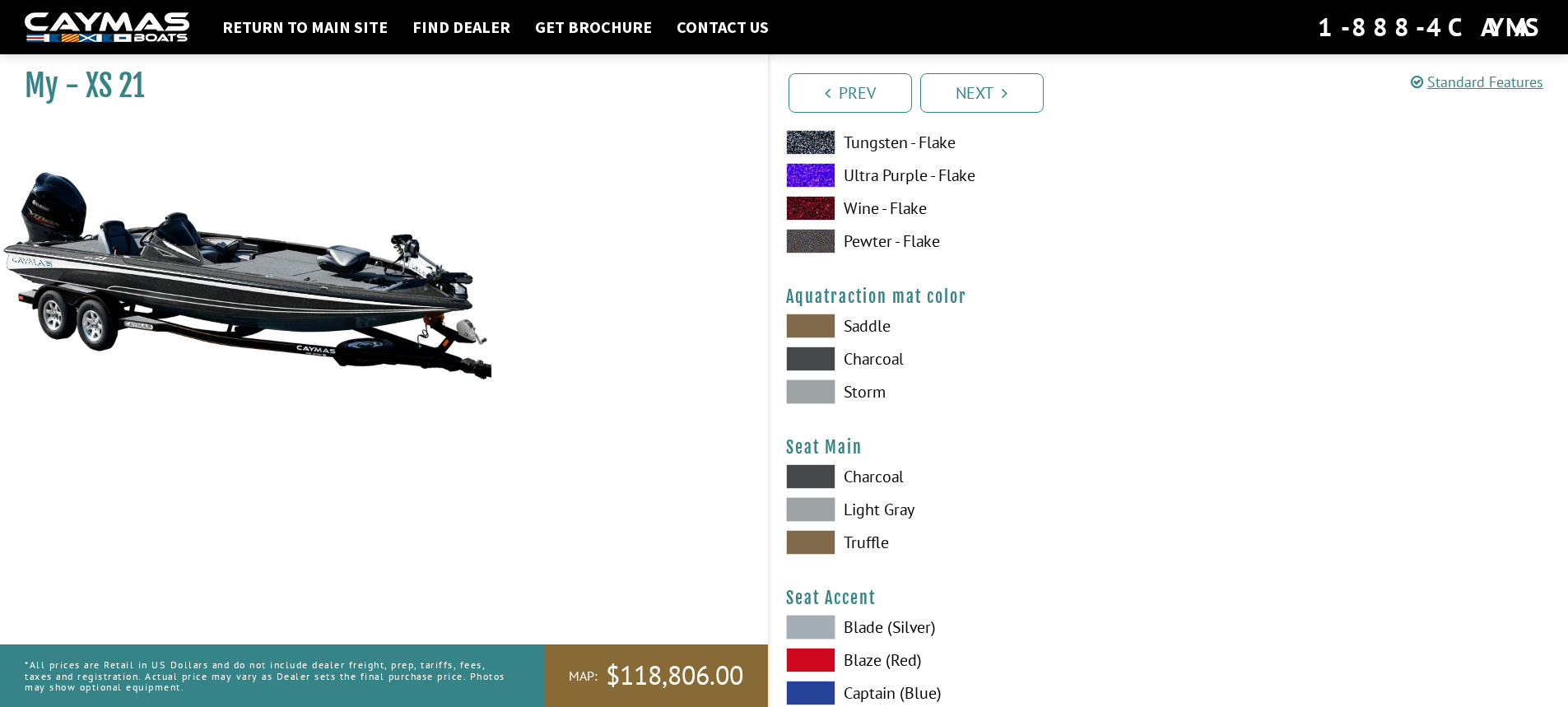
click at [800, 320] on span at bounding box center [811, 326] width 49 height 25
click at [808, 357] on span at bounding box center [811, 358] width 49 height 25
click at [808, 389] on span at bounding box center [811, 391] width 49 height 25
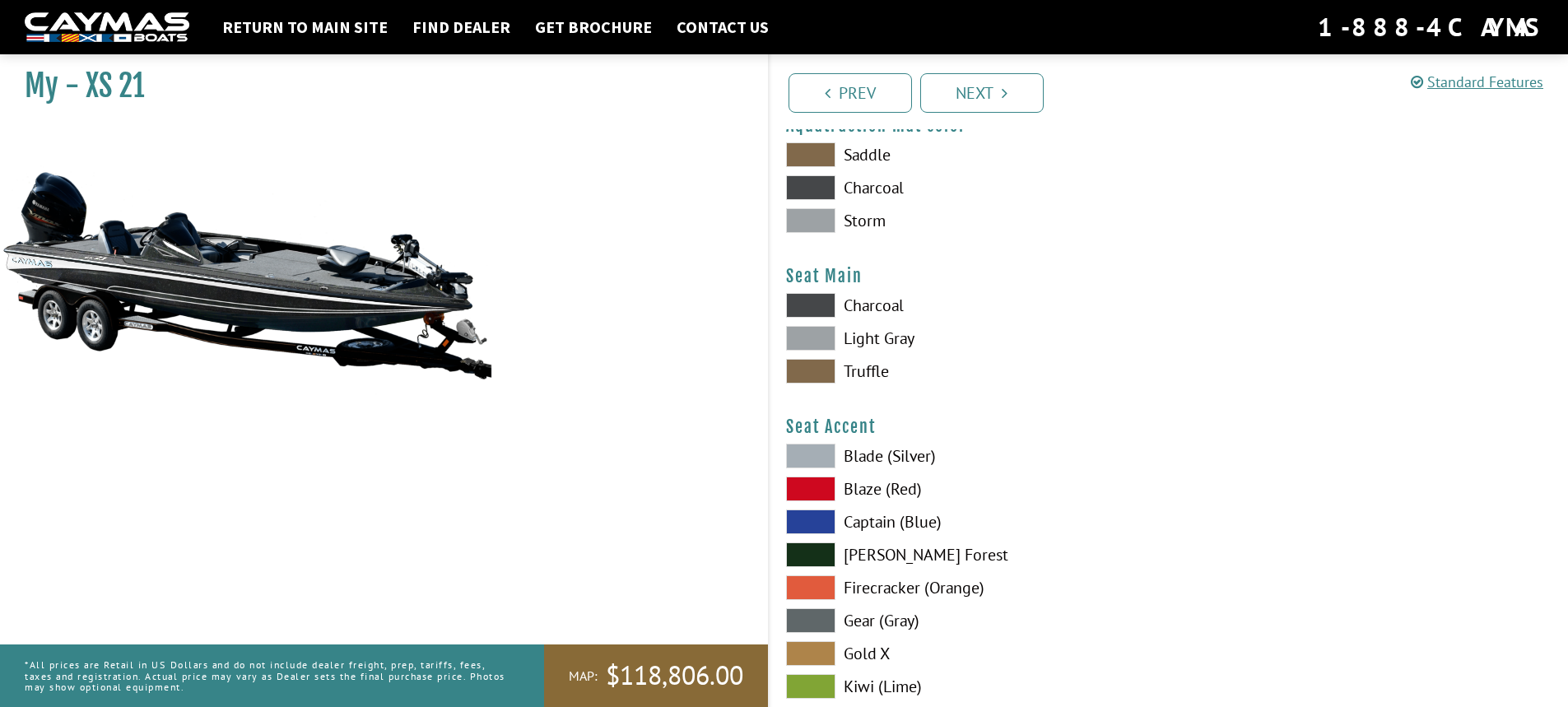
click at [818, 340] on span at bounding box center [811, 338] width 49 height 25
click at [802, 362] on span at bounding box center [811, 371] width 49 height 25
click at [799, 335] on span at bounding box center [811, 338] width 49 height 25
click at [806, 305] on span at bounding box center [811, 305] width 49 height 25
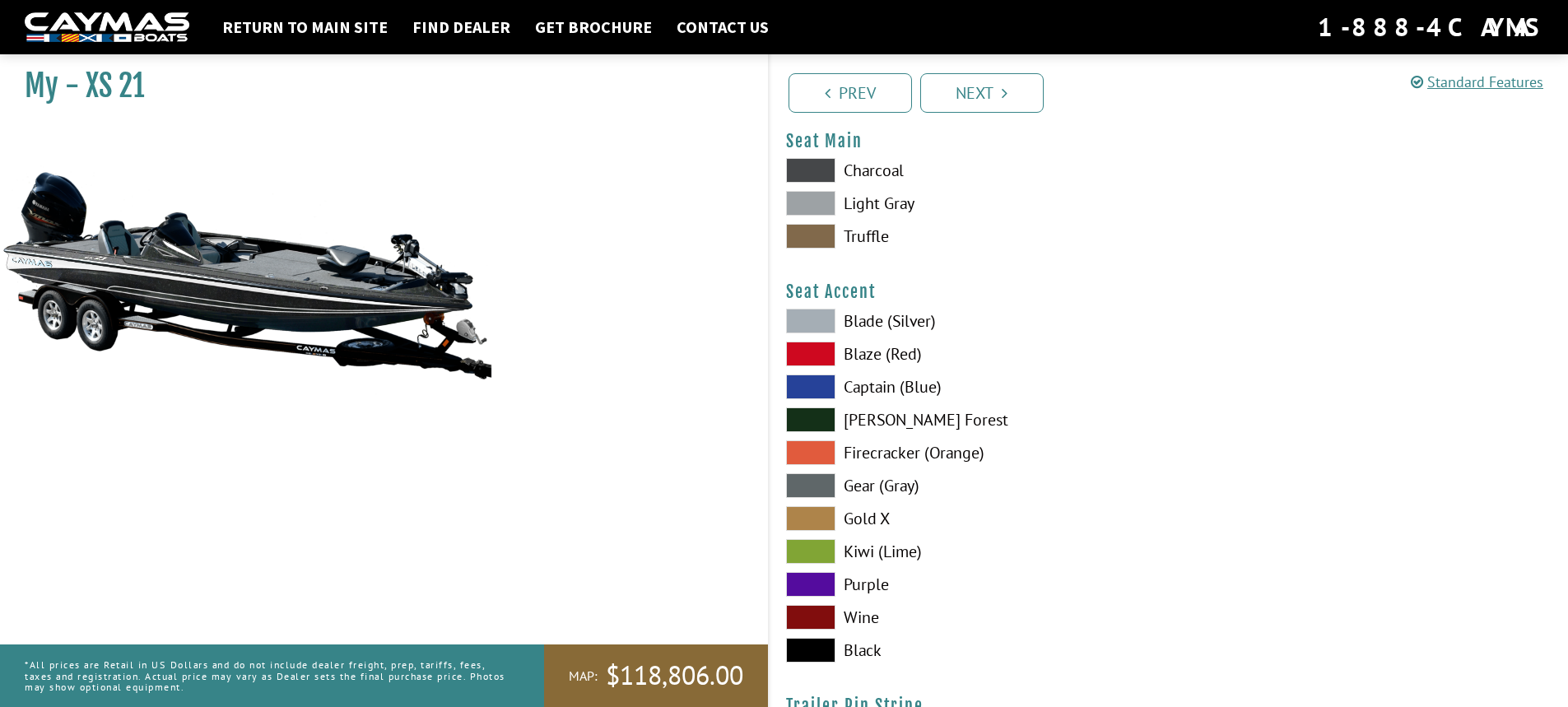
scroll to position [8950, 0]
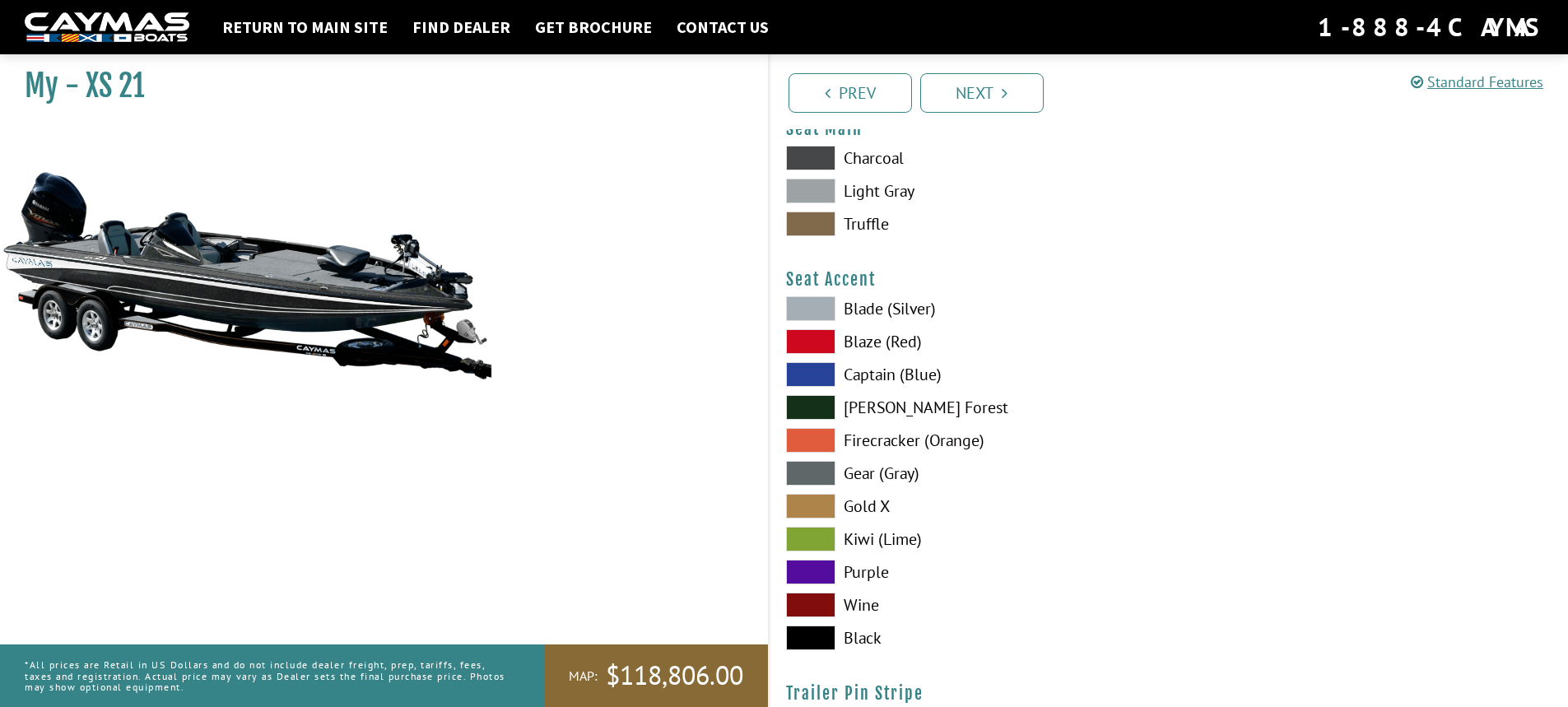
click at [819, 305] on span at bounding box center [811, 308] width 49 height 25
click at [822, 631] on span at bounding box center [811, 637] width 49 height 25
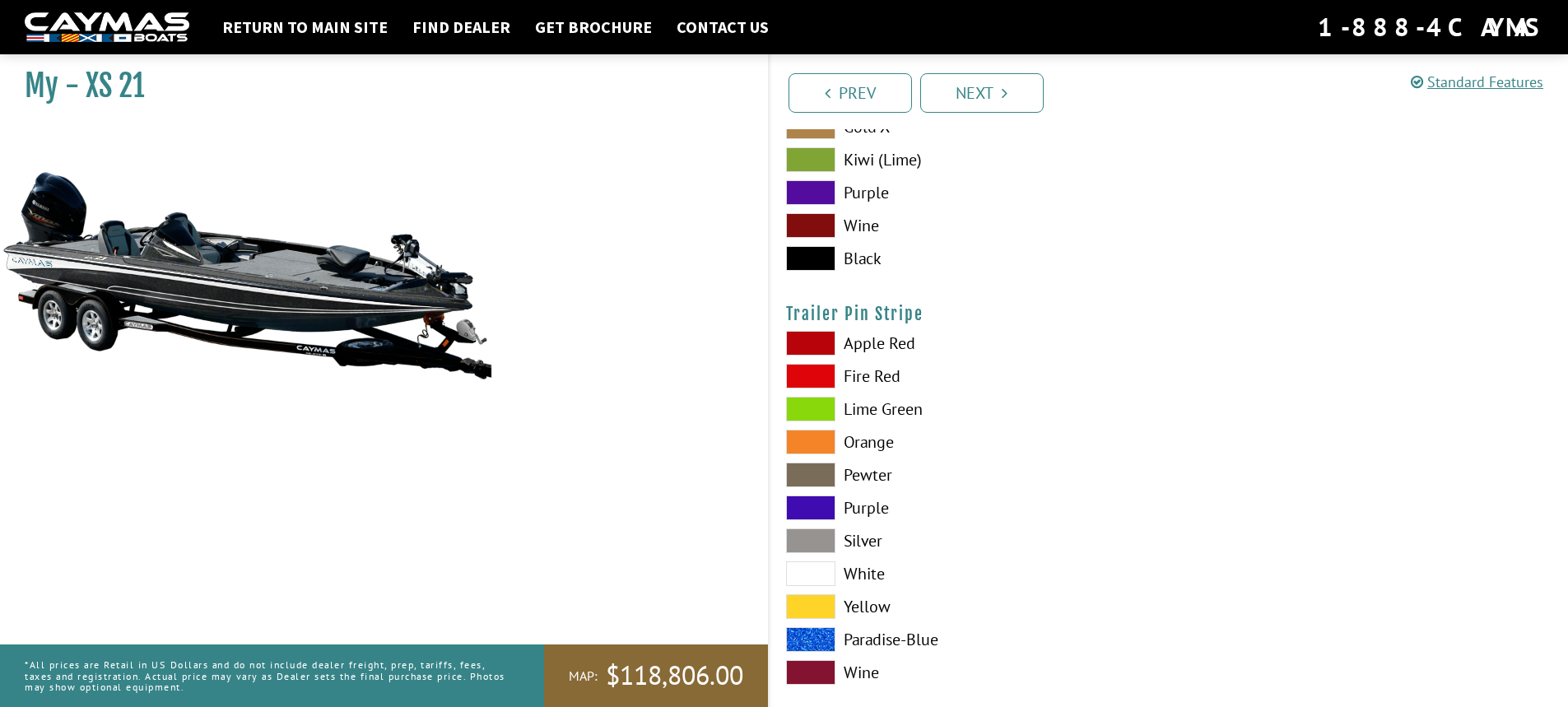
scroll to position [9340, 0]
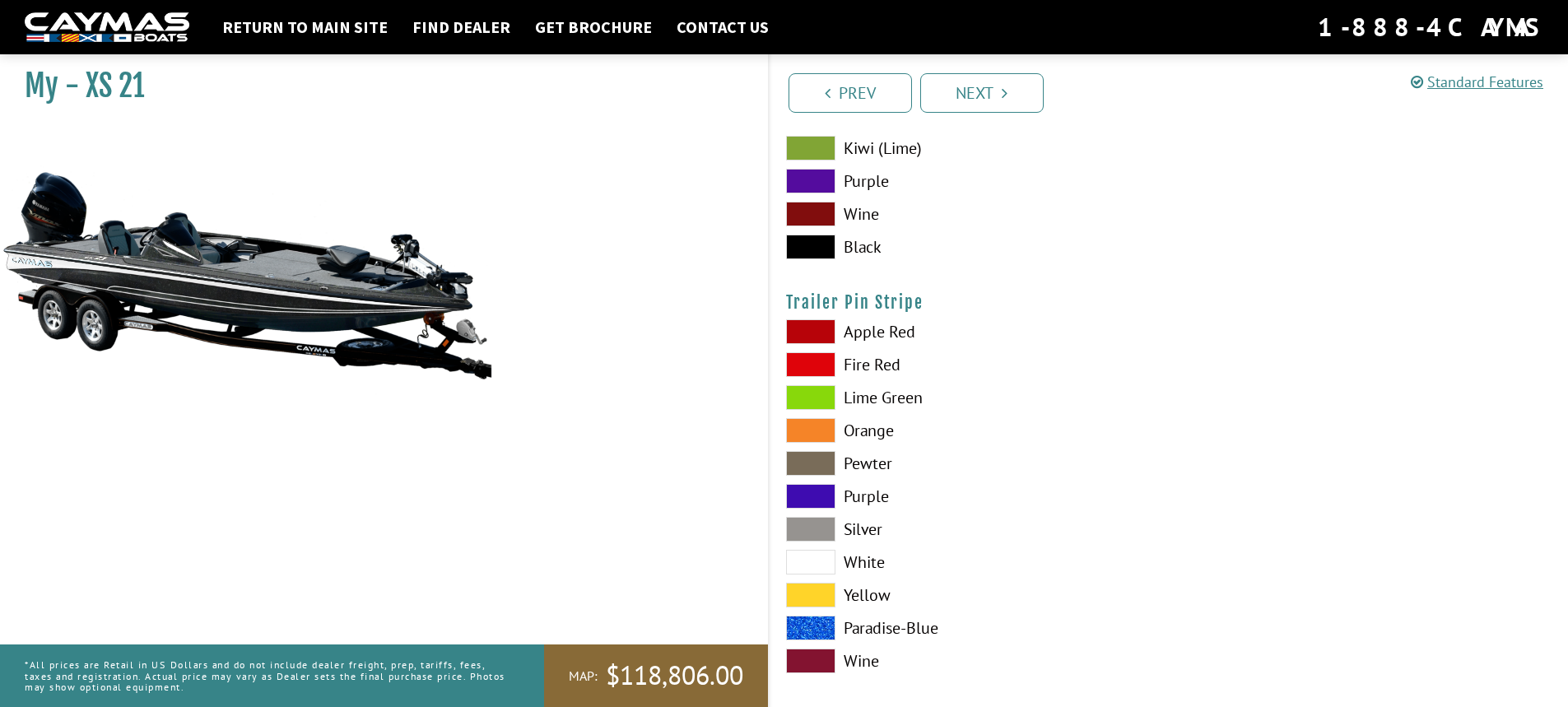
click at [815, 554] on span at bounding box center [811, 562] width 49 height 25
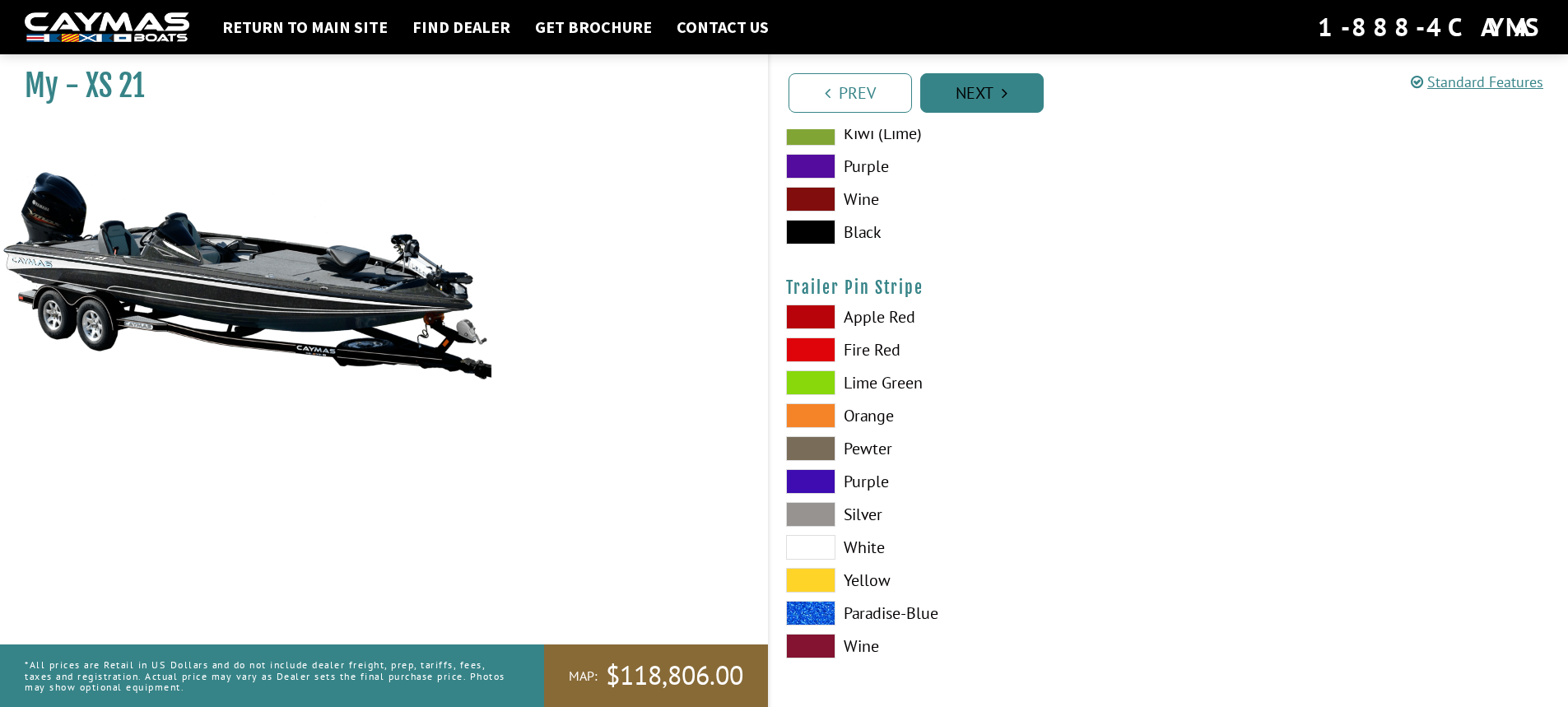
click at [963, 101] on link "Next" at bounding box center [983, 93] width 124 height 40
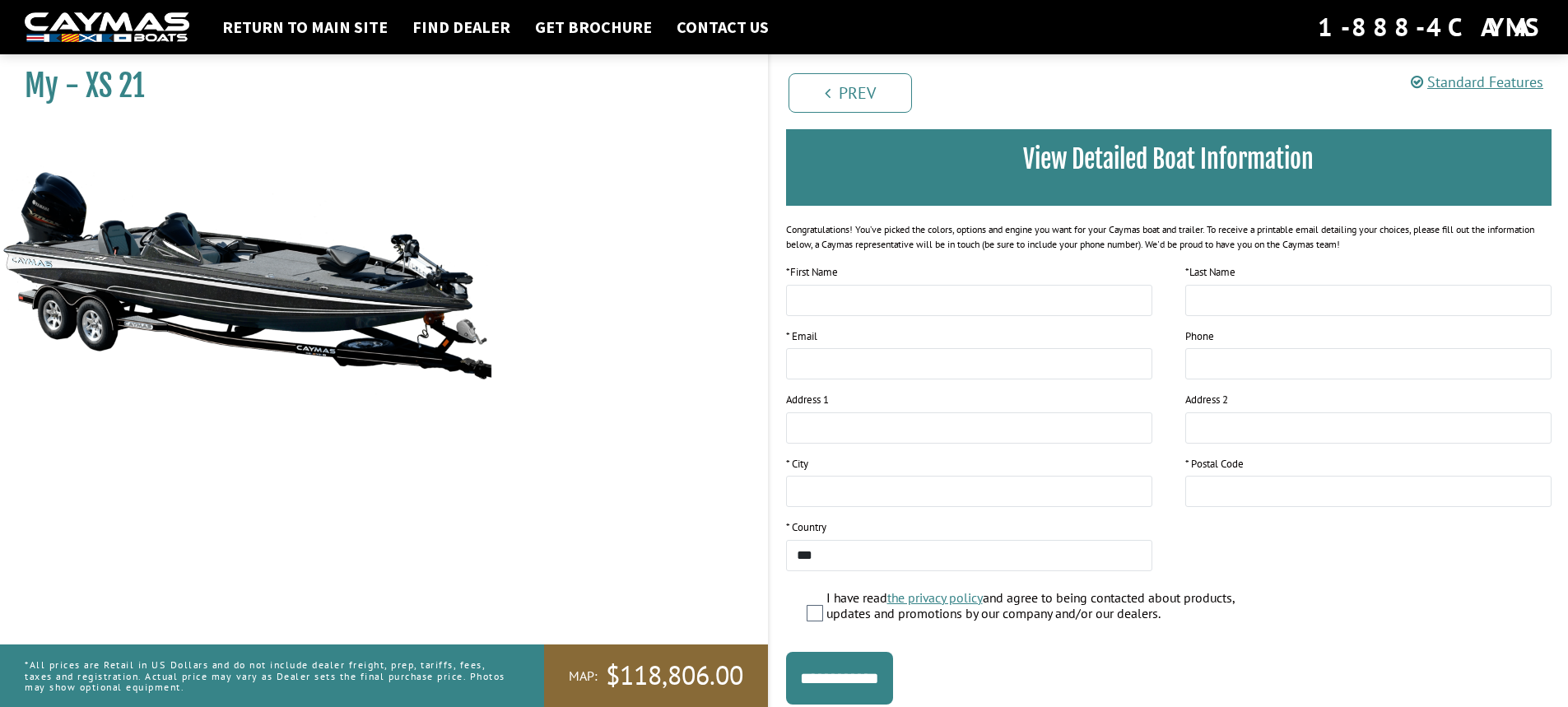
scroll to position [94, 0]
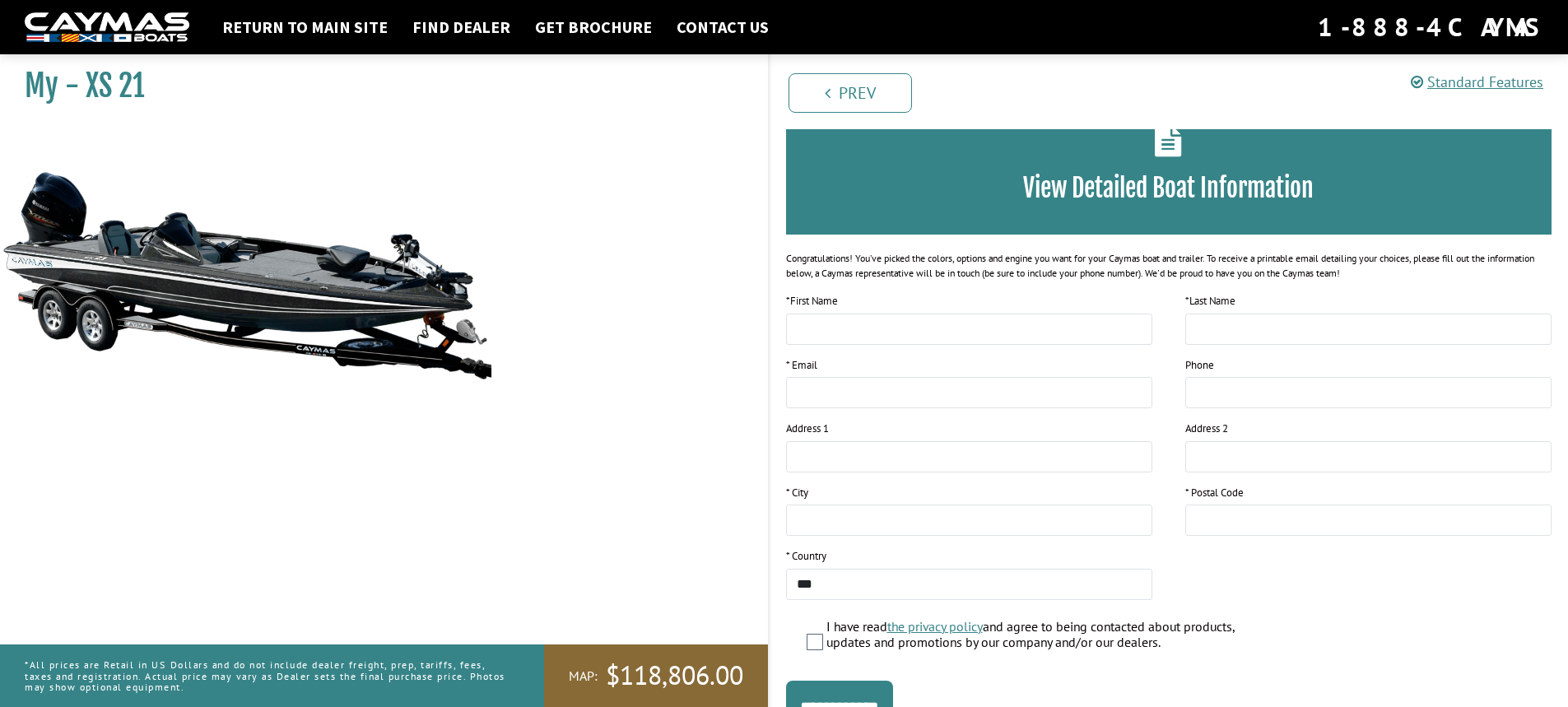
click at [849, 288] on div "View Detailed Boat Information Congratulations! You’ve picked the colors, optio…" at bounding box center [1170, 417] width 767 height 632
